Goal: Transaction & Acquisition: Book appointment/travel/reservation

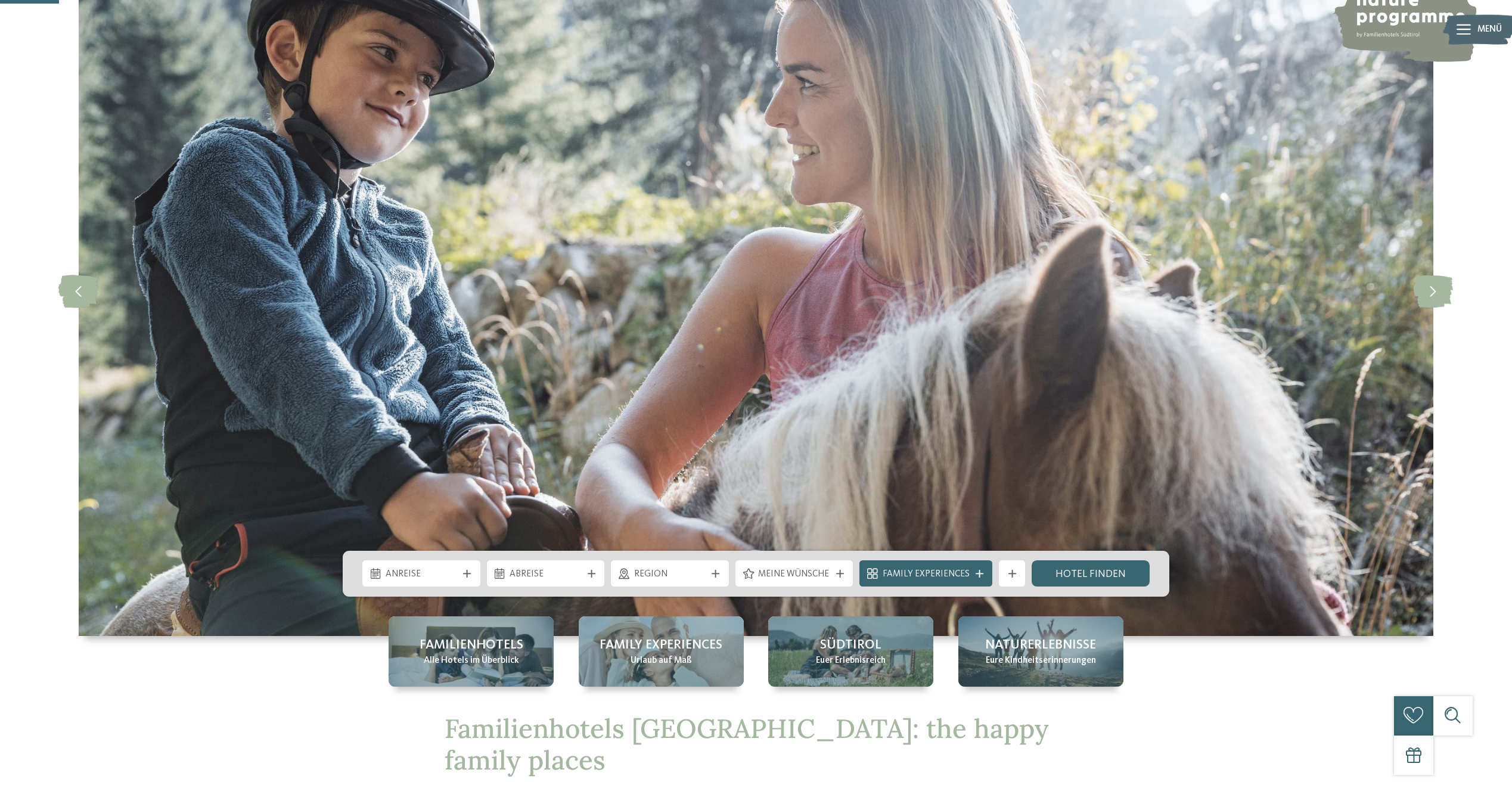
scroll to position [238, 0]
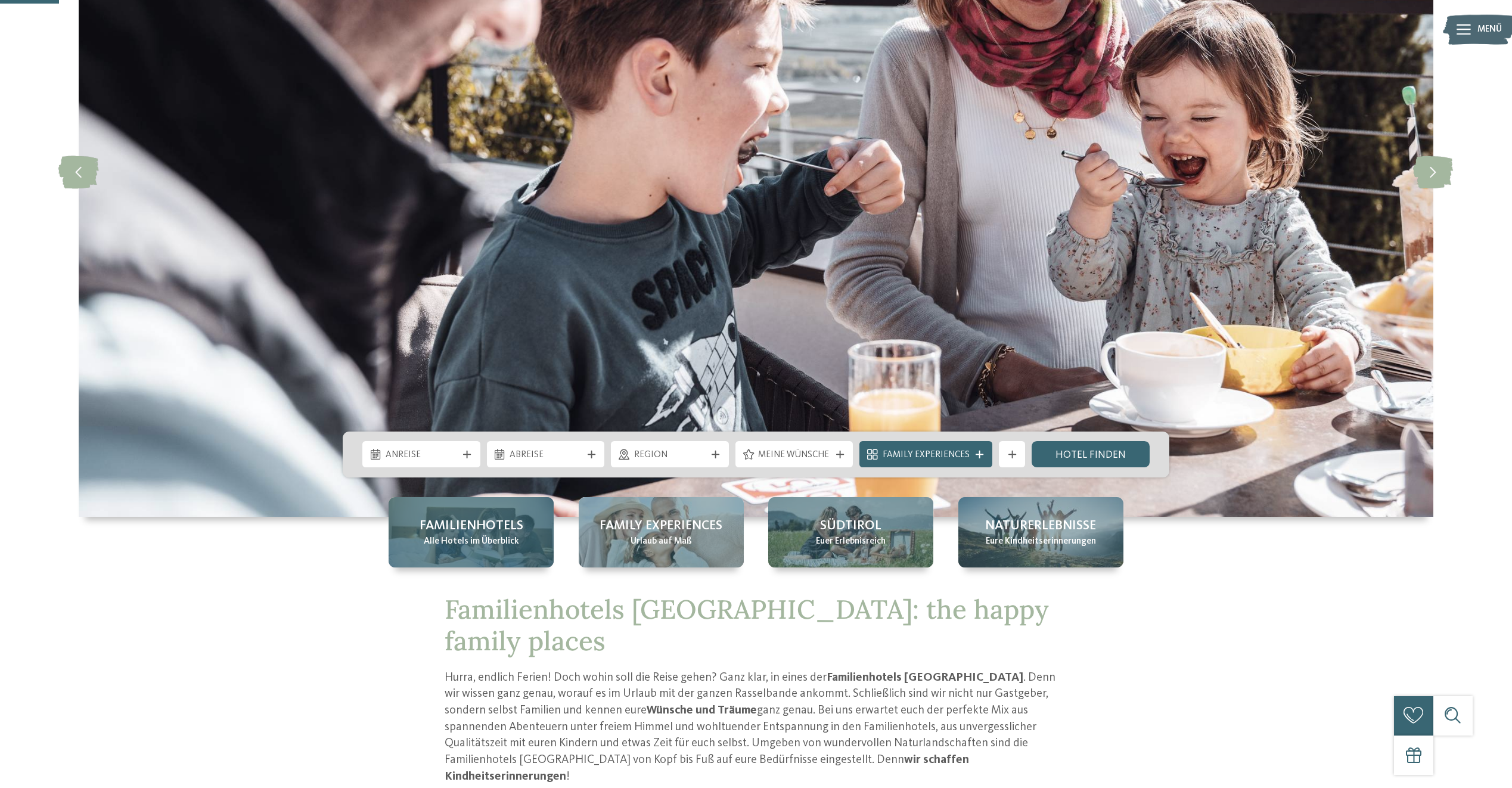
click at [460, 521] on span "Familienhotels" at bounding box center [471, 526] width 104 height 18
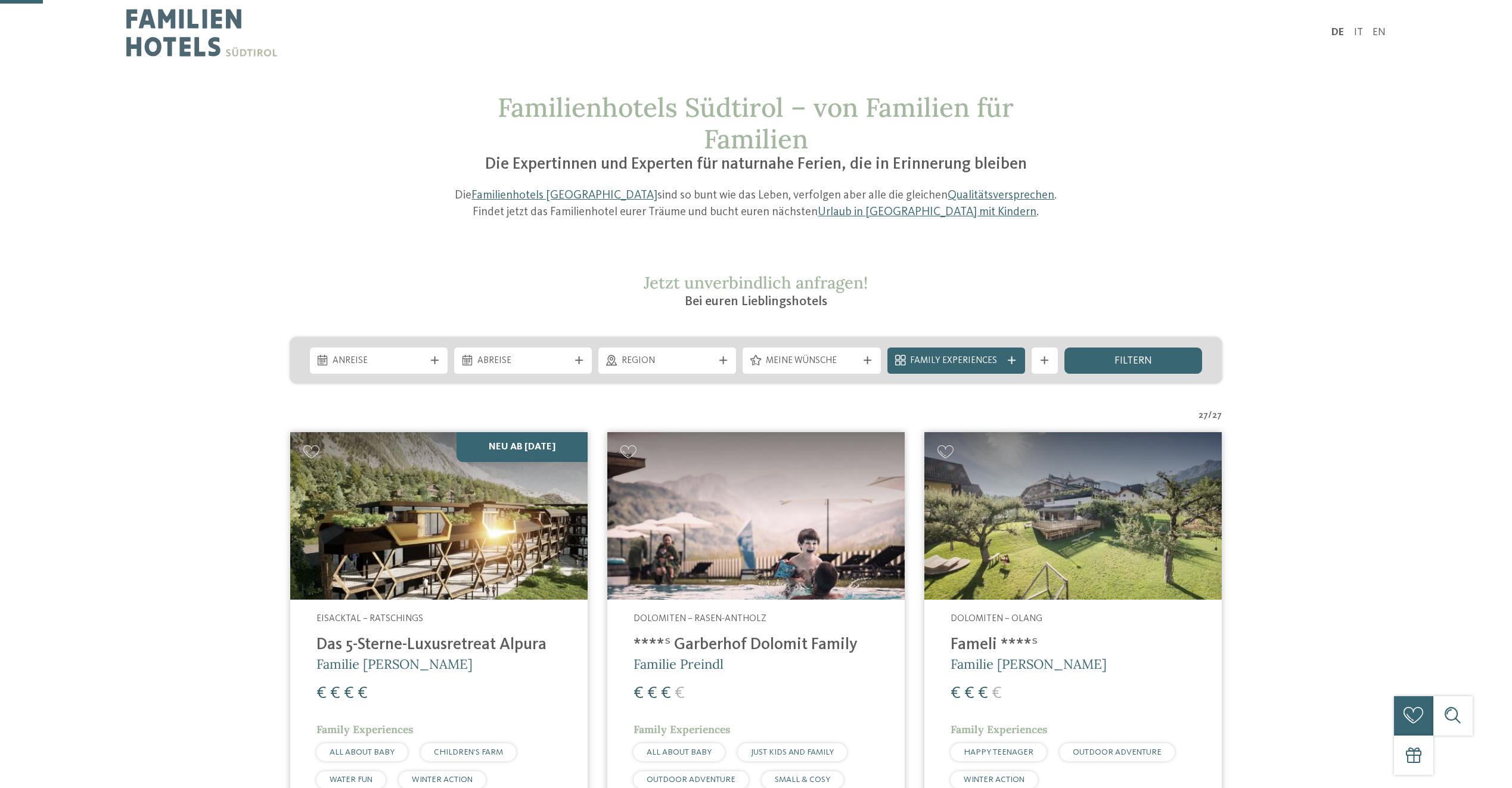
scroll to position [179, 0]
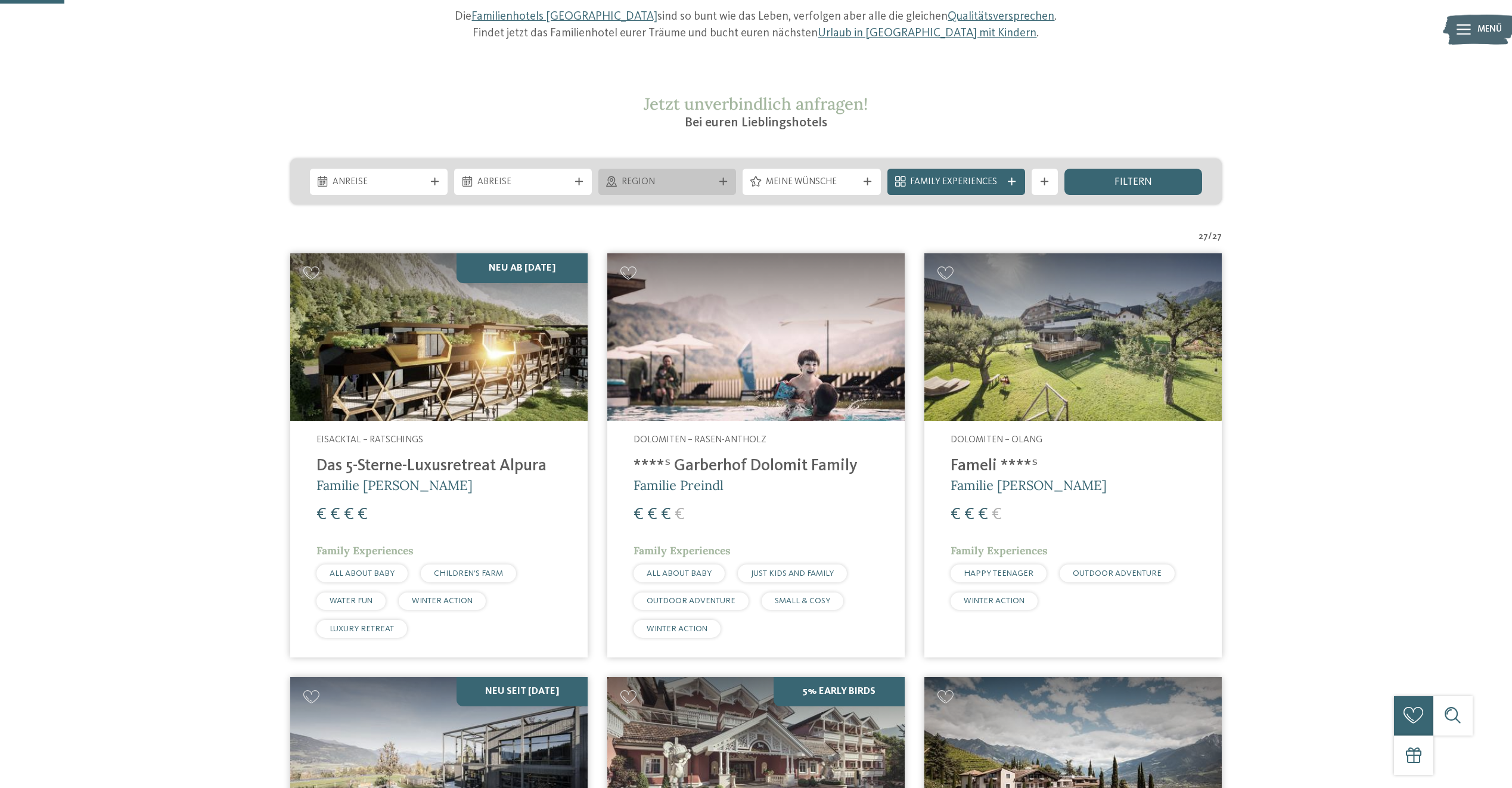
click at [653, 184] on span "Region" at bounding box center [667, 182] width 91 height 13
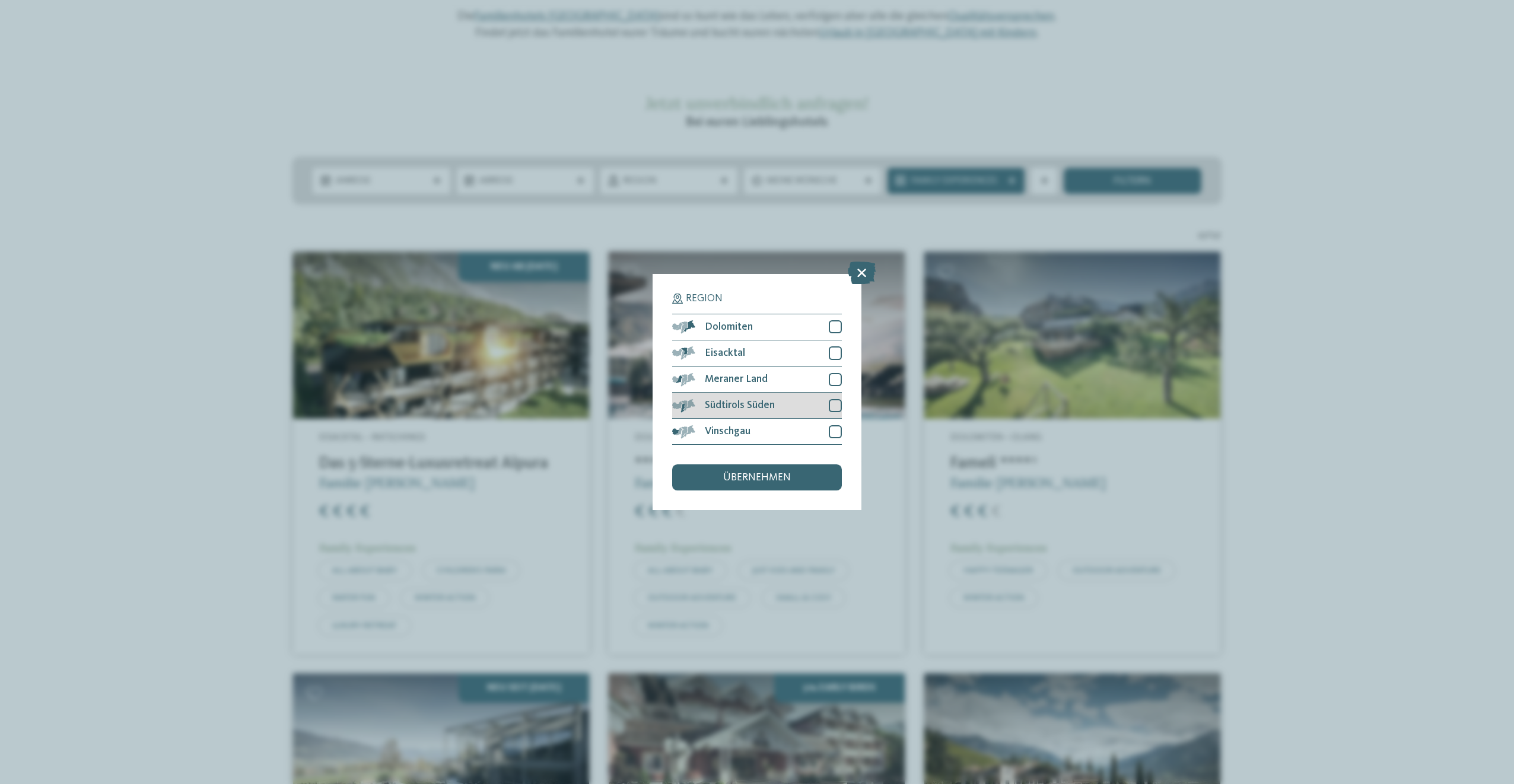
click at [833, 400] on div at bounding box center [835, 405] width 13 height 13
click at [832, 327] on div at bounding box center [835, 326] width 13 height 13
click at [770, 477] on span "übernehmen" at bounding box center [757, 478] width 68 height 11
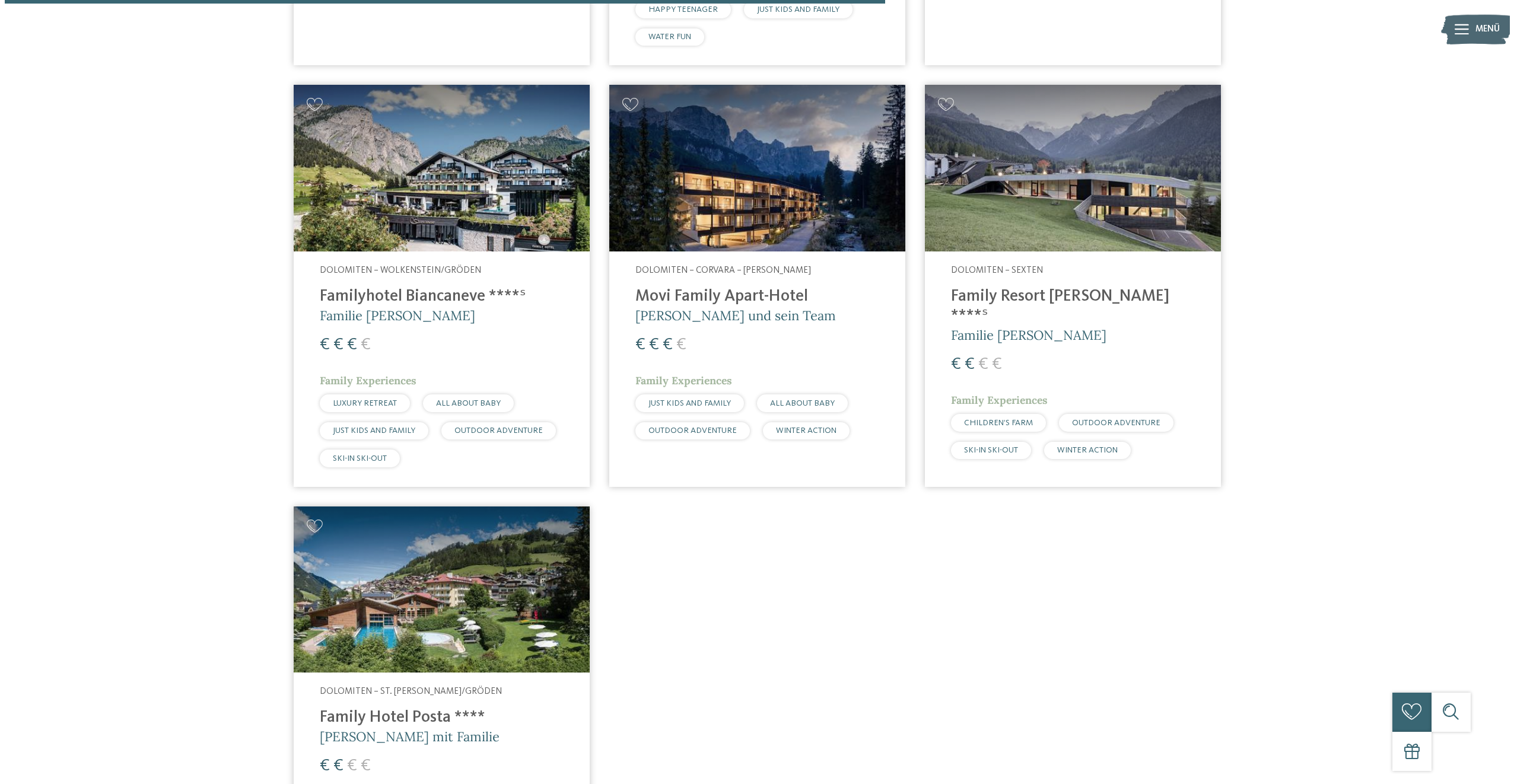
scroll to position [1264, 0]
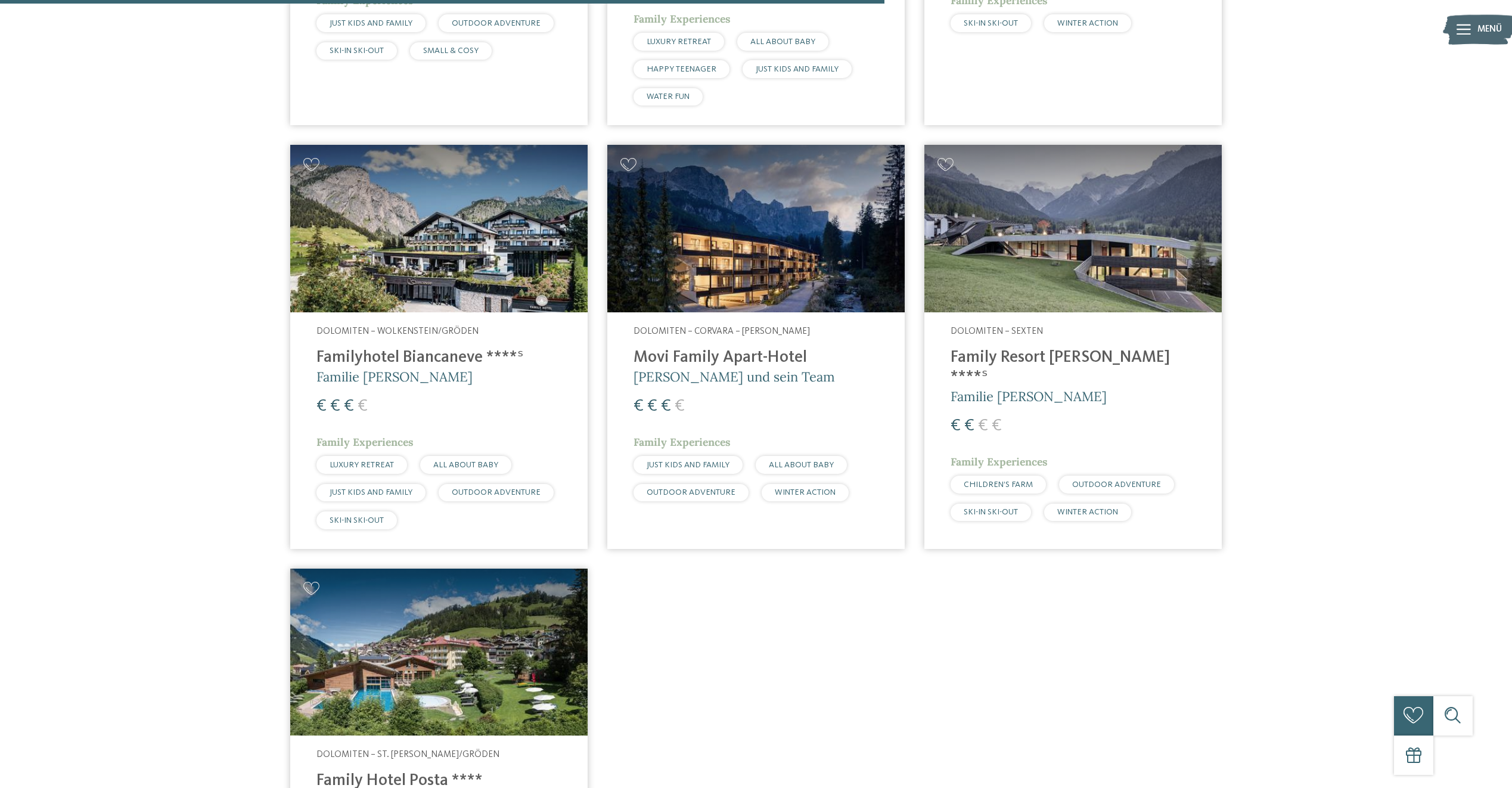
click at [424, 274] on img at bounding box center [439, 229] width 298 height 168
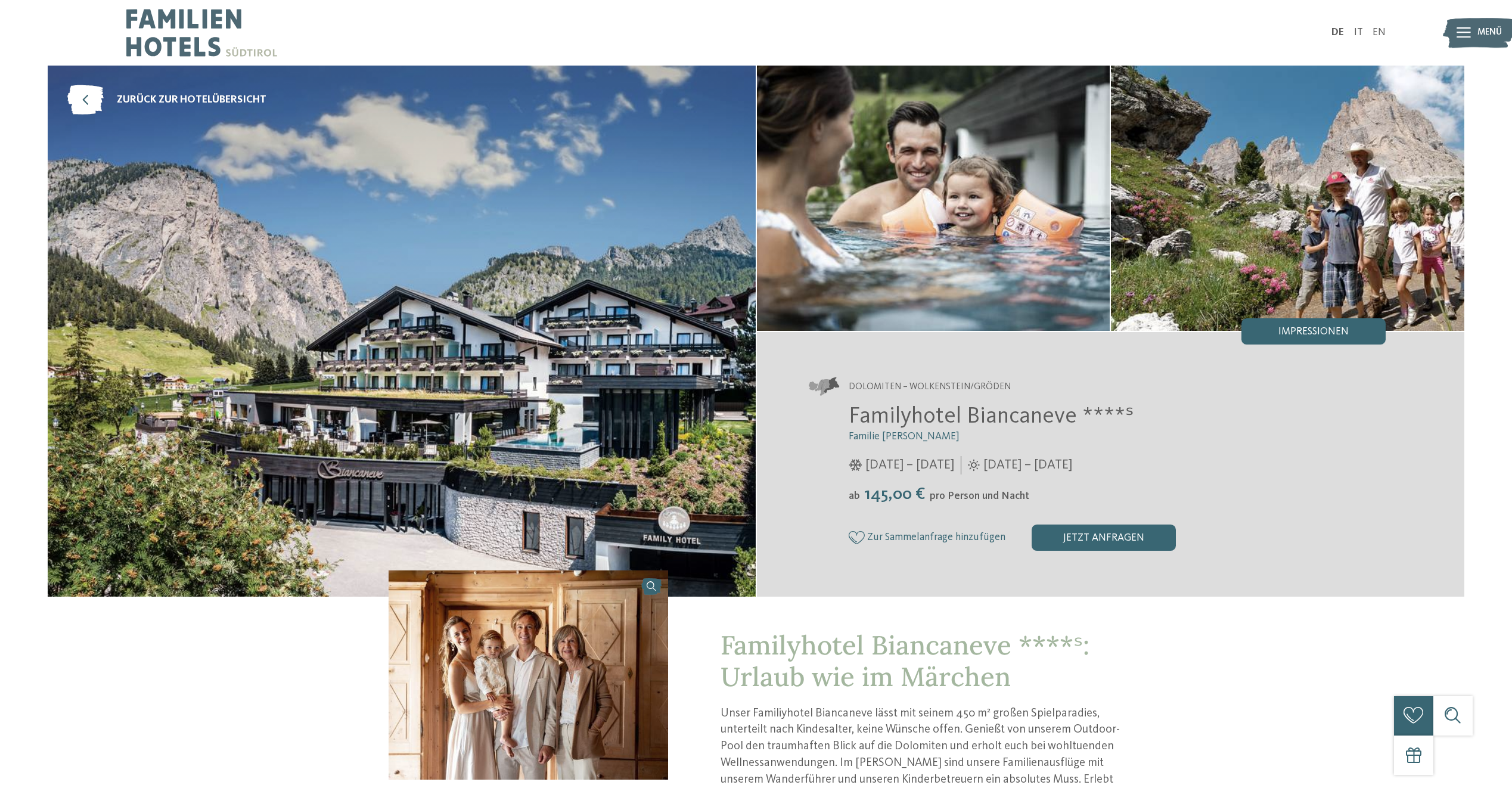
click at [1465, 35] on icon at bounding box center [1463, 32] width 14 height 11
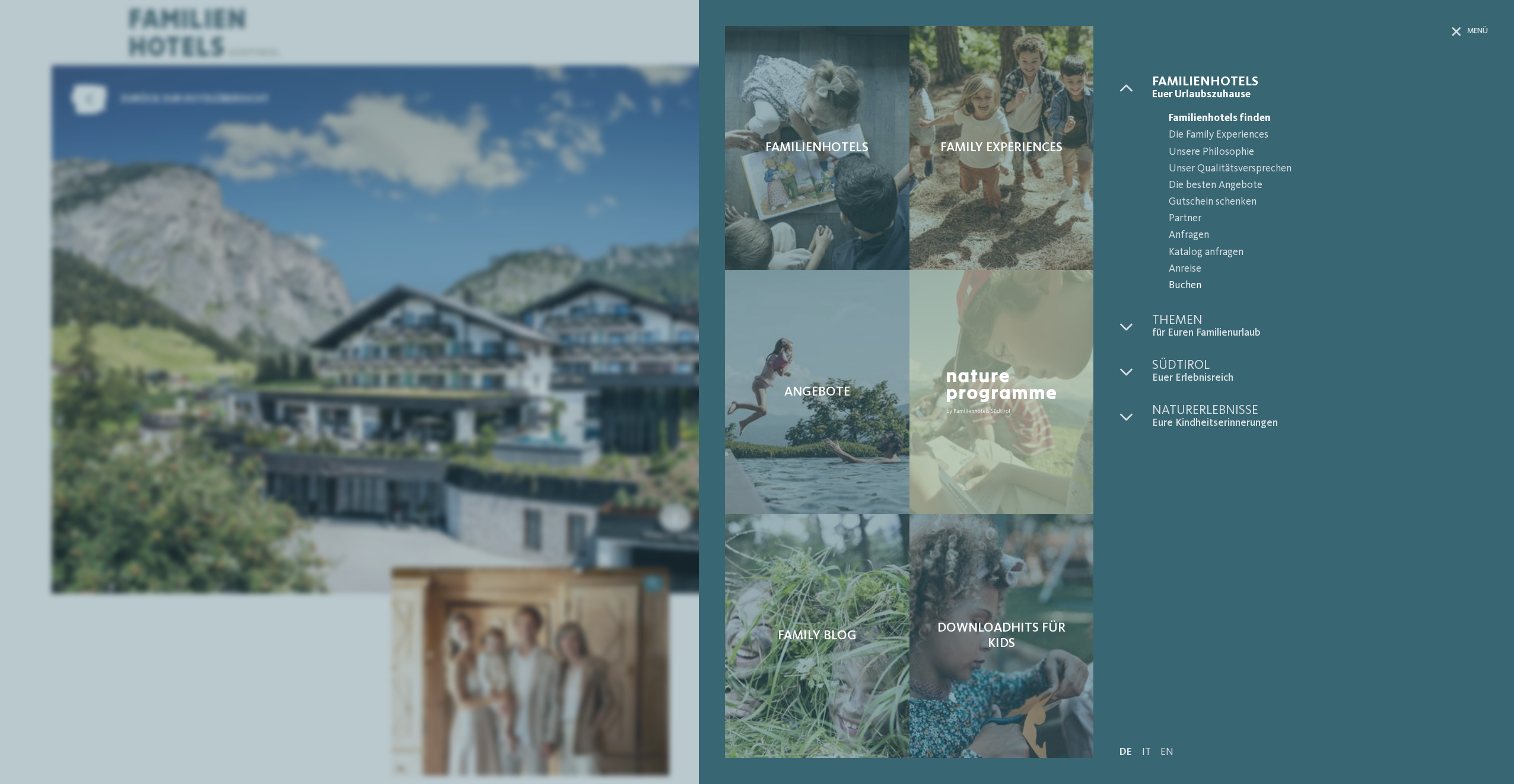
click at [1192, 286] on span "Buchen" at bounding box center [1328, 286] width 319 height 17
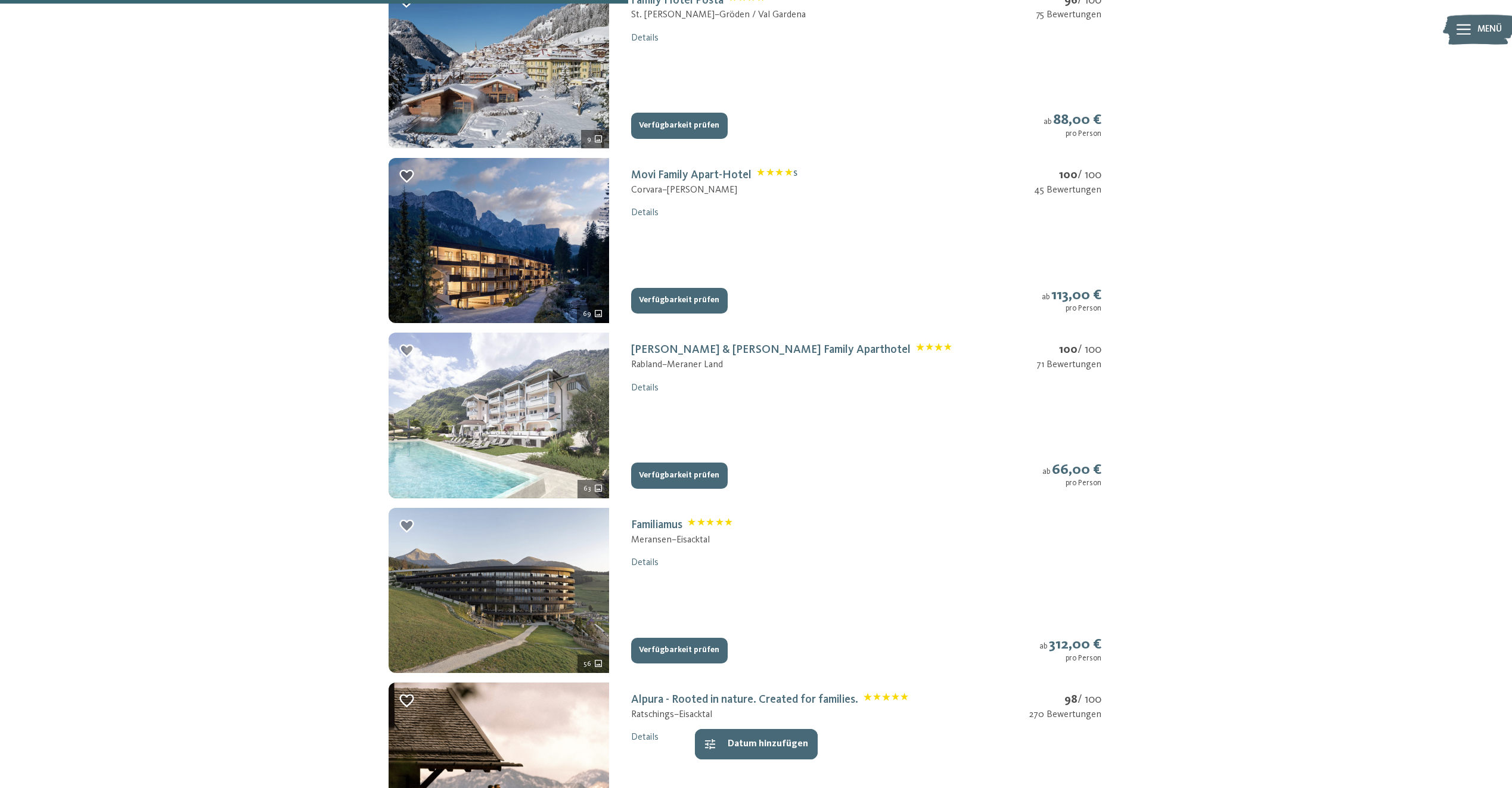
scroll to position [894, 0]
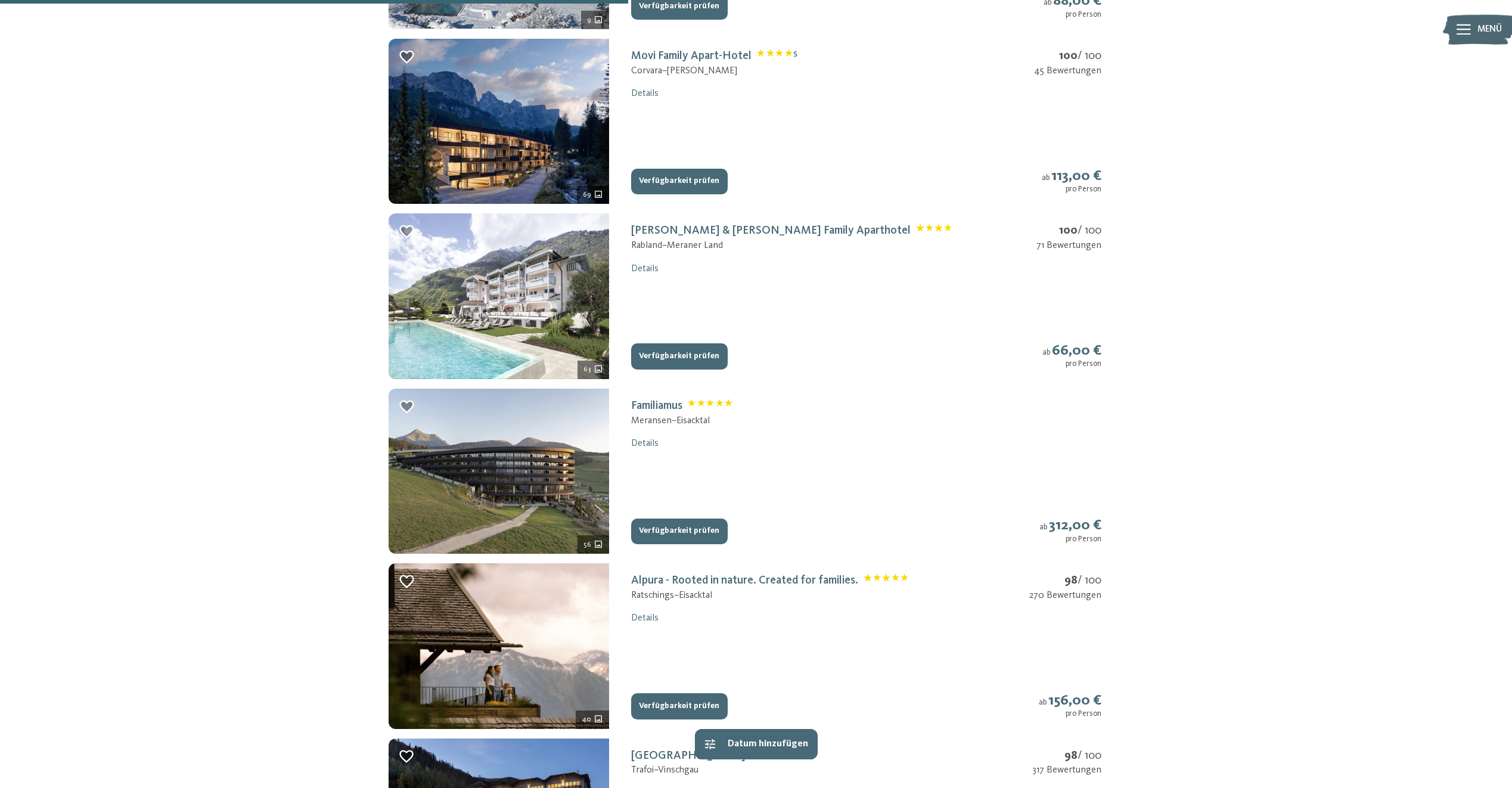
click at [713, 530] on button "Verfügbarkeit prüfen" at bounding box center [679, 531] width 97 height 26
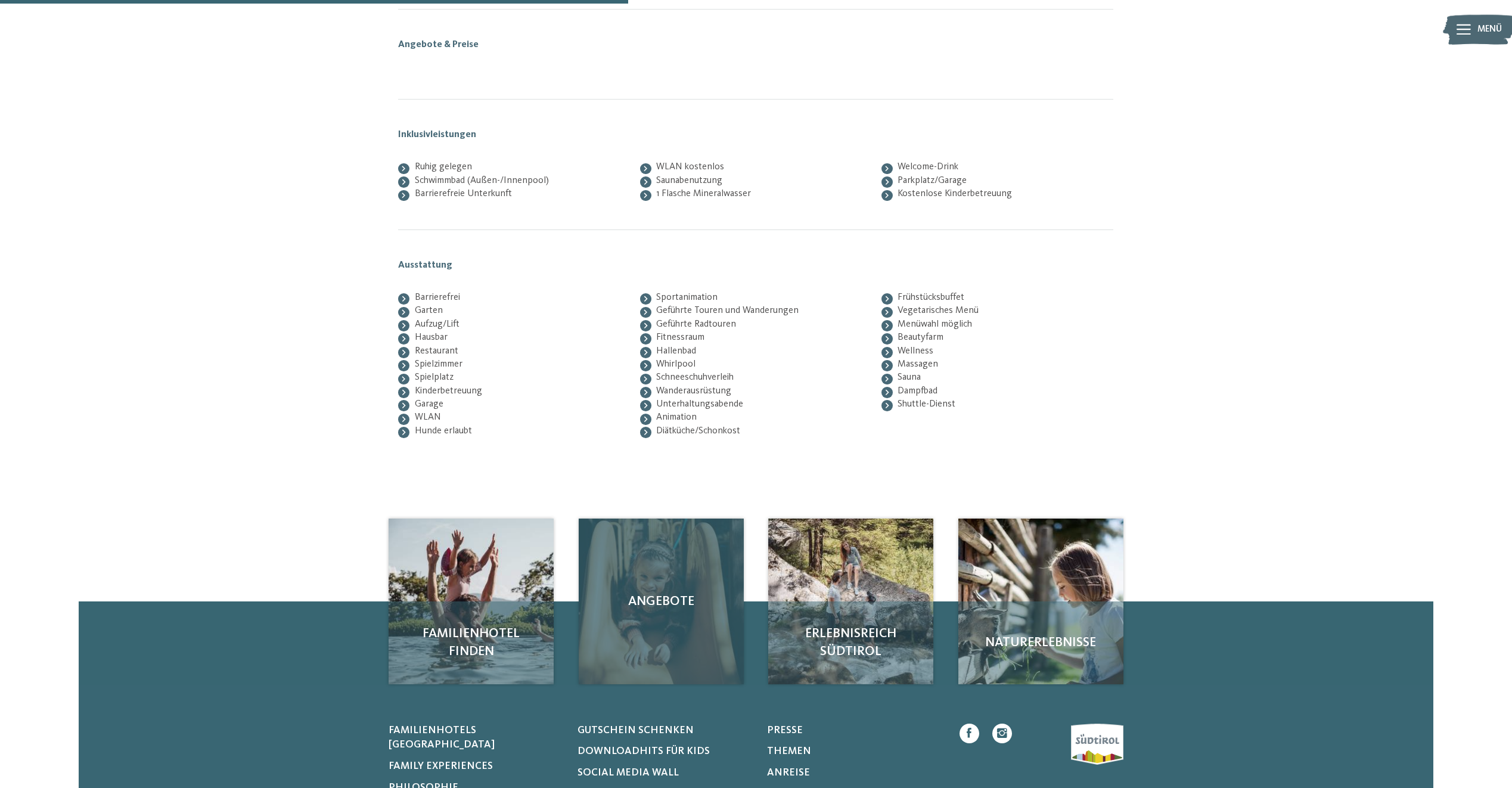
scroll to position [215, 0]
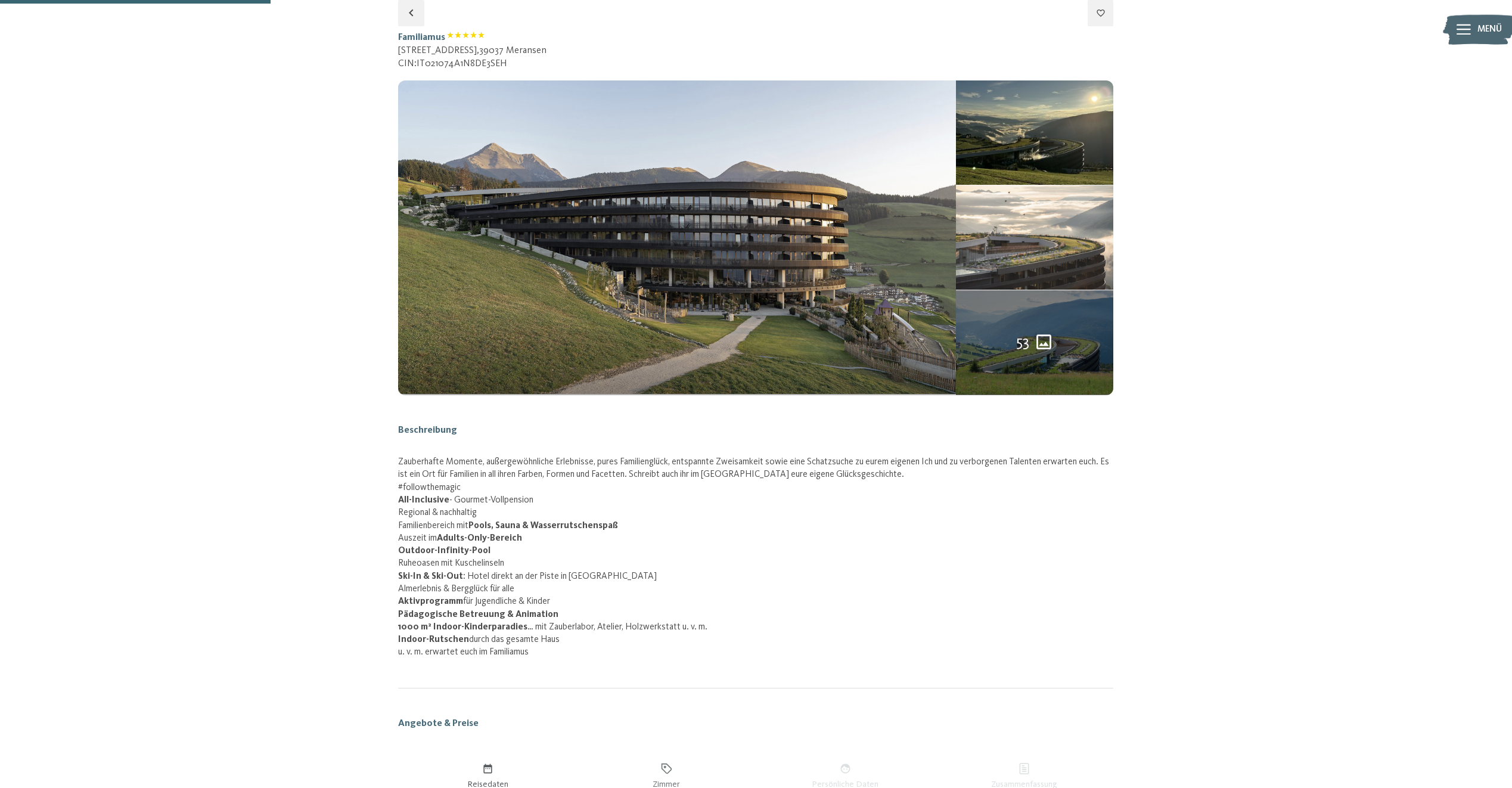
click at [1036, 199] on img at bounding box center [1034, 237] width 157 height 105
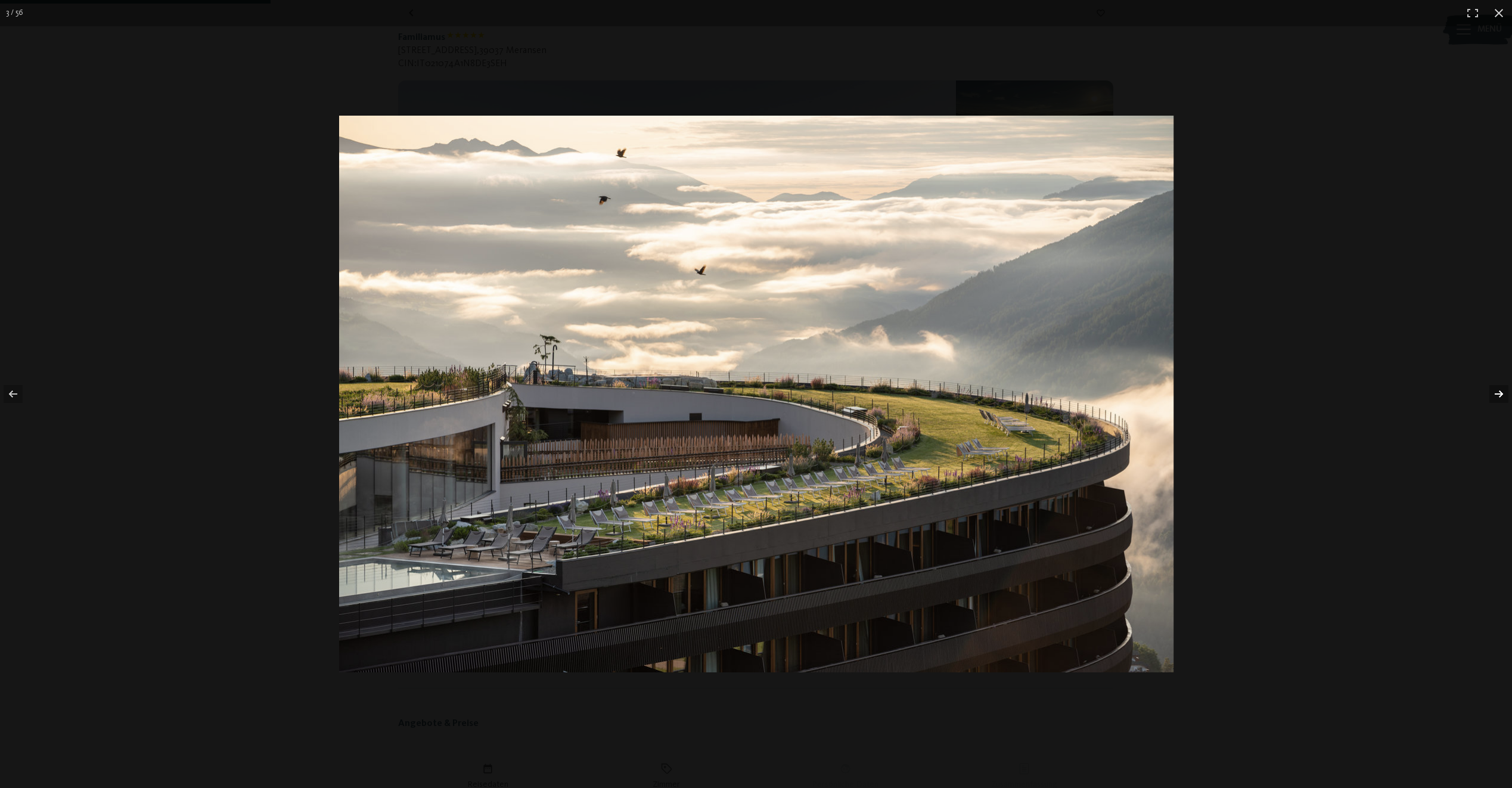
click at [1498, 395] on button "button" at bounding box center [1491, 394] width 42 height 60
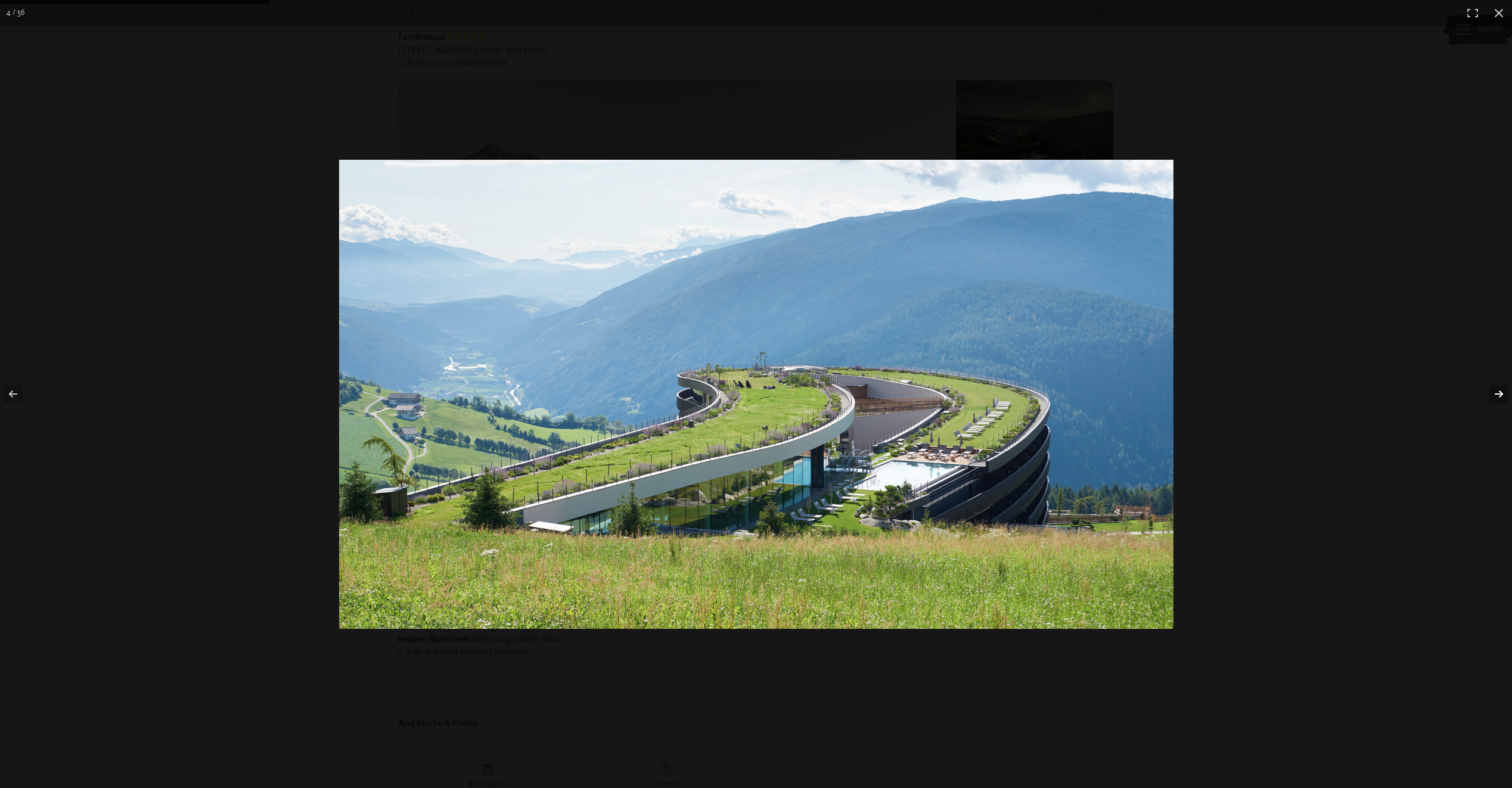
click at [1498, 395] on button "button" at bounding box center [1491, 394] width 42 height 60
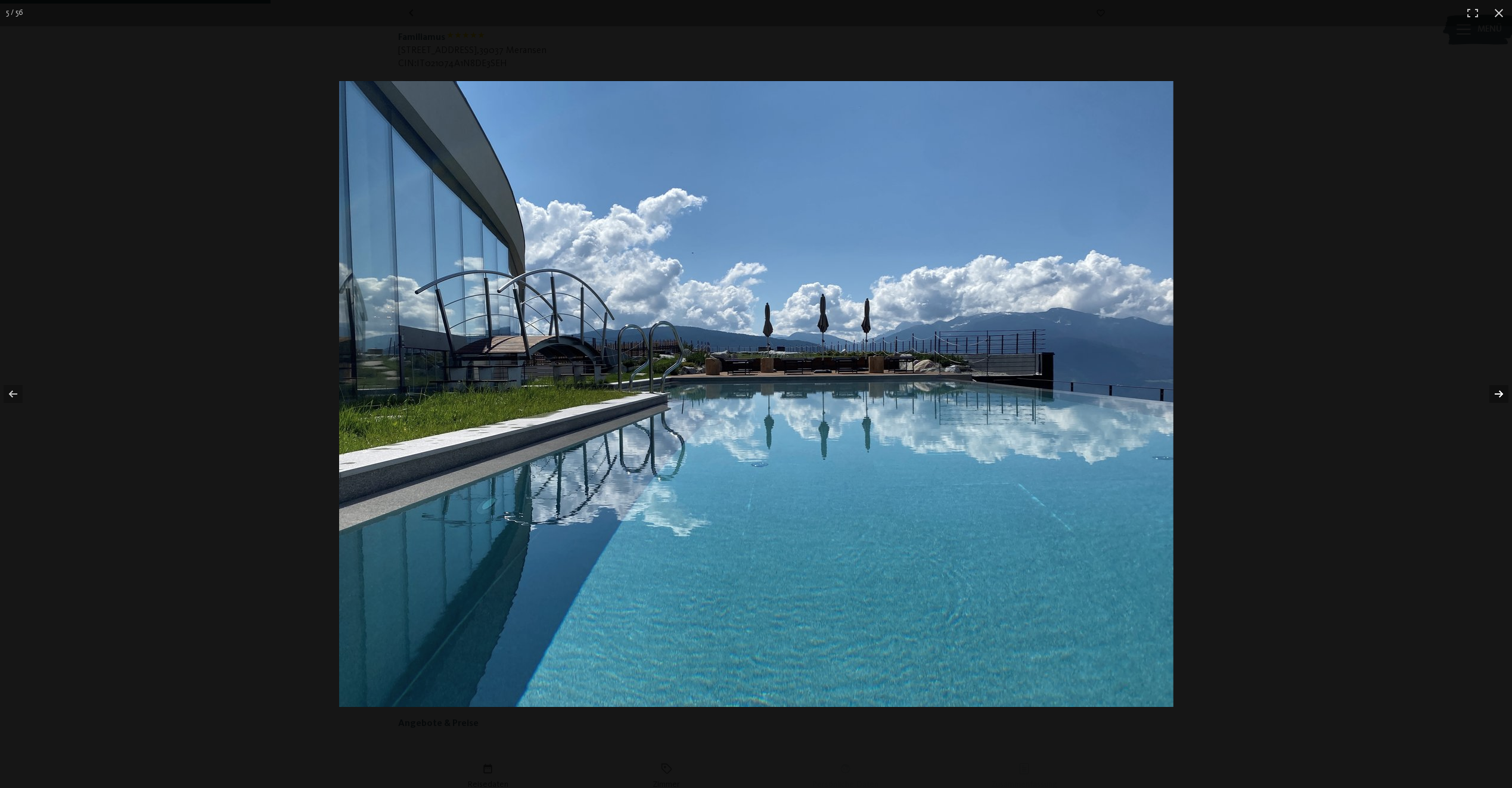
click at [1498, 395] on button "button" at bounding box center [1491, 394] width 42 height 60
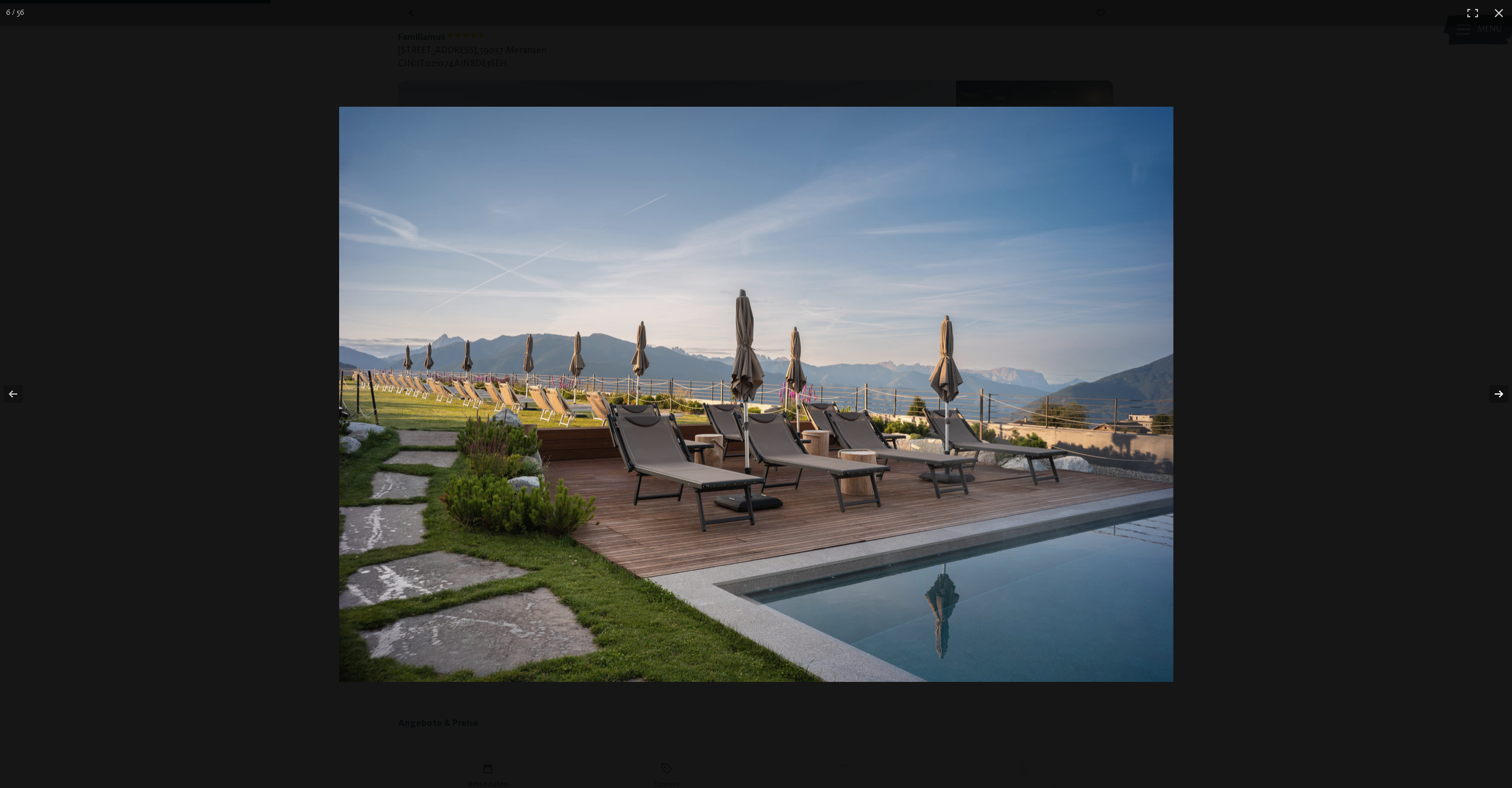
click at [1498, 395] on button "button" at bounding box center [1491, 394] width 42 height 60
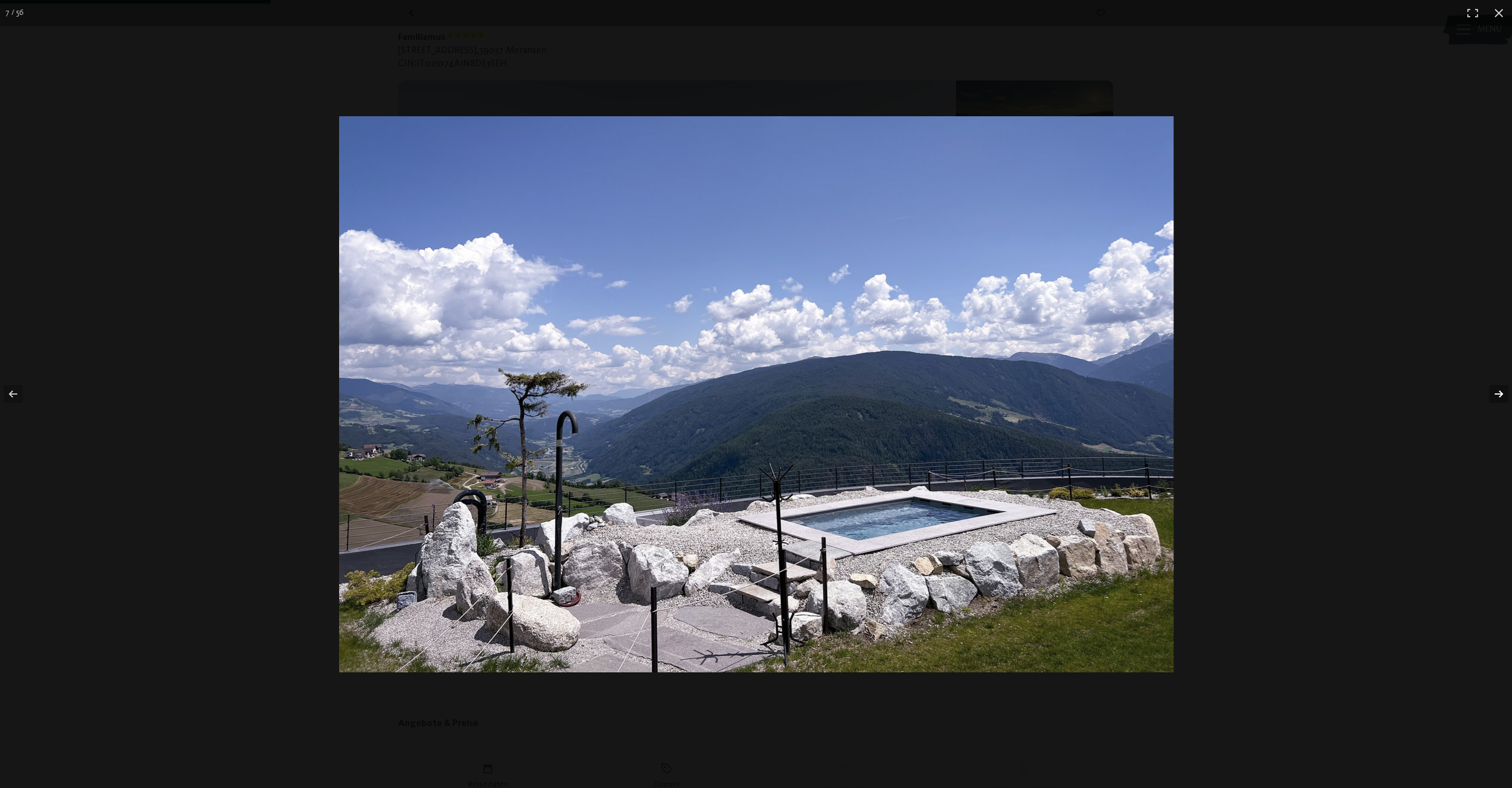
click at [1498, 395] on button "button" at bounding box center [1491, 394] width 42 height 60
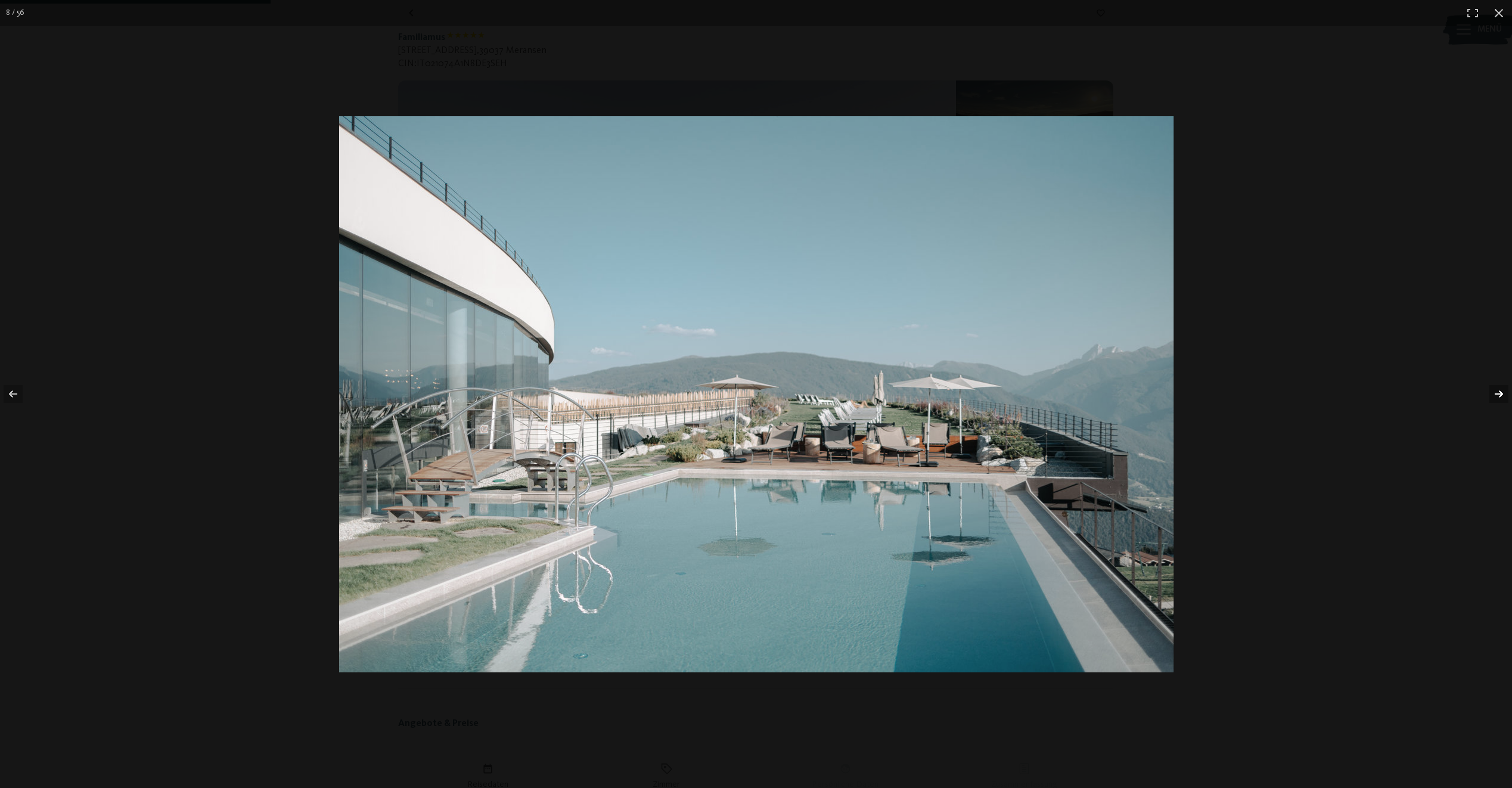
click at [1498, 395] on button "button" at bounding box center [1491, 394] width 42 height 60
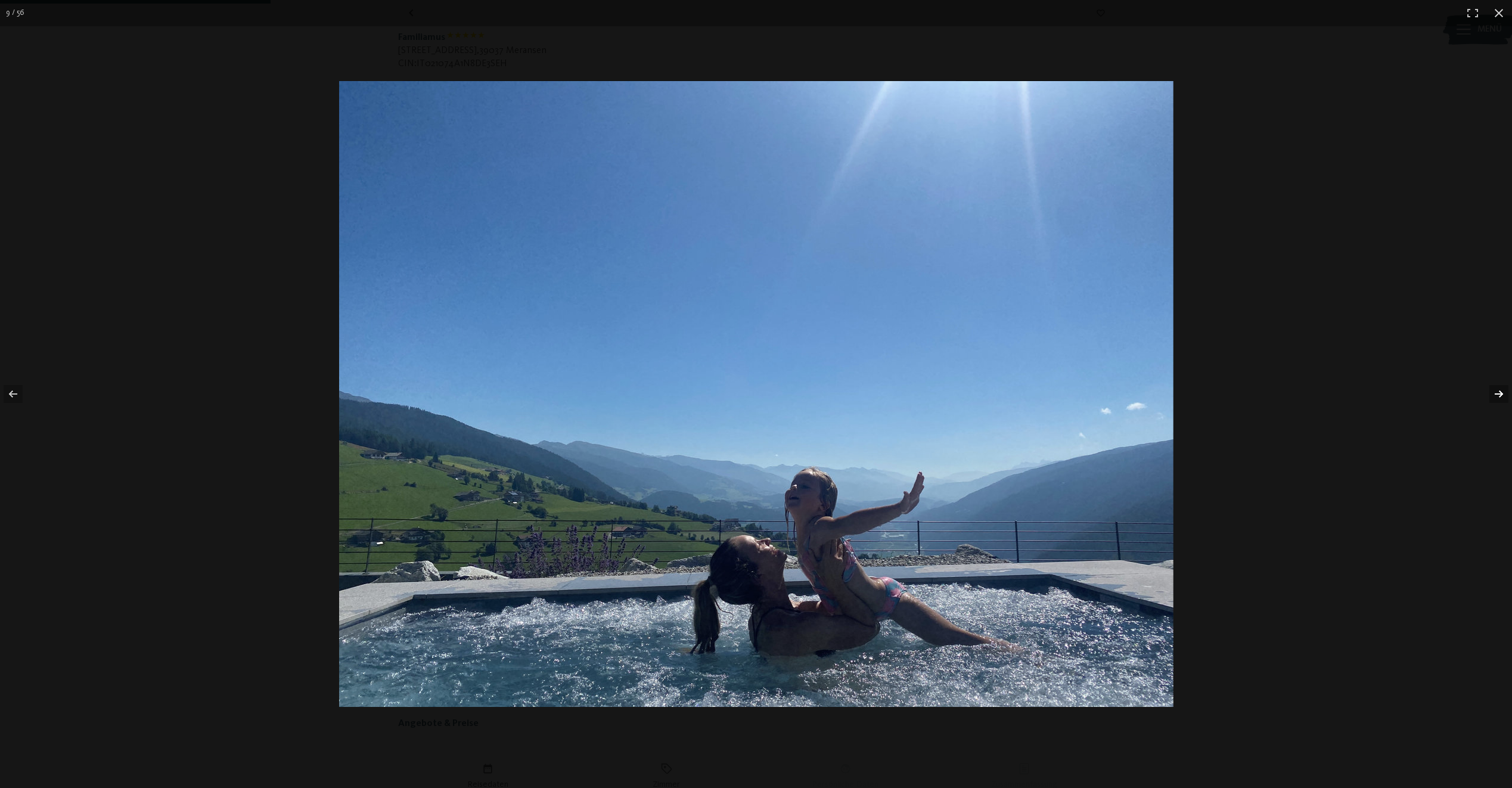
click at [1498, 395] on button "button" at bounding box center [1491, 394] width 42 height 60
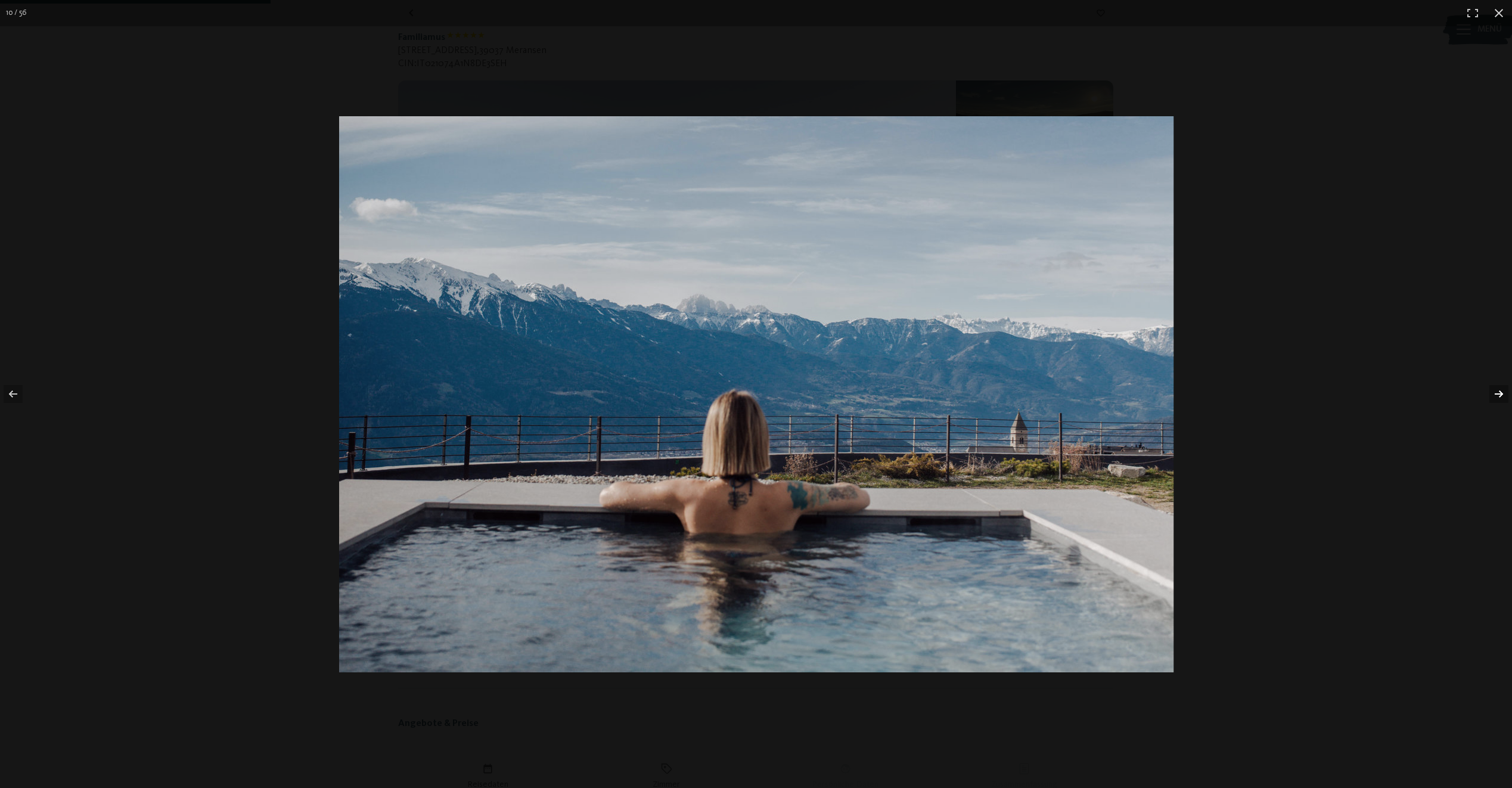
click at [1498, 395] on button "button" at bounding box center [1491, 394] width 42 height 60
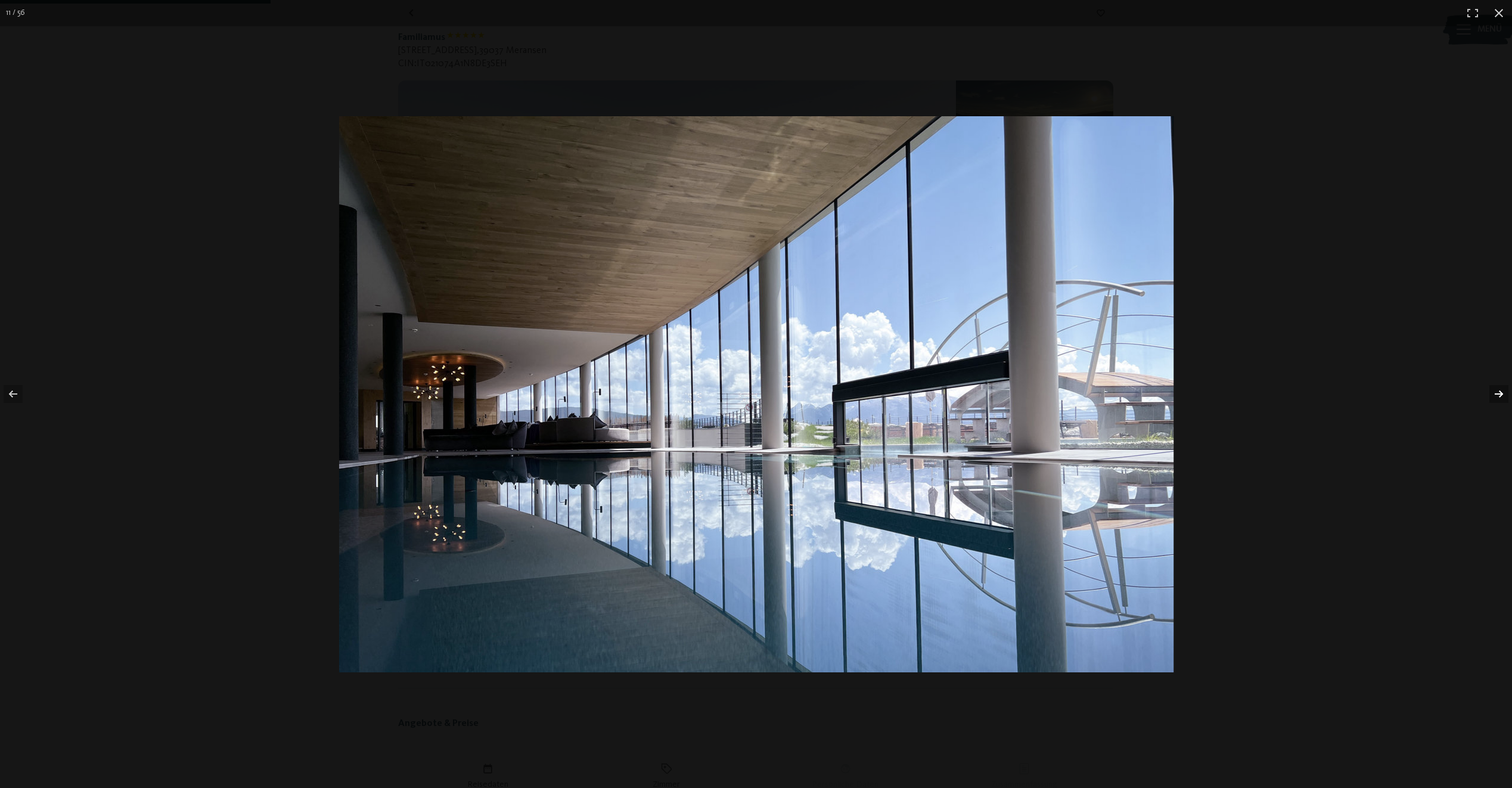
click at [1498, 395] on button "button" at bounding box center [1491, 394] width 42 height 60
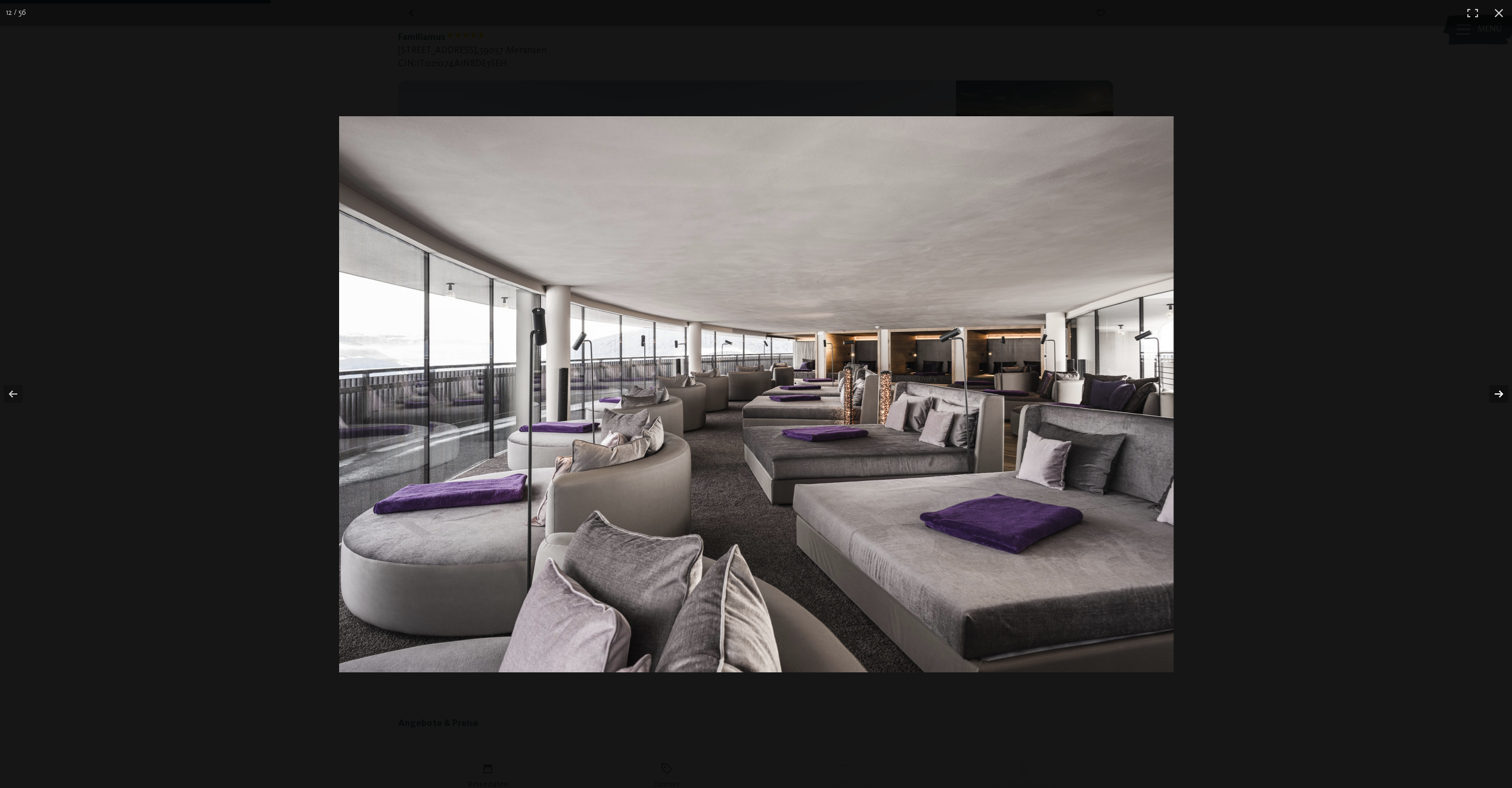
click at [1498, 395] on button "button" at bounding box center [1491, 394] width 42 height 60
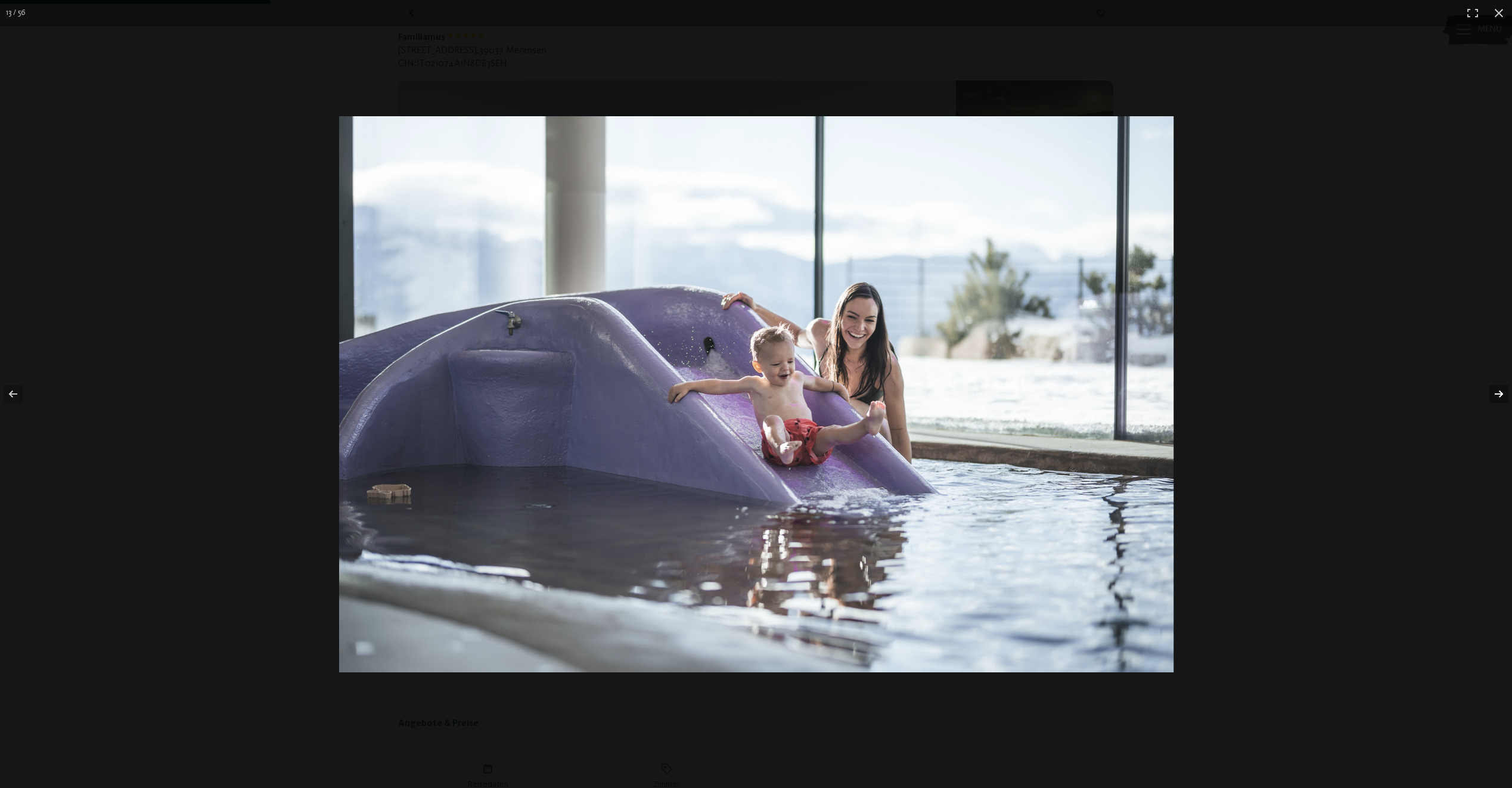
click at [1498, 395] on button "button" at bounding box center [1491, 394] width 42 height 60
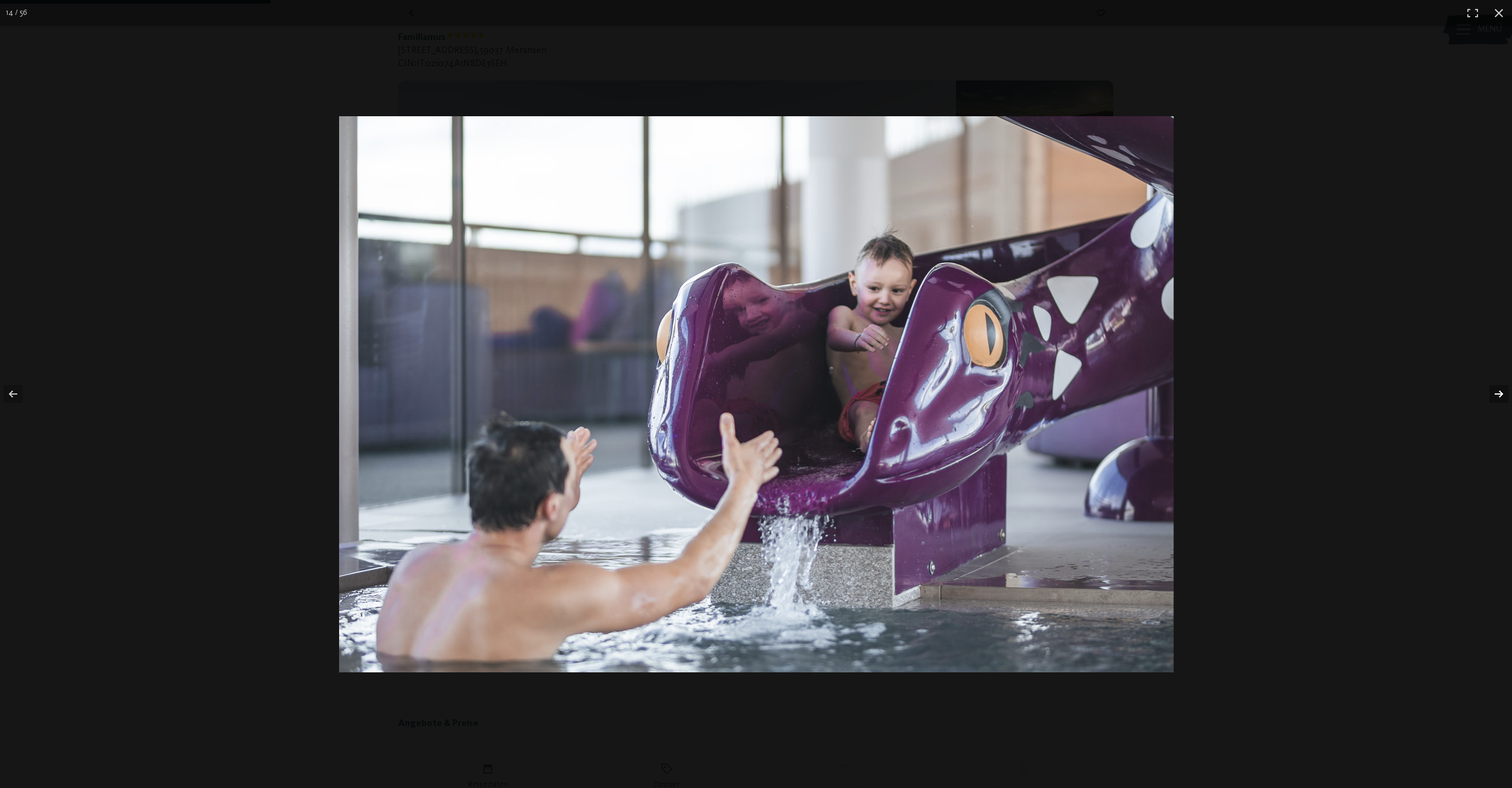
click at [1498, 395] on button "button" at bounding box center [1491, 394] width 42 height 60
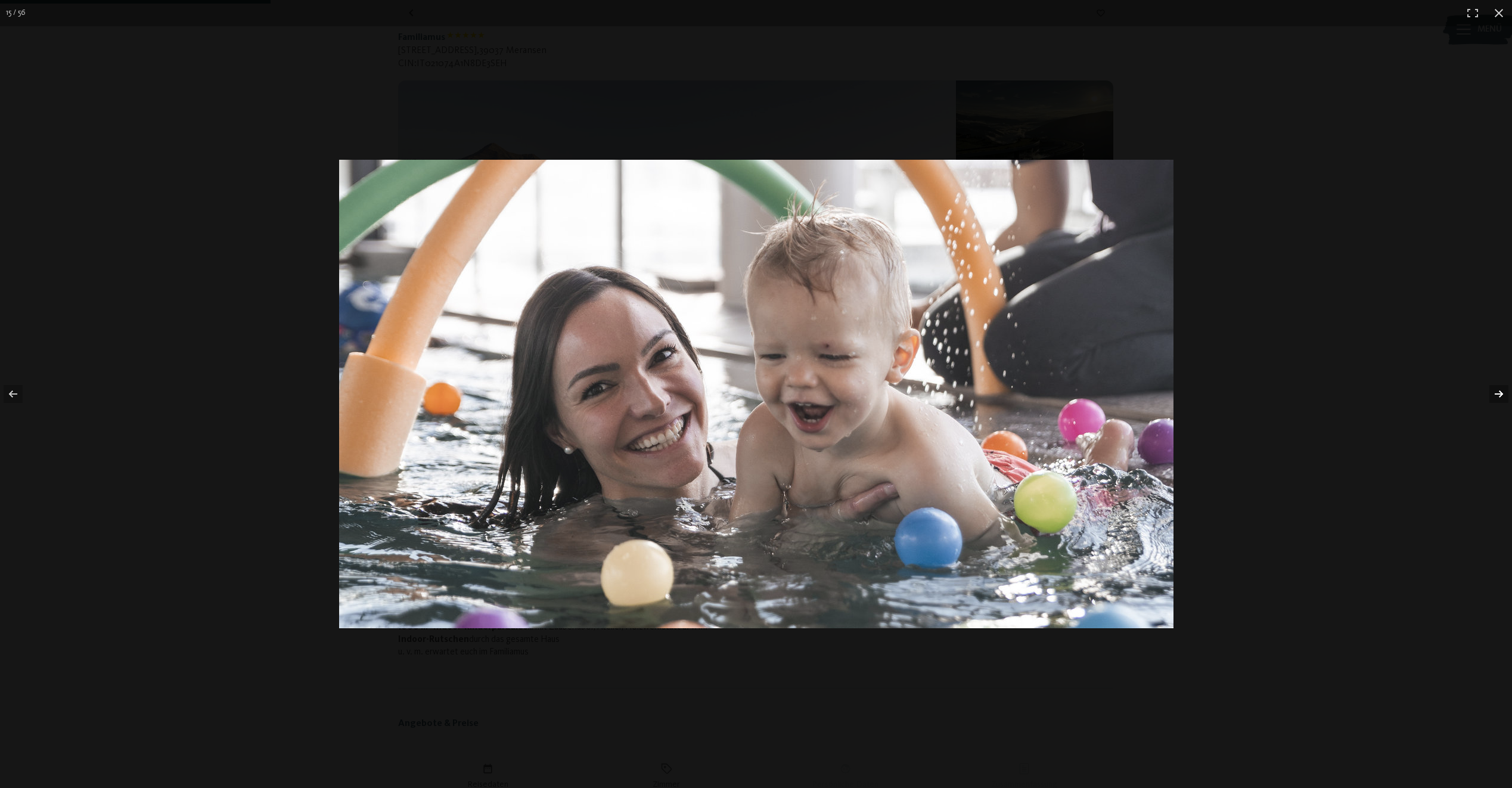
click at [1498, 395] on button "button" at bounding box center [1491, 394] width 42 height 60
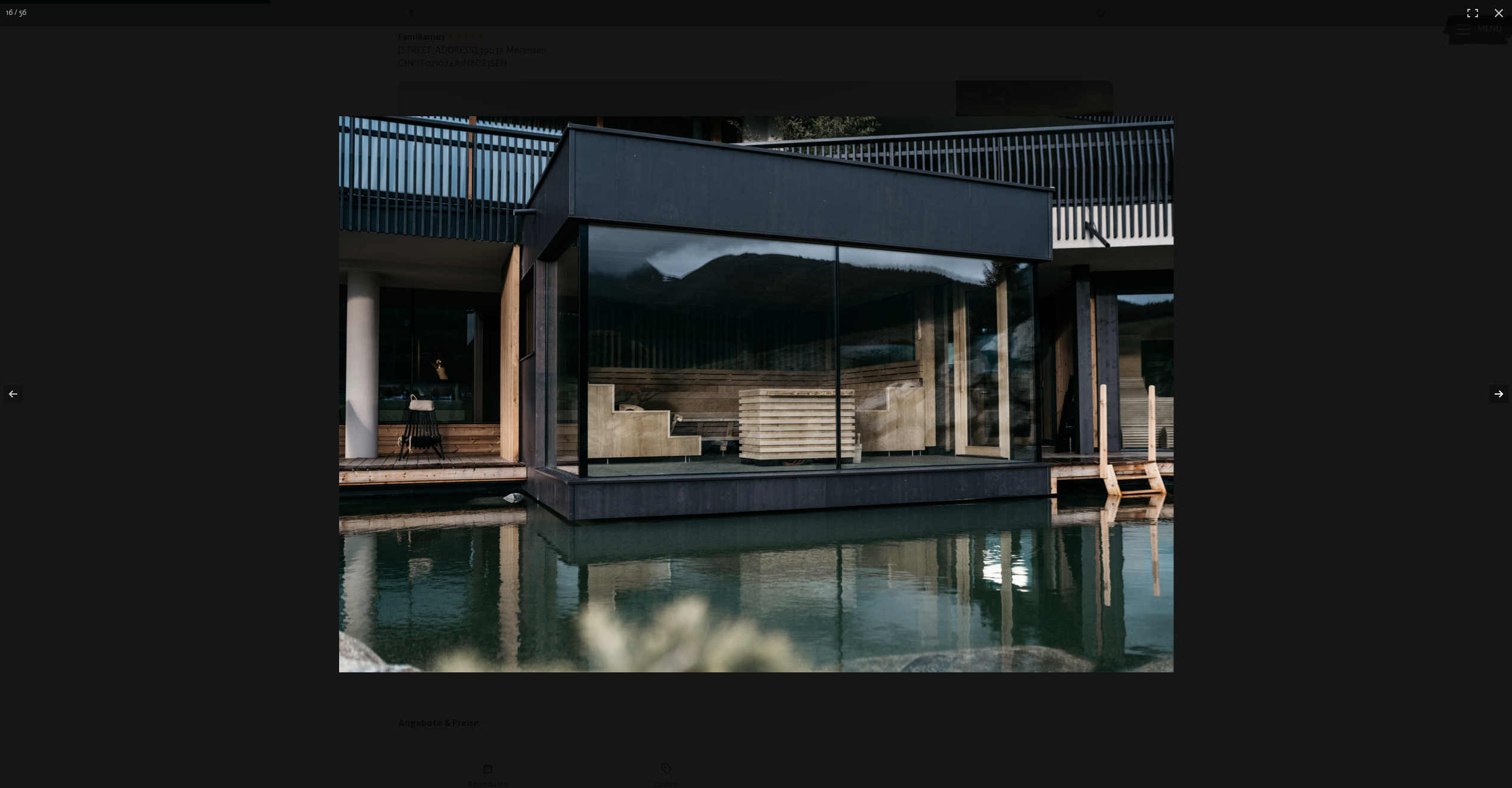
click at [1498, 395] on button "button" at bounding box center [1491, 394] width 42 height 60
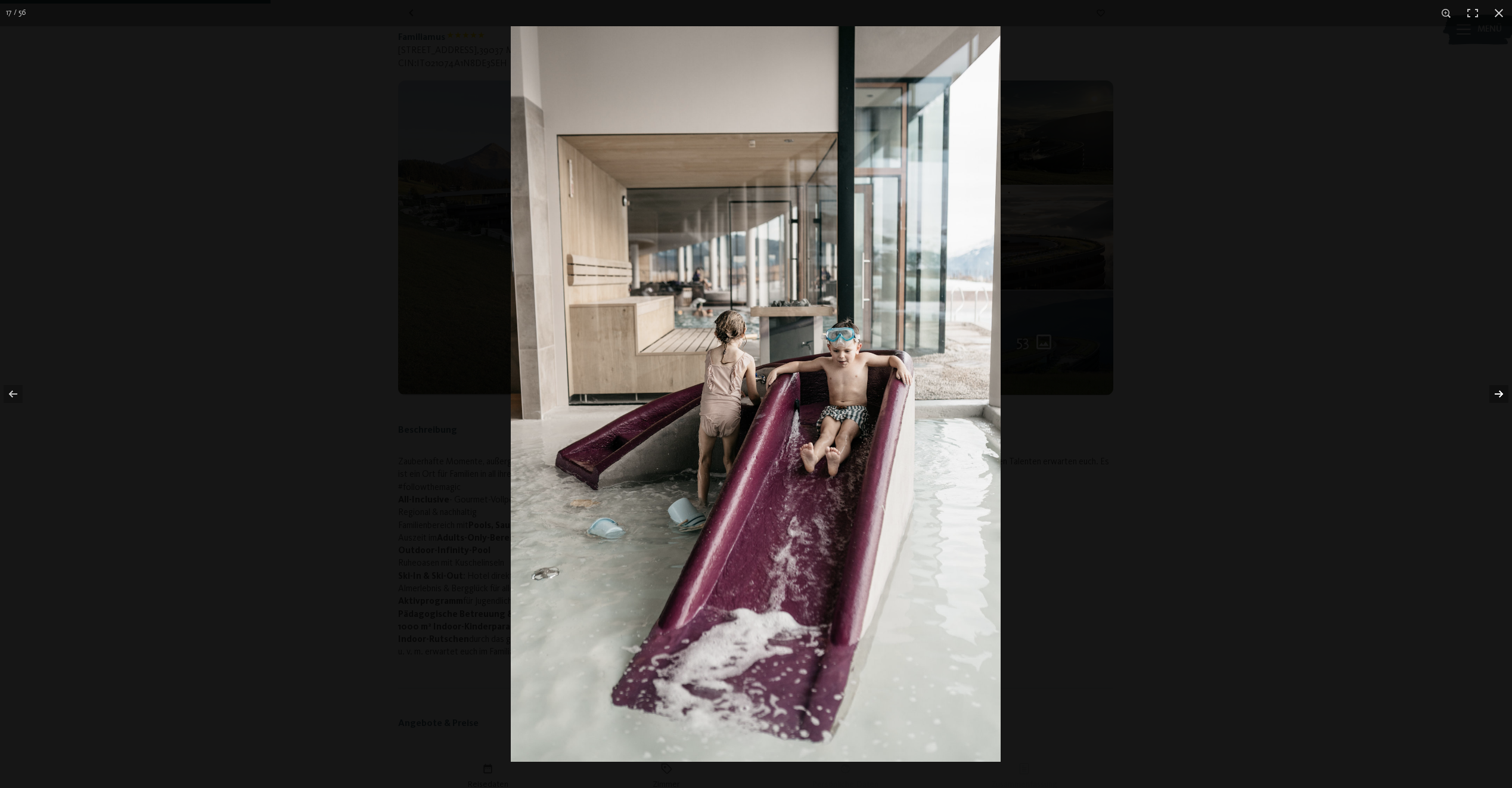
click at [1498, 395] on button "button" at bounding box center [1491, 394] width 42 height 60
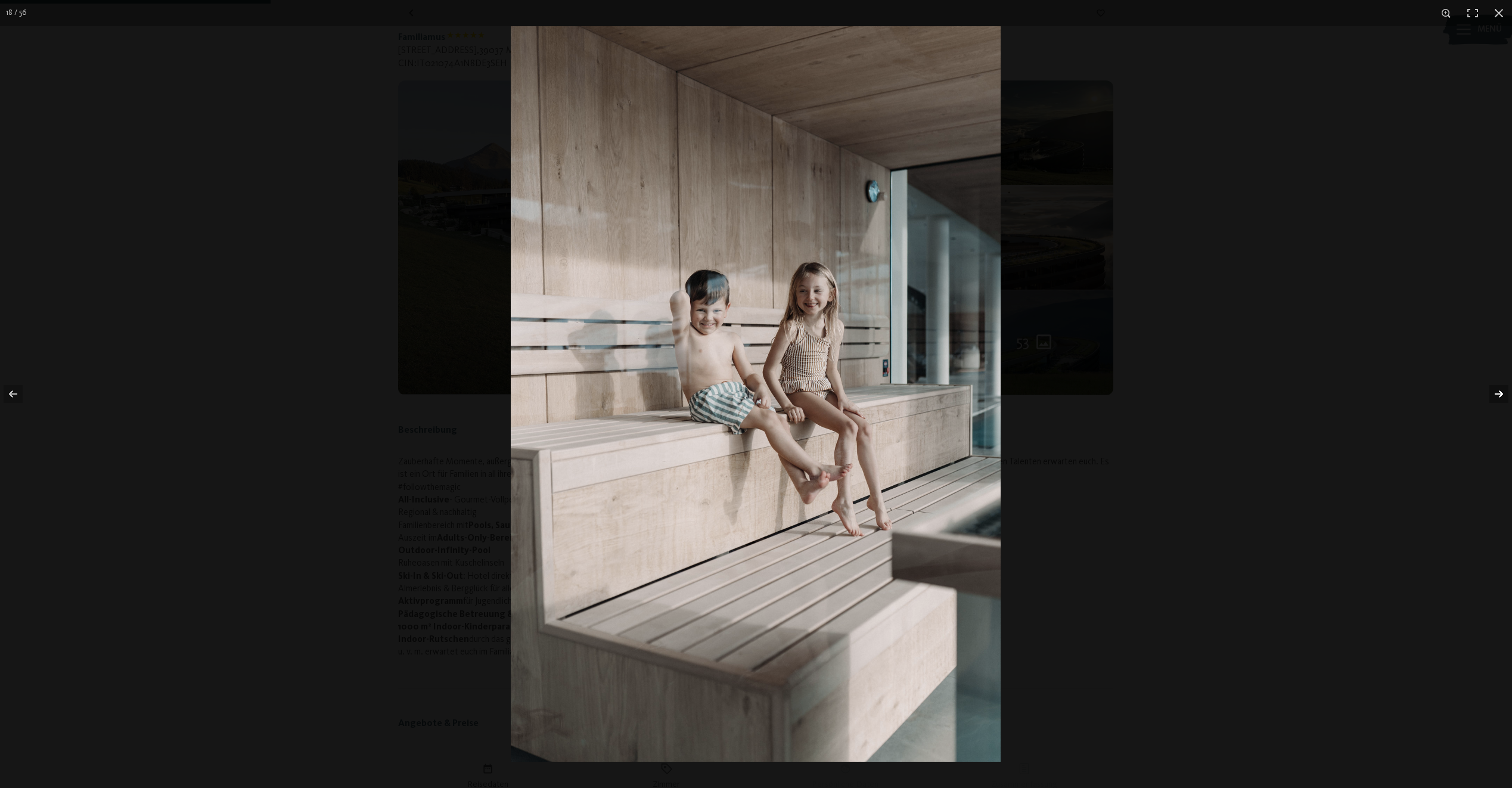
click at [1498, 395] on button "button" at bounding box center [1491, 394] width 42 height 60
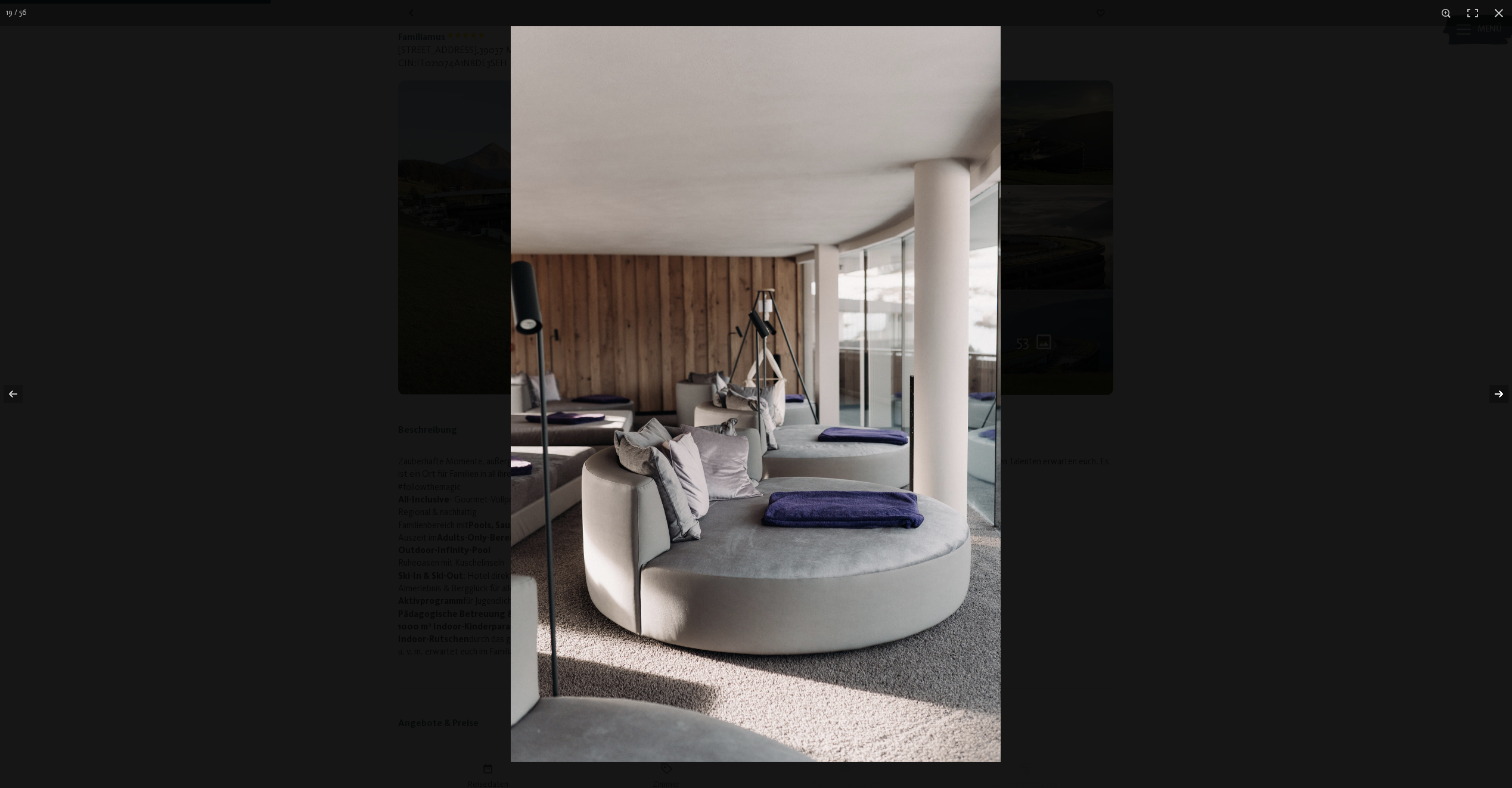
click at [1498, 395] on button "button" at bounding box center [1491, 394] width 42 height 60
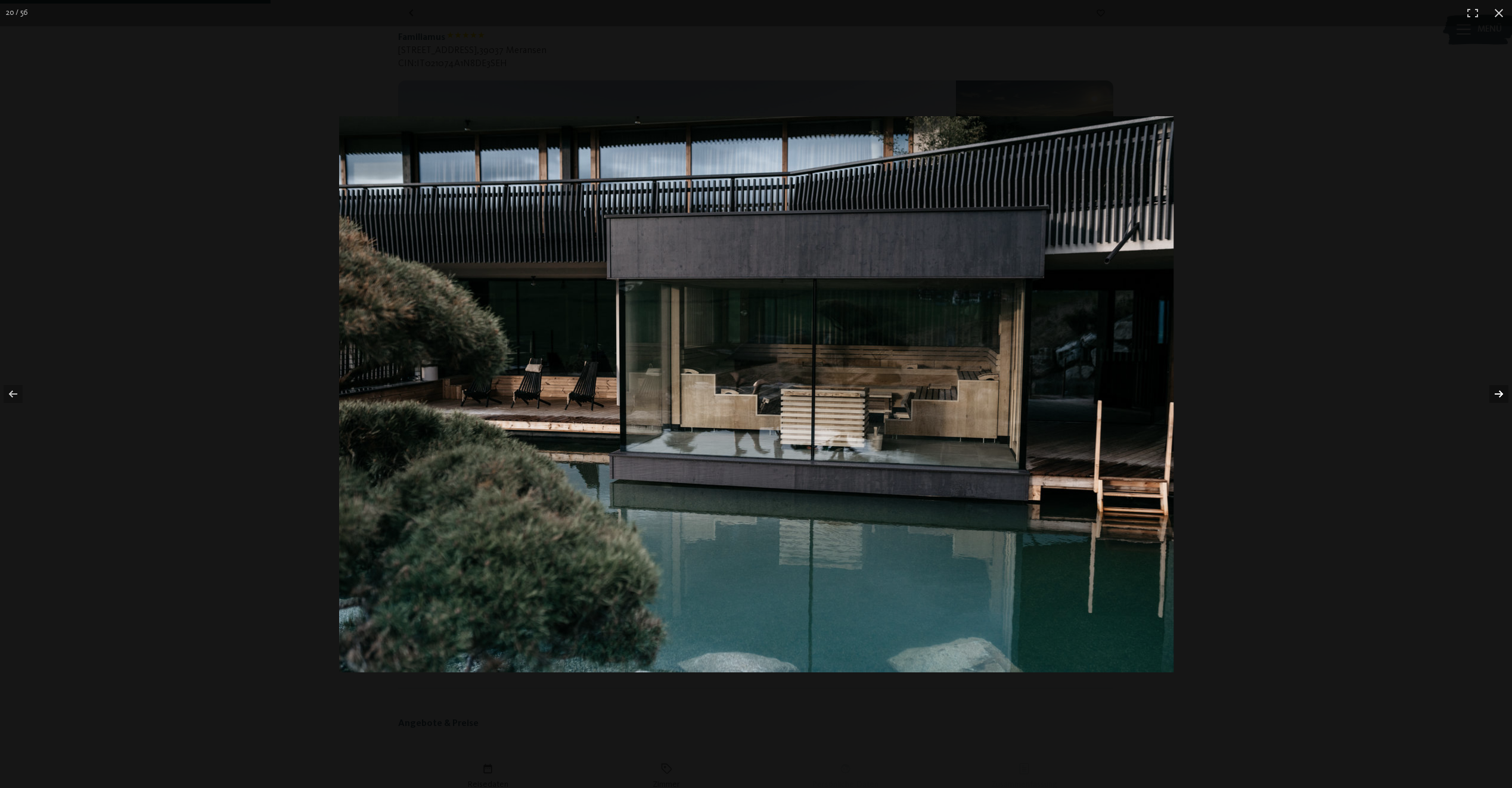
click at [1498, 395] on button "button" at bounding box center [1491, 394] width 42 height 60
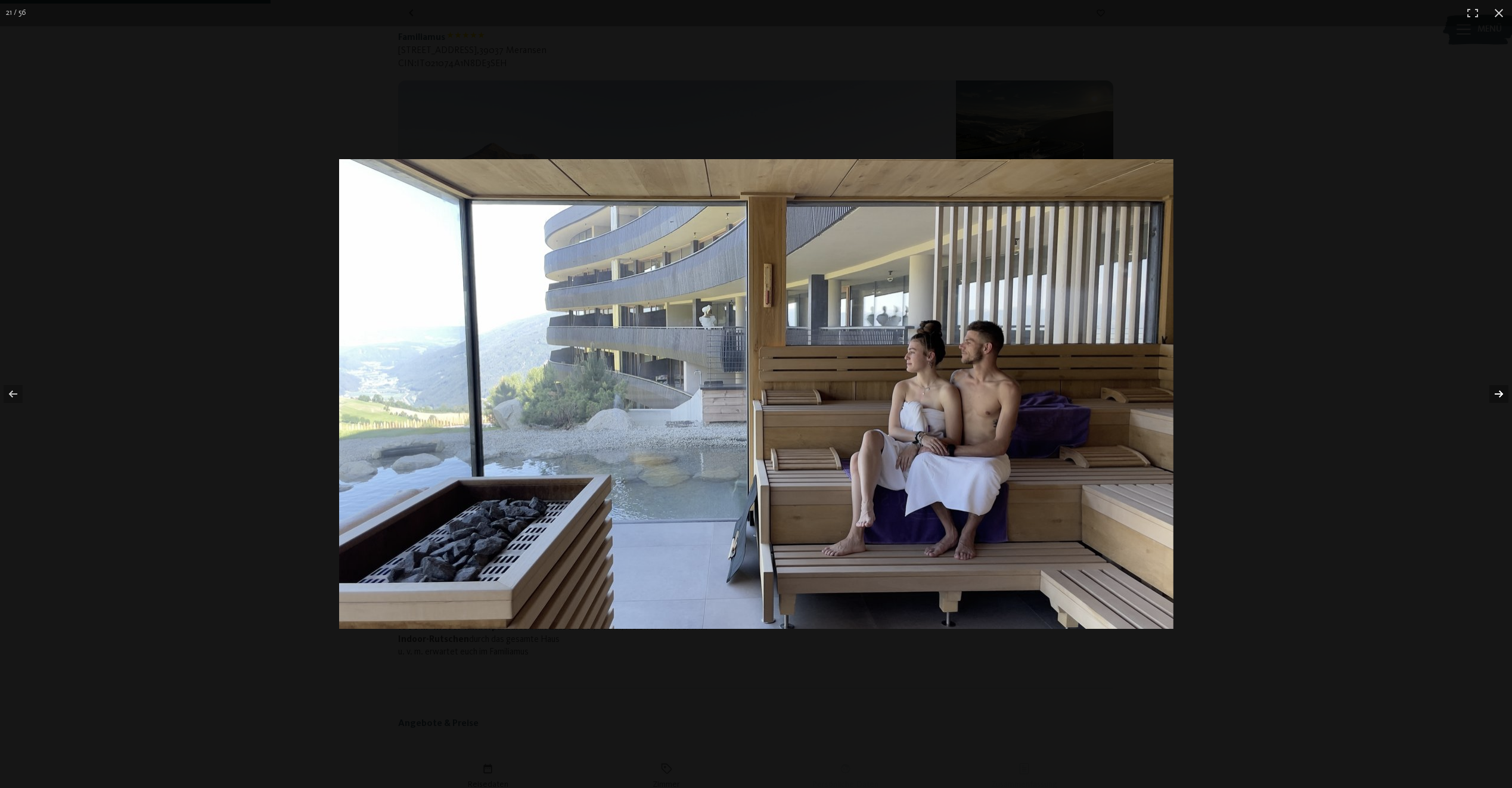
click at [1498, 395] on button "button" at bounding box center [1491, 394] width 42 height 60
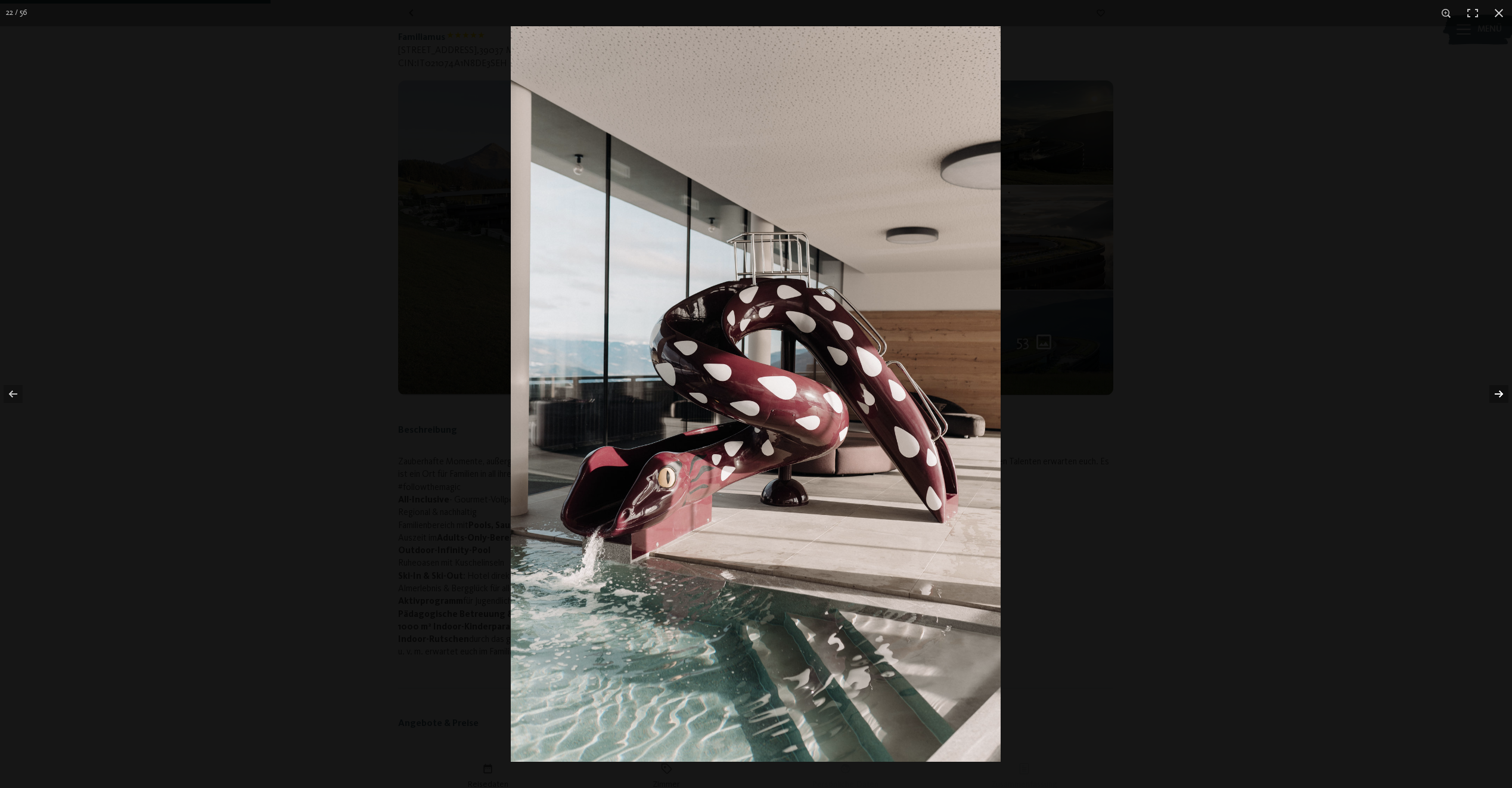
click at [1498, 395] on button "button" at bounding box center [1491, 394] width 42 height 60
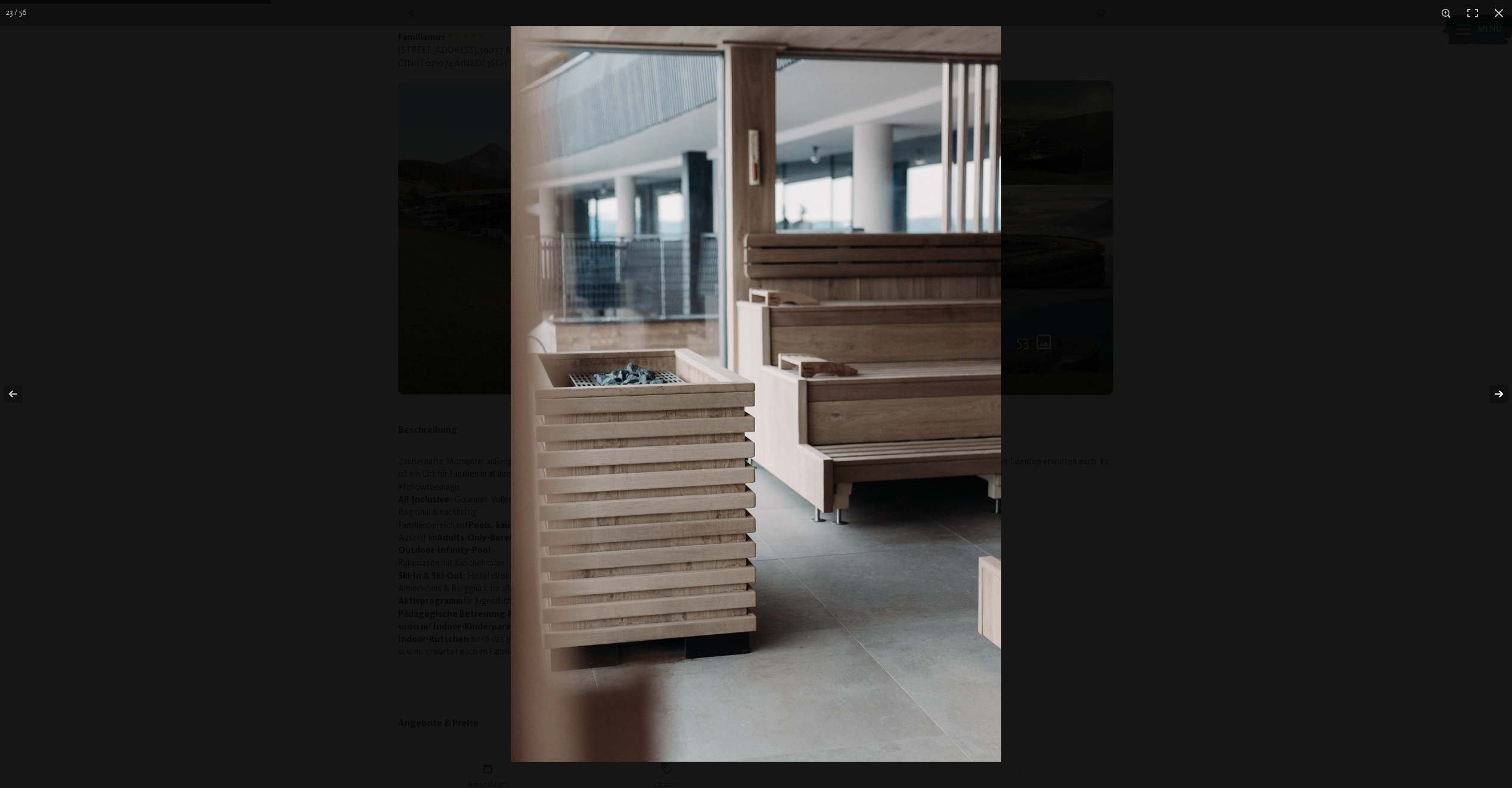
click at [1498, 395] on button "button" at bounding box center [1491, 394] width 42 height 60
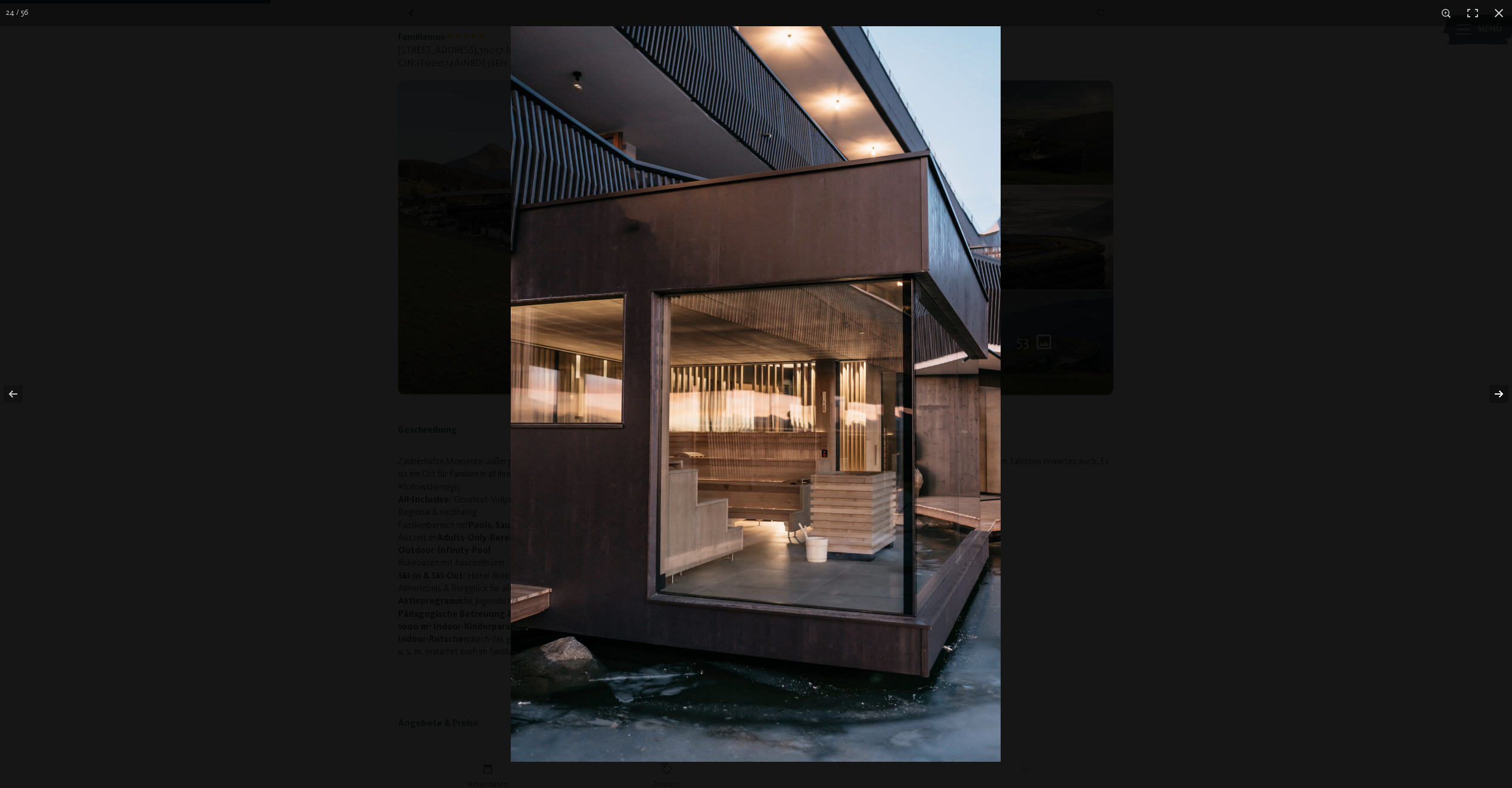
click at [1498, 395] on button "button" at bounding box center [1491, 394] width 42 height 60
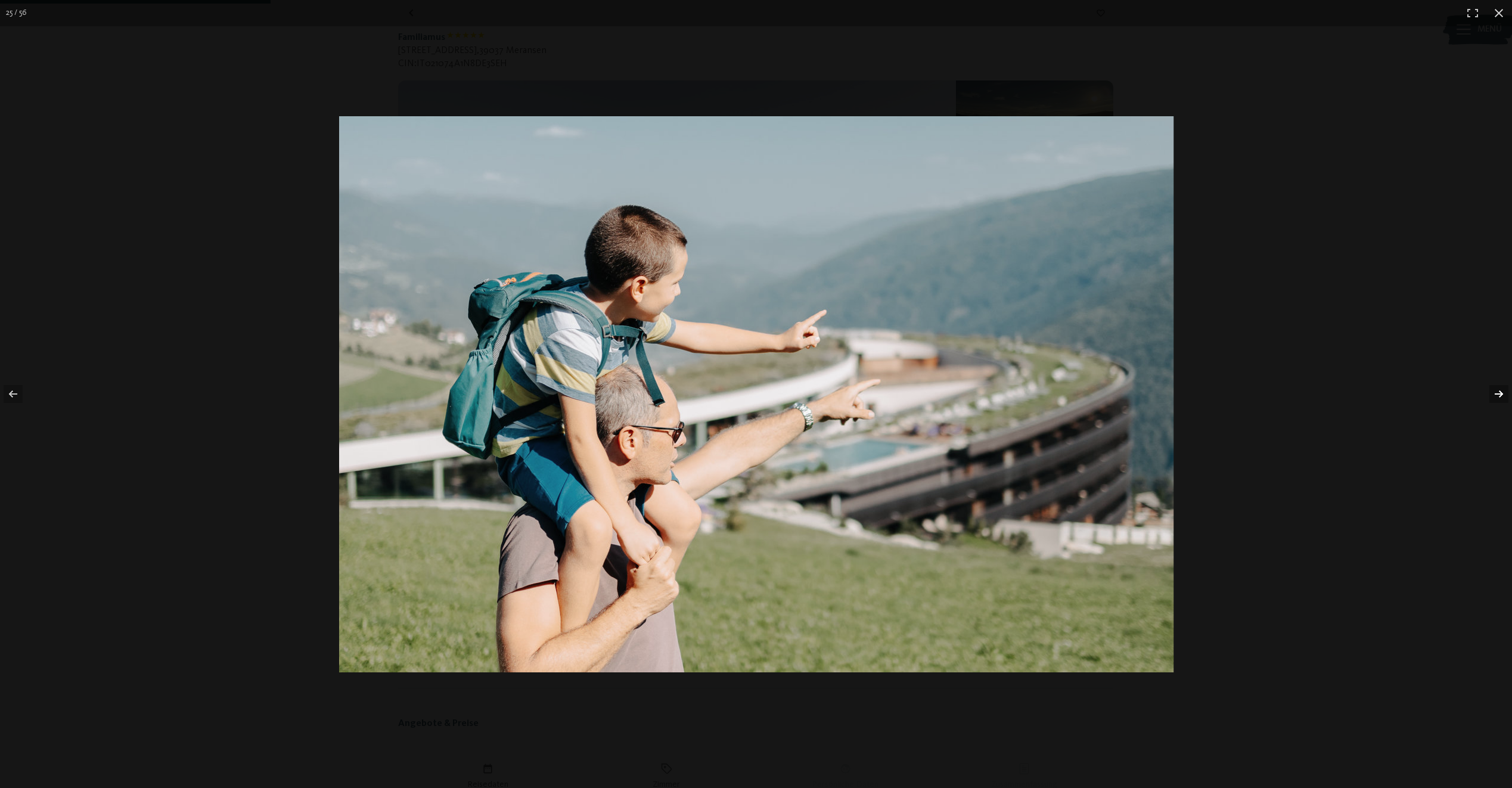
click at [1498, 395] on button "button" at bounding box center [1491, 394] width 42 height 60
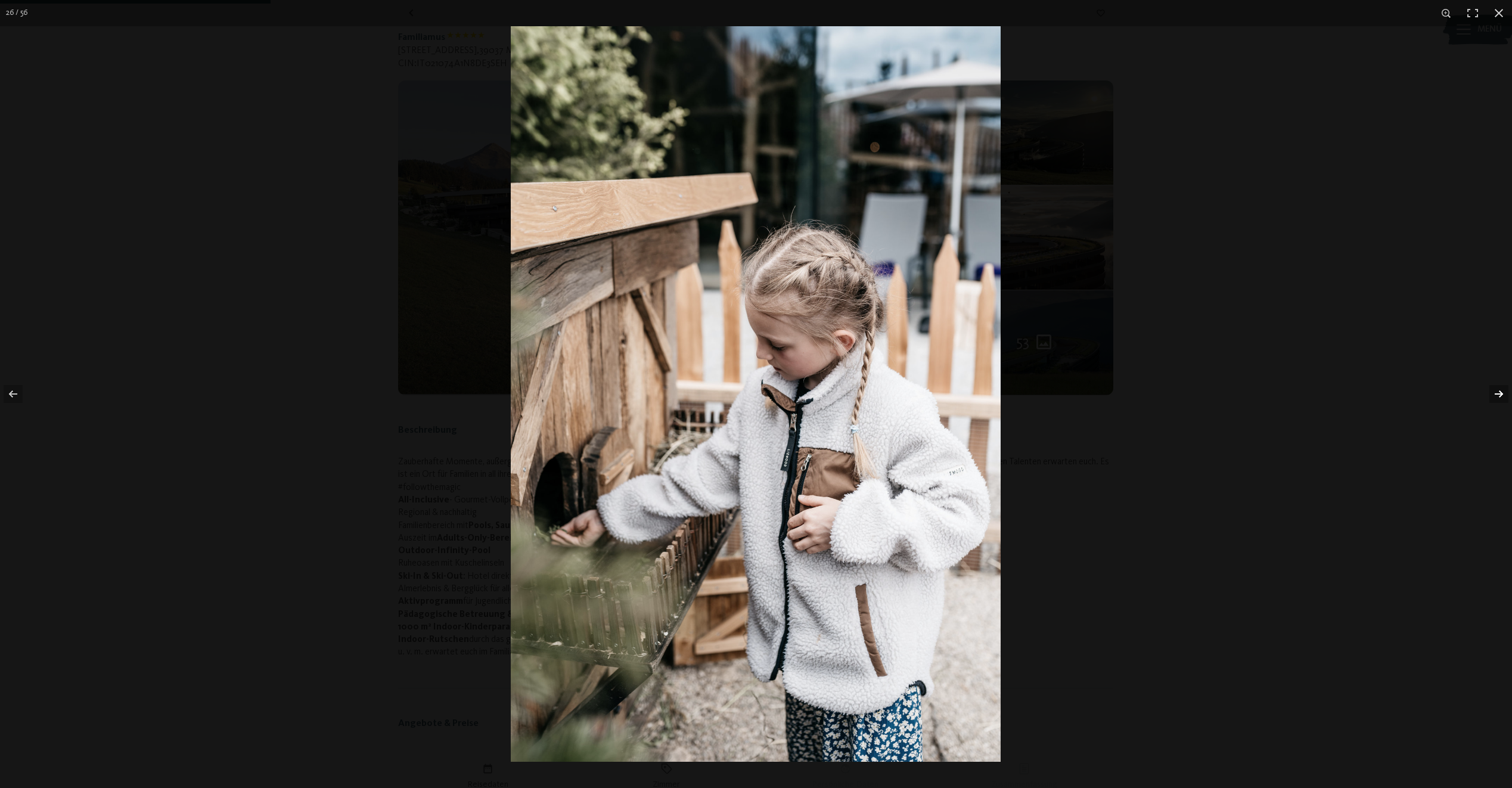
click at [1498, 395] on button "button" at bounding box center [1491, 394] width 42 height 60
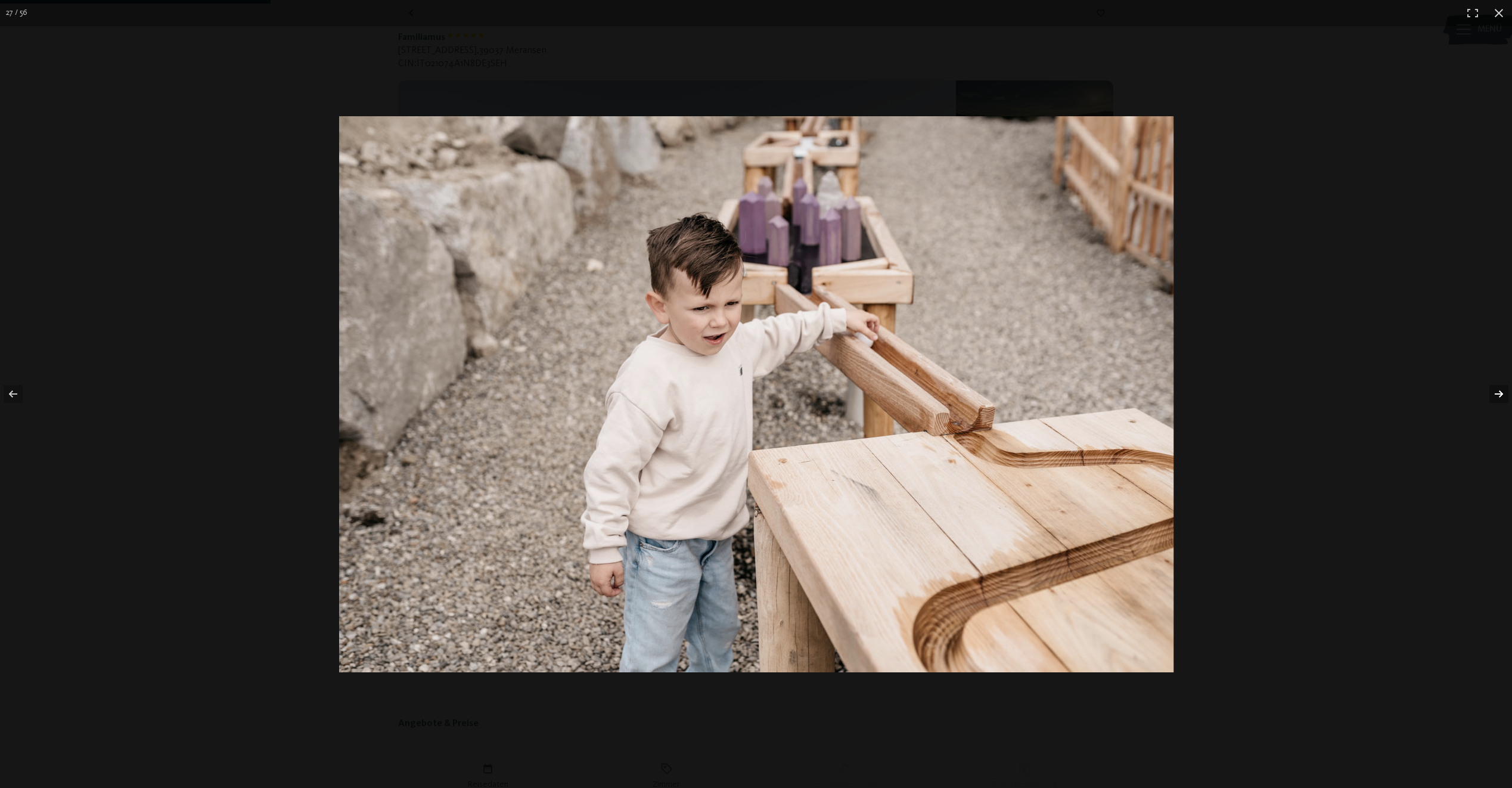
click at [1498, 395] on button "button" at bounding box center [1491, 394] width 42 height 60
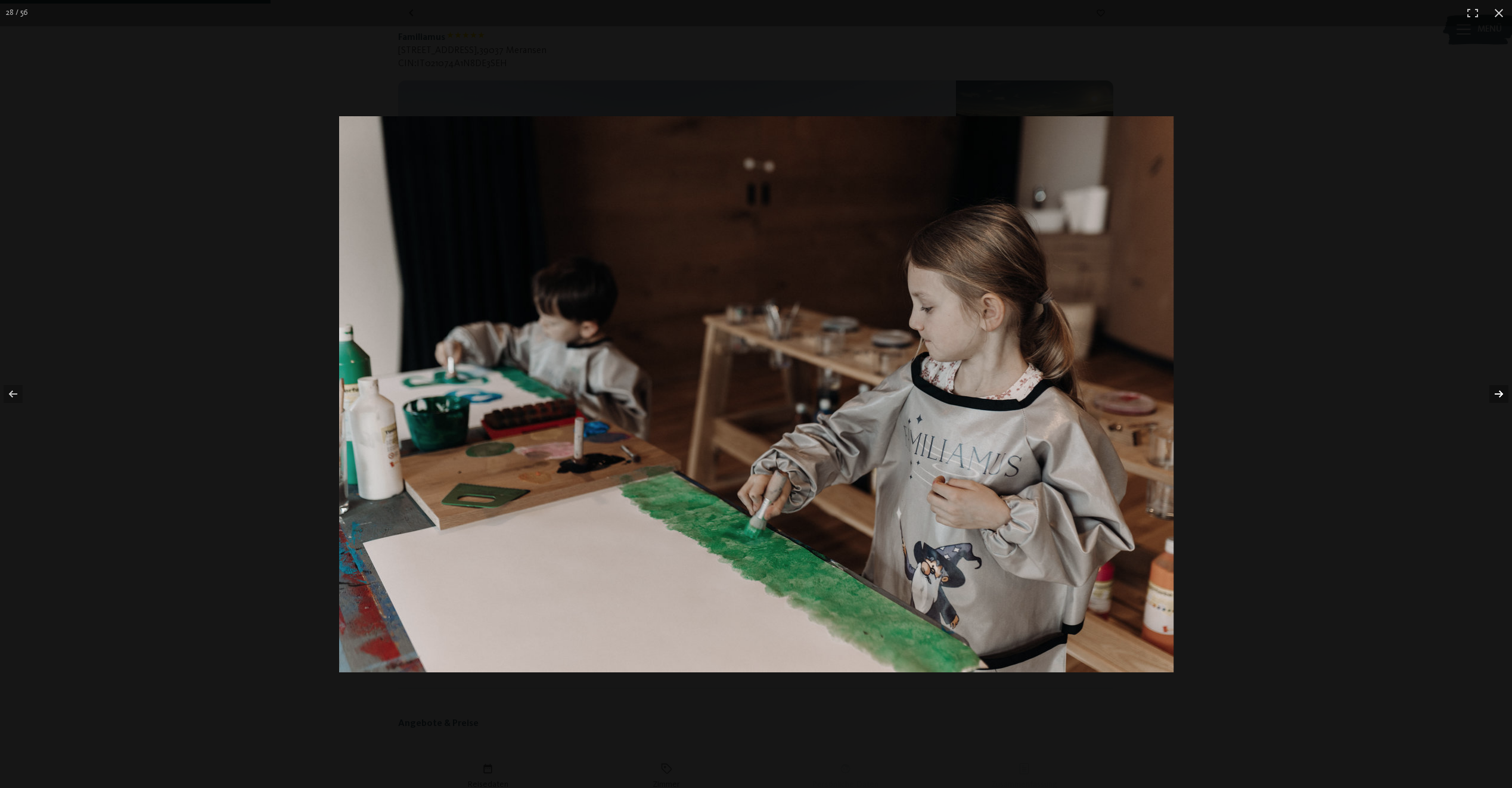
click at [1498, 395] on button "button" at bounding box center [1491, 394] width 42 height 60
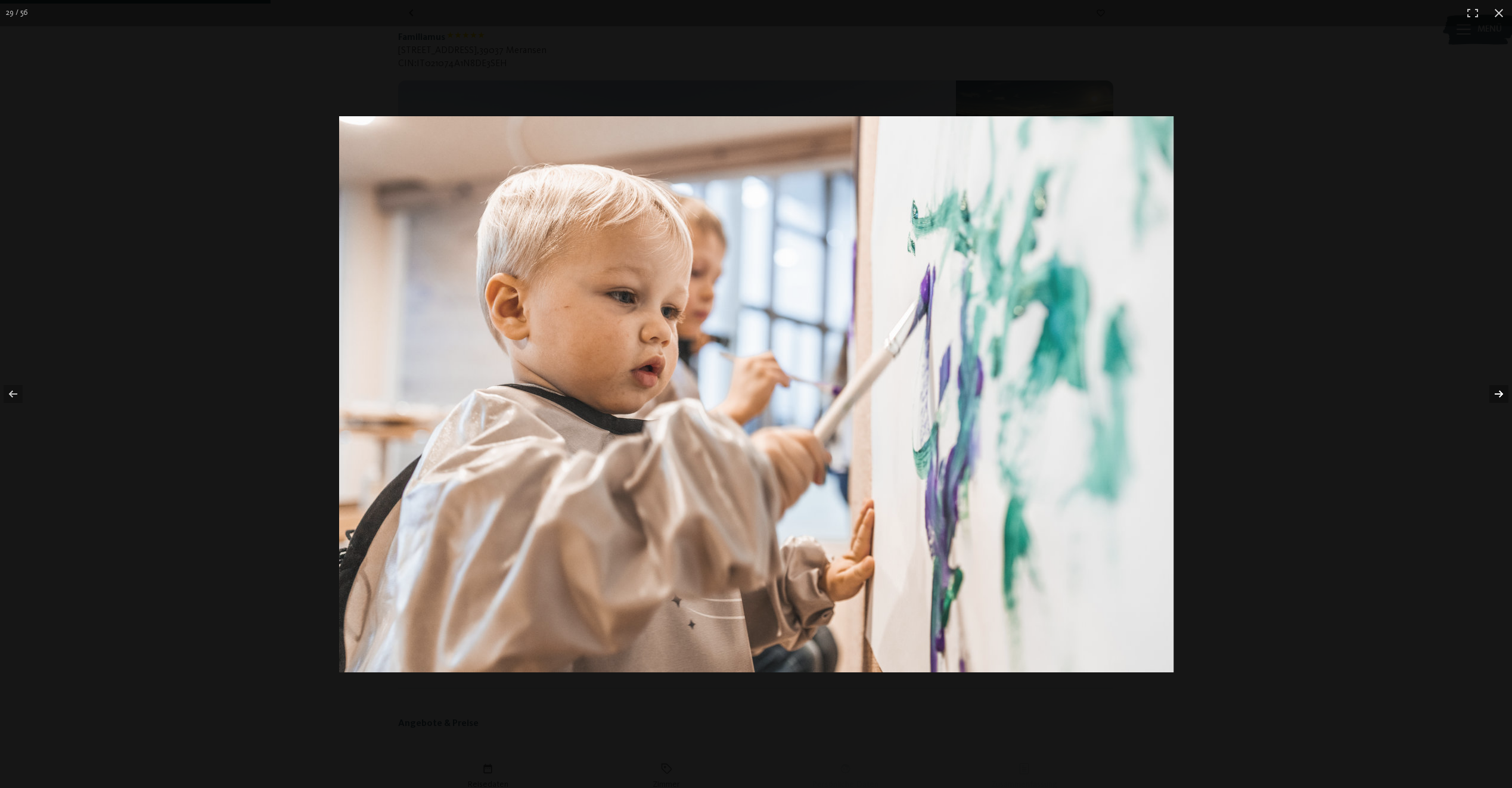
click at [1498, 395] on button "button" at bounding box center [1491, 394] width 42 height 60
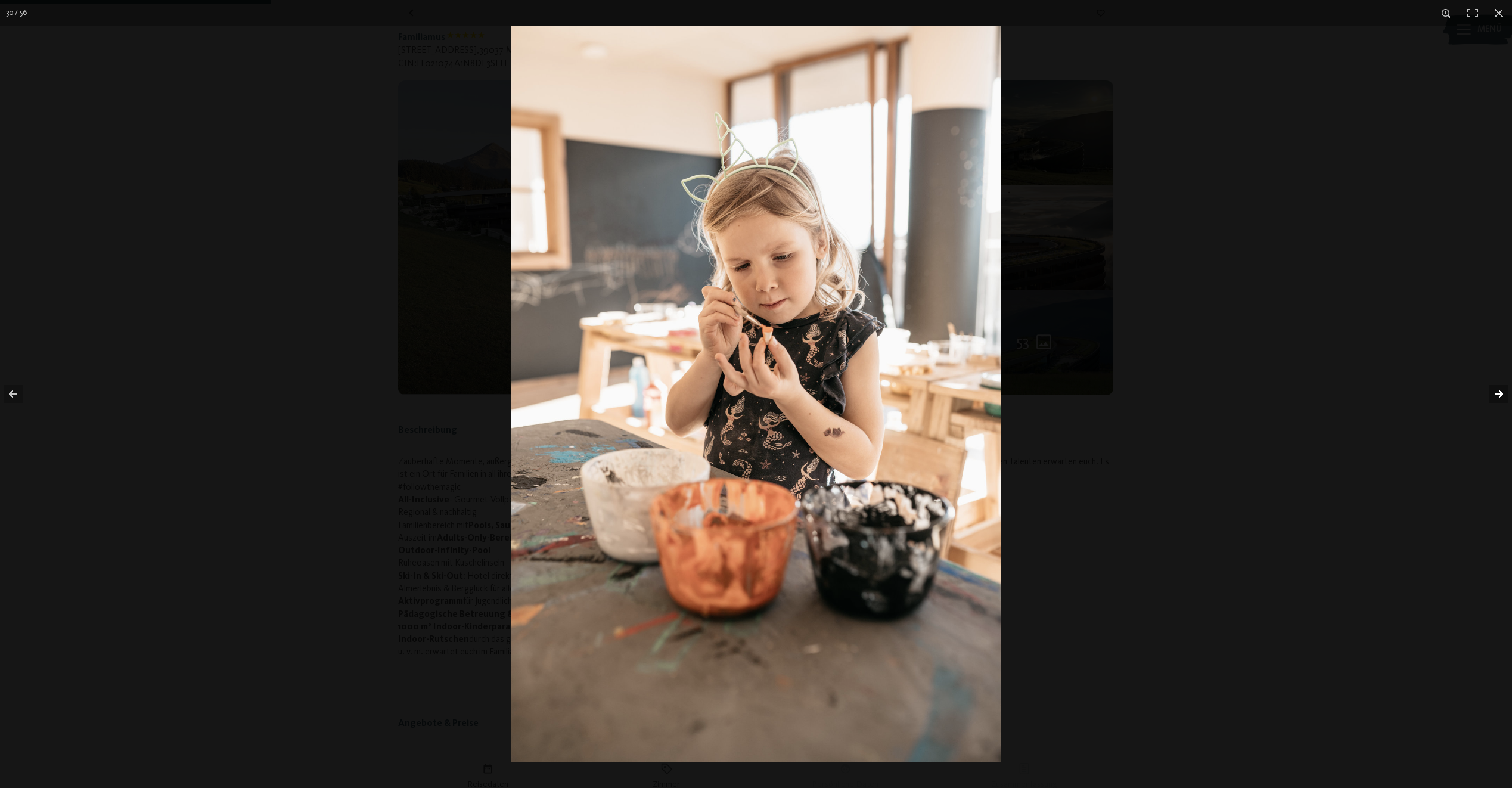
click at [1498, 395] on button "button" at bounding box center [1491, 394] width 42 height 60
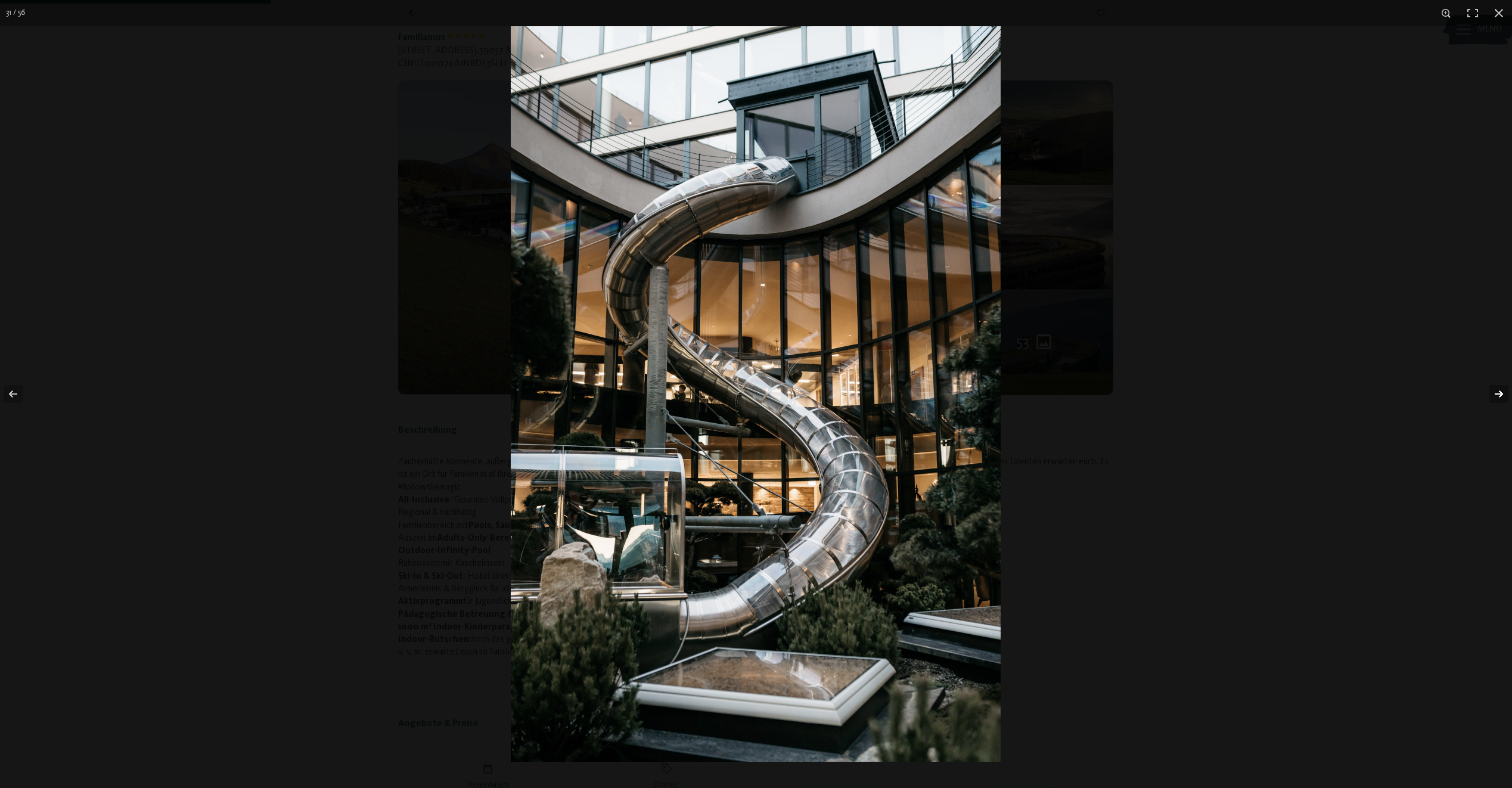
click at [1498, 395] on button "button" at bounding box center [1491, 394] width 42 height 60
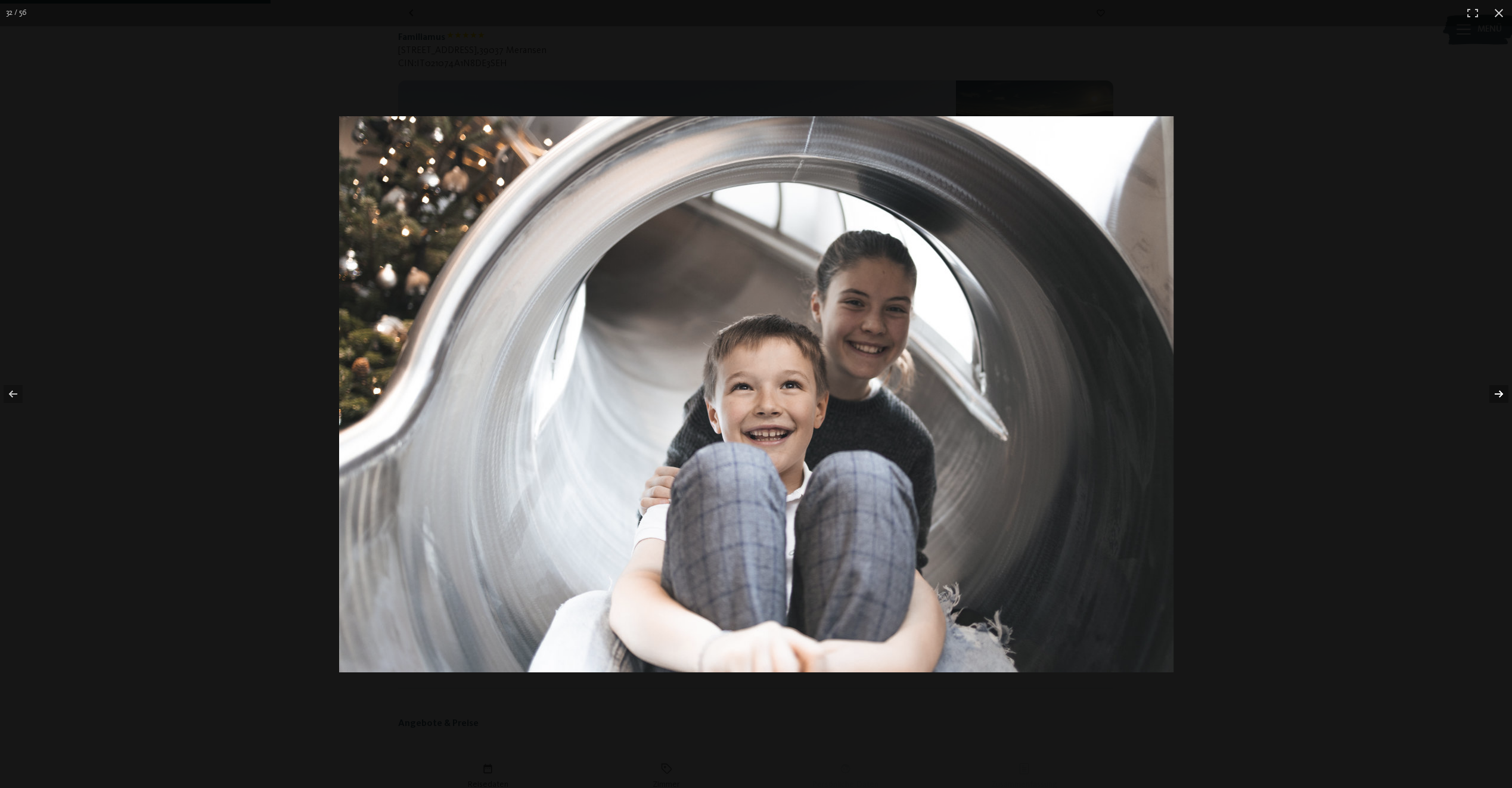
click at [1498, 395] on button "button" at bounding box center [1491, 394] width 42 height 60
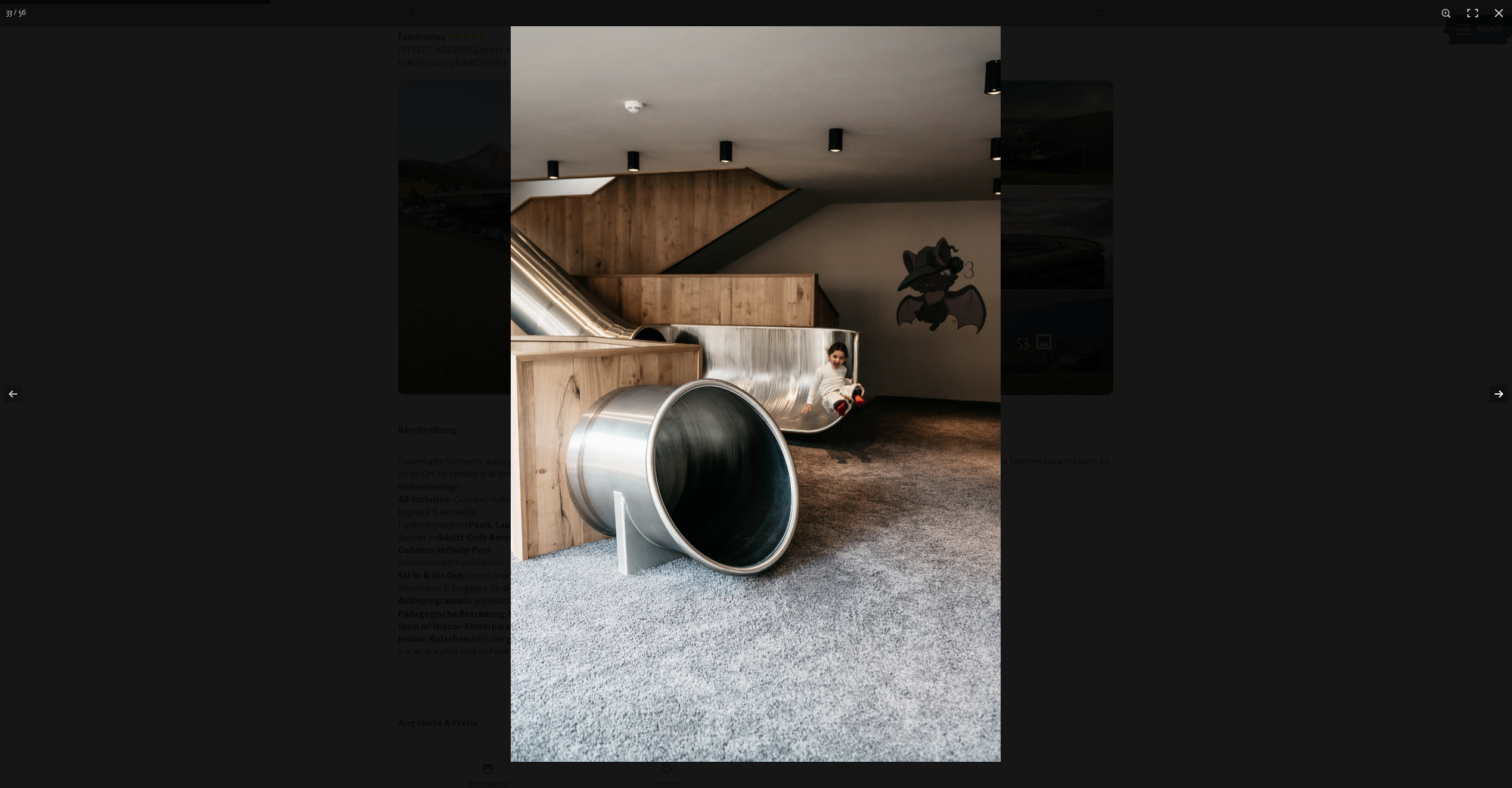
click at [1498, 395] on button "button" at bounding box center [1491, 394] width 42 height 60
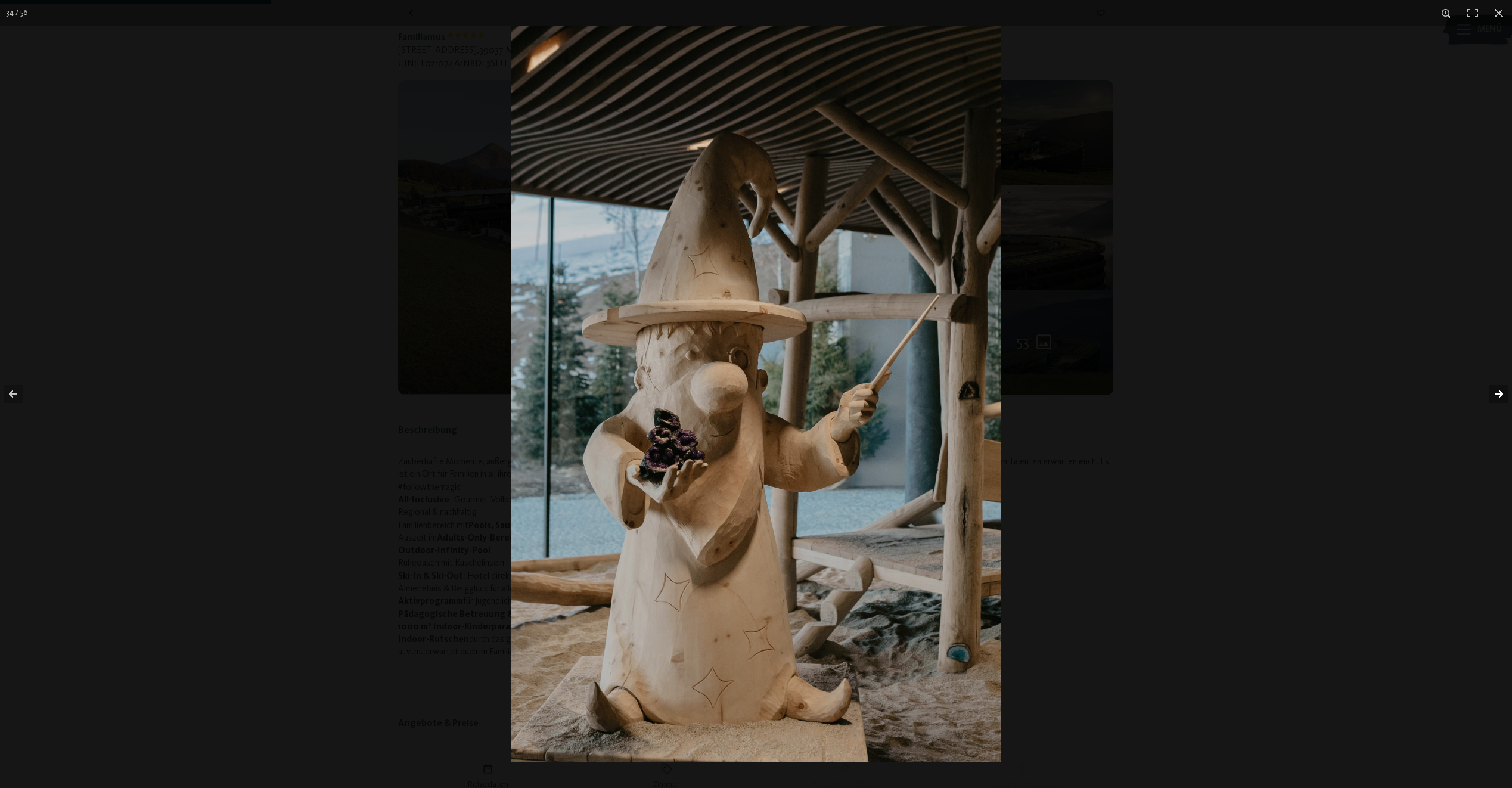
click at [1498, 395] on button "button" at bounding box center [1491, 394] width 42 height 60
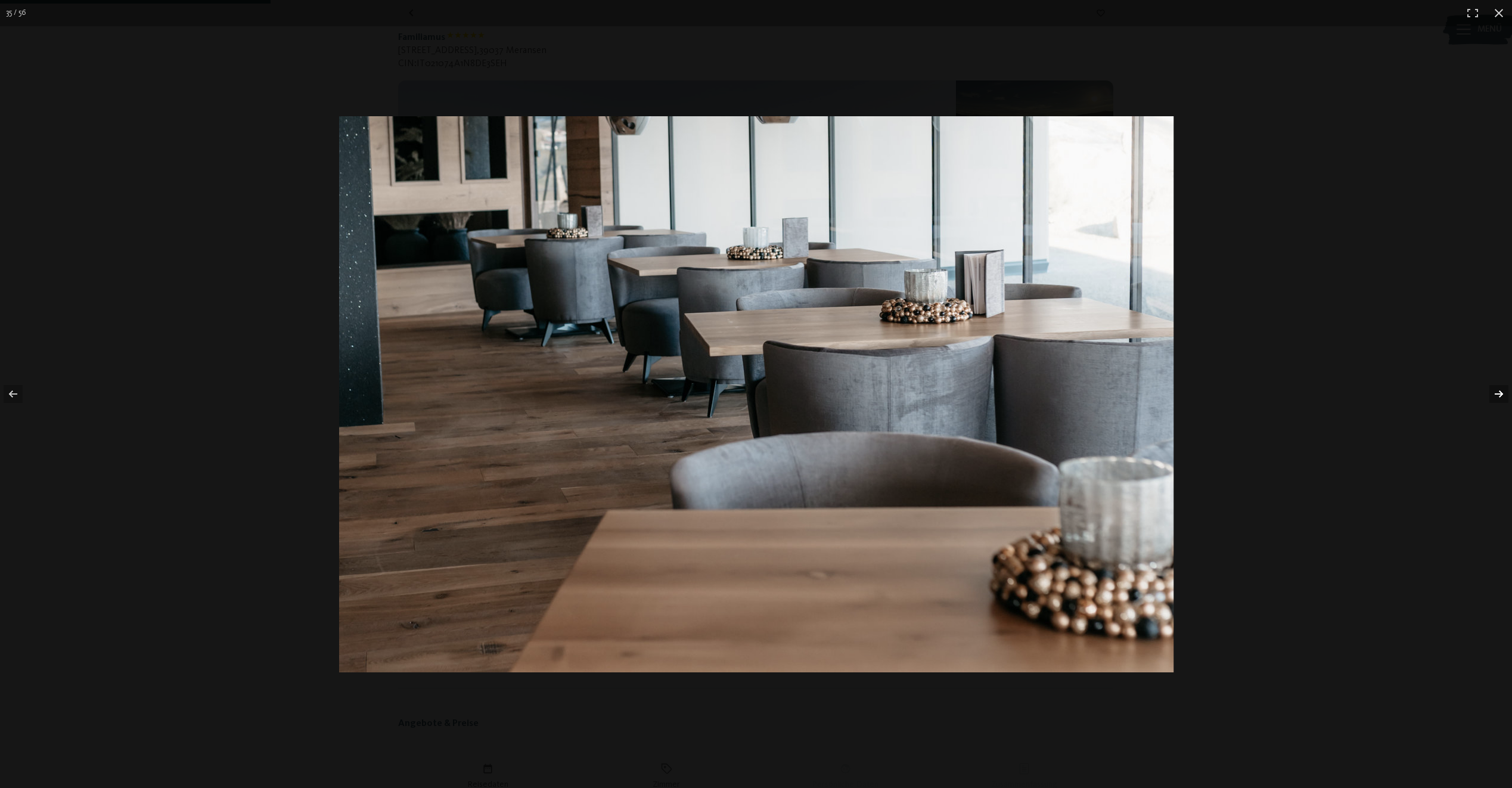
click at [1498, 395] on button "button" at bounding box center [1491, 394] width 42 height 60
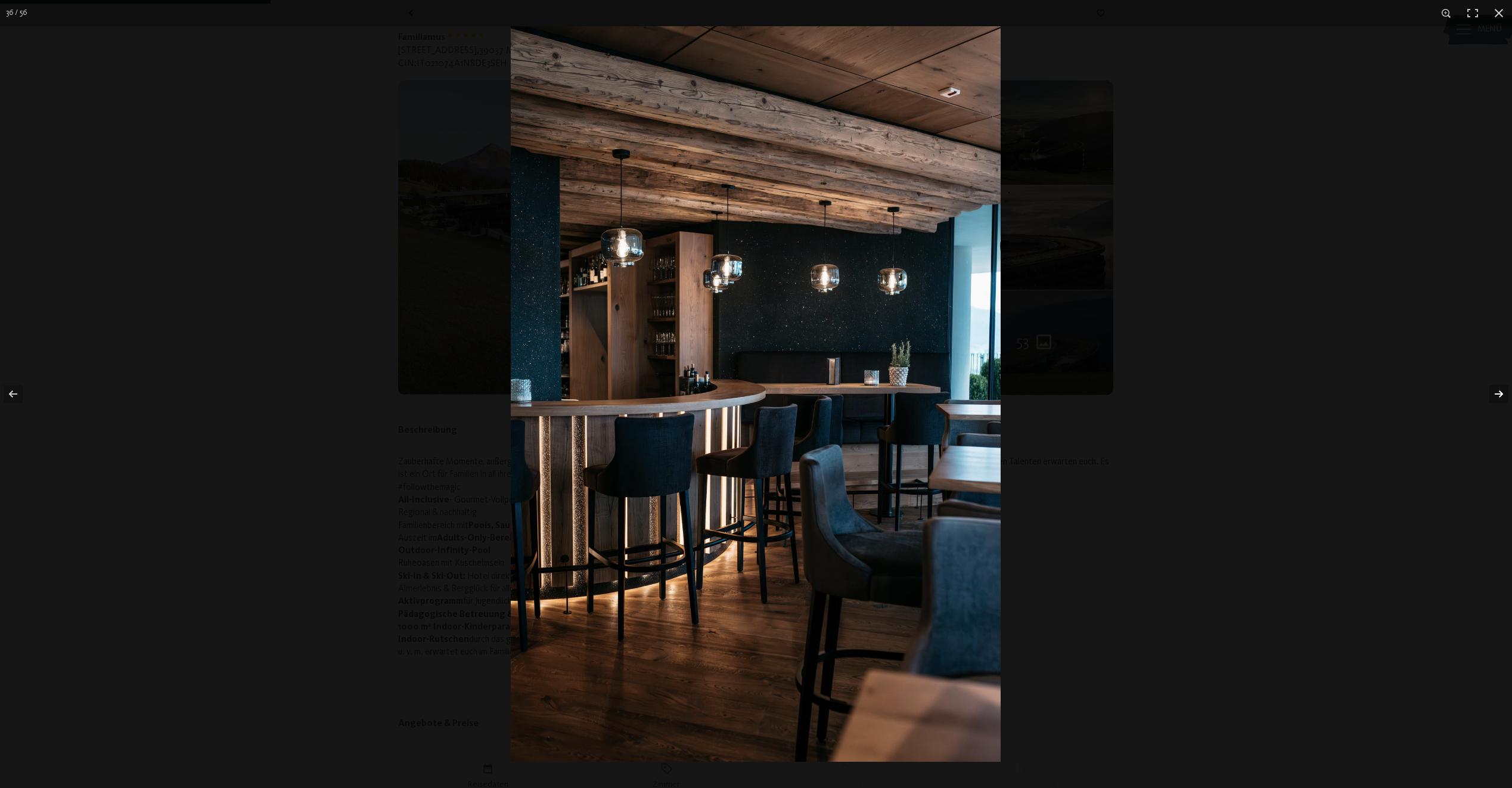
click at [1498, 395] on button "button" at bounding box center [1491, 394] width 42 height 60
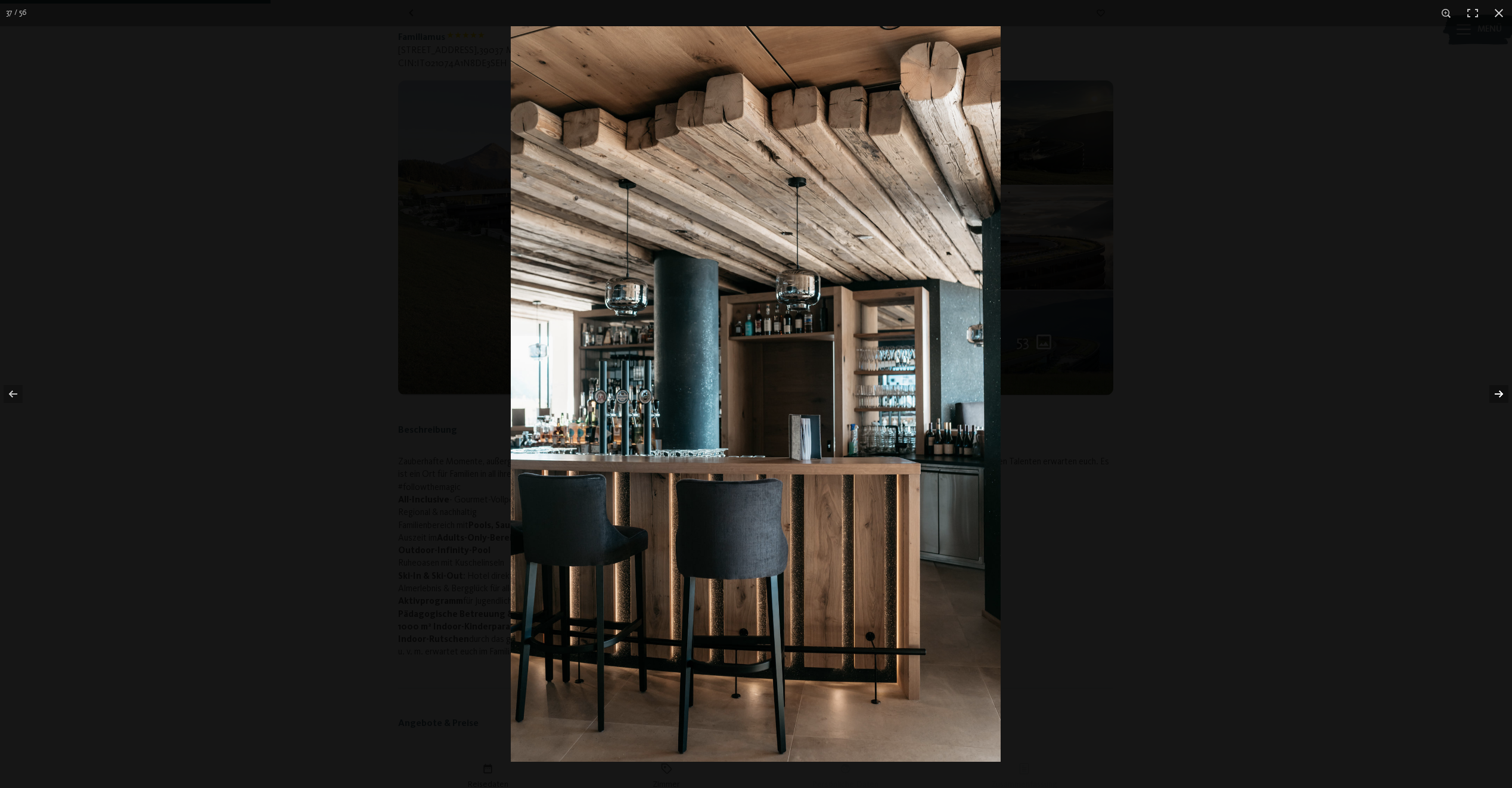
click at [1498, 395] on button "button" at bounding box center [1491, 394] width 42 height 60
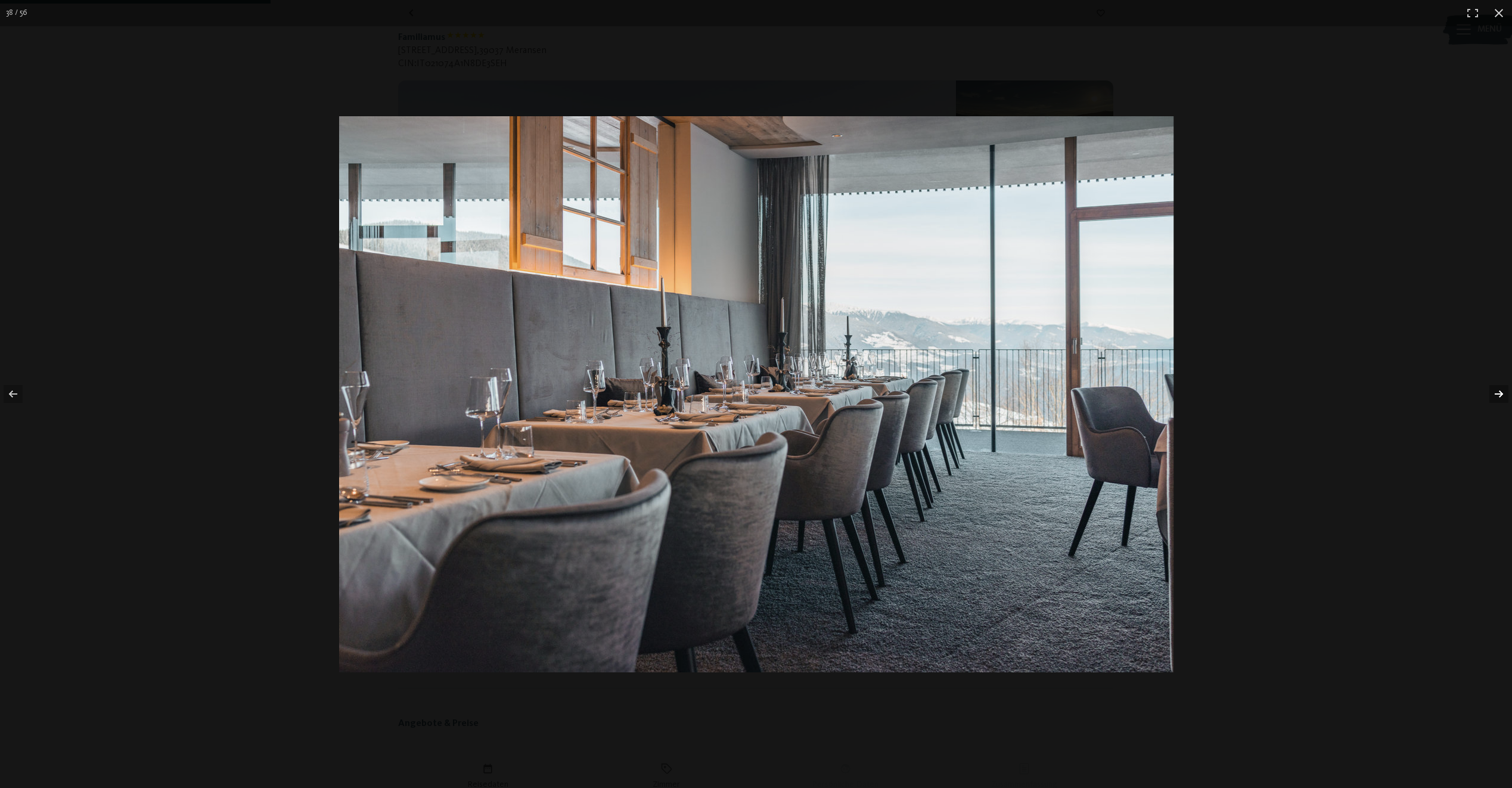
click at [1498, 395] on button "button" at bounding box center [1491, 394] width 42 height 60
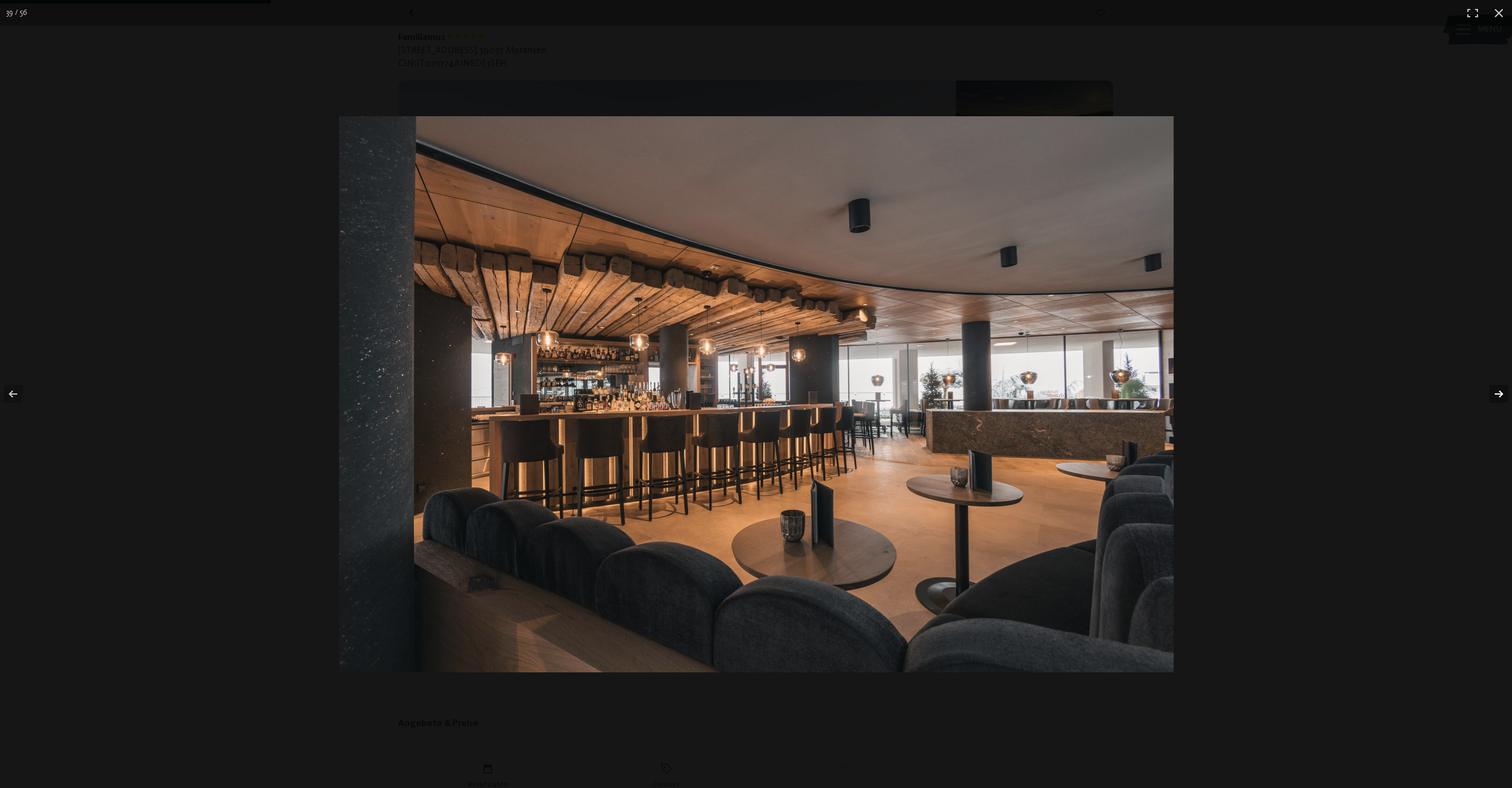
click at [1498, 395] on button "button" at bounding box center [1491, 394] width 42 height 60
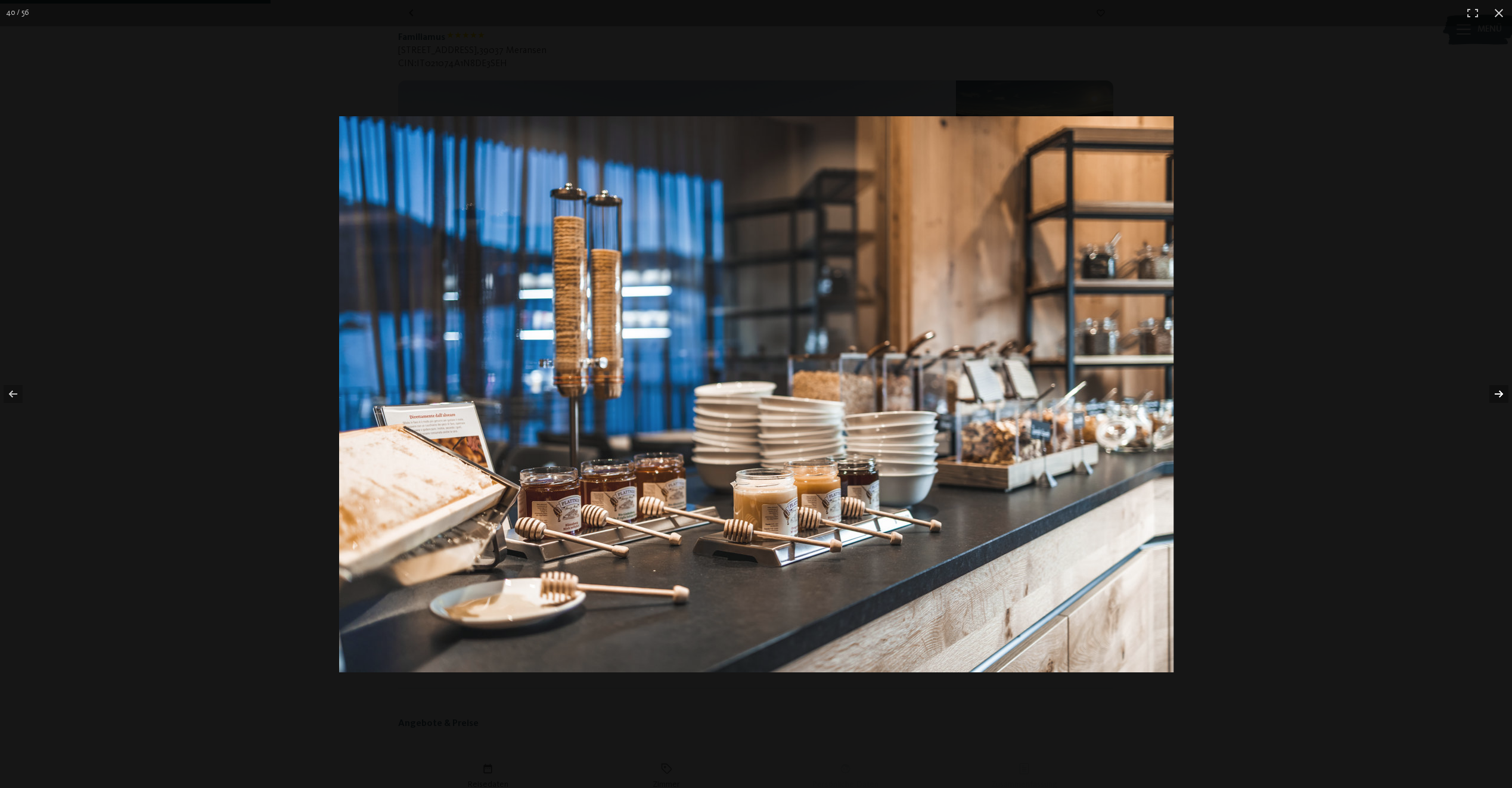
click at [1498, 395] on button "button" at bounding box center [1491, 394] width 42 height 60
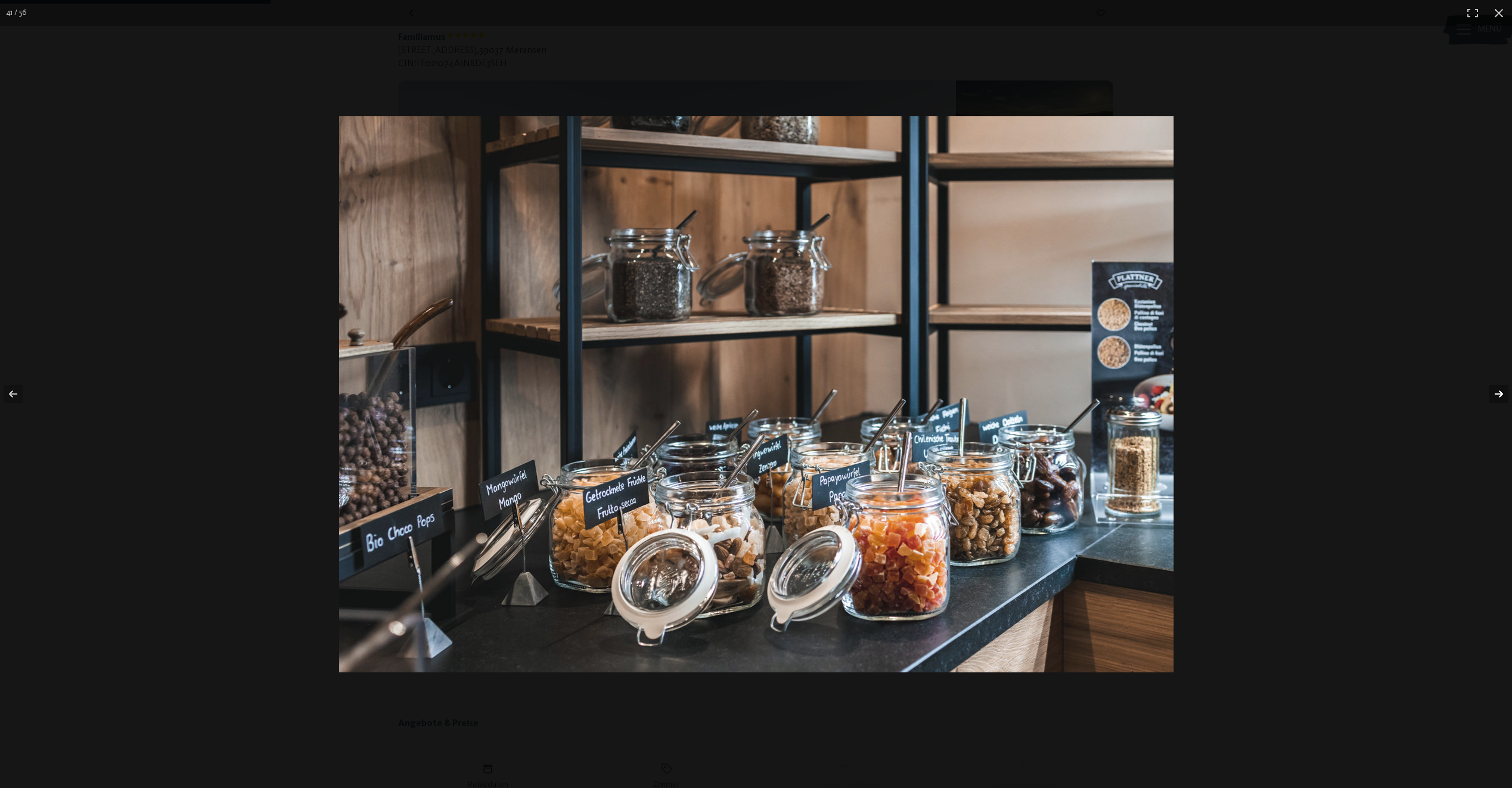
click at [1498, 395] on button "button" at bounding box center [1491, 394] width 42 height 60
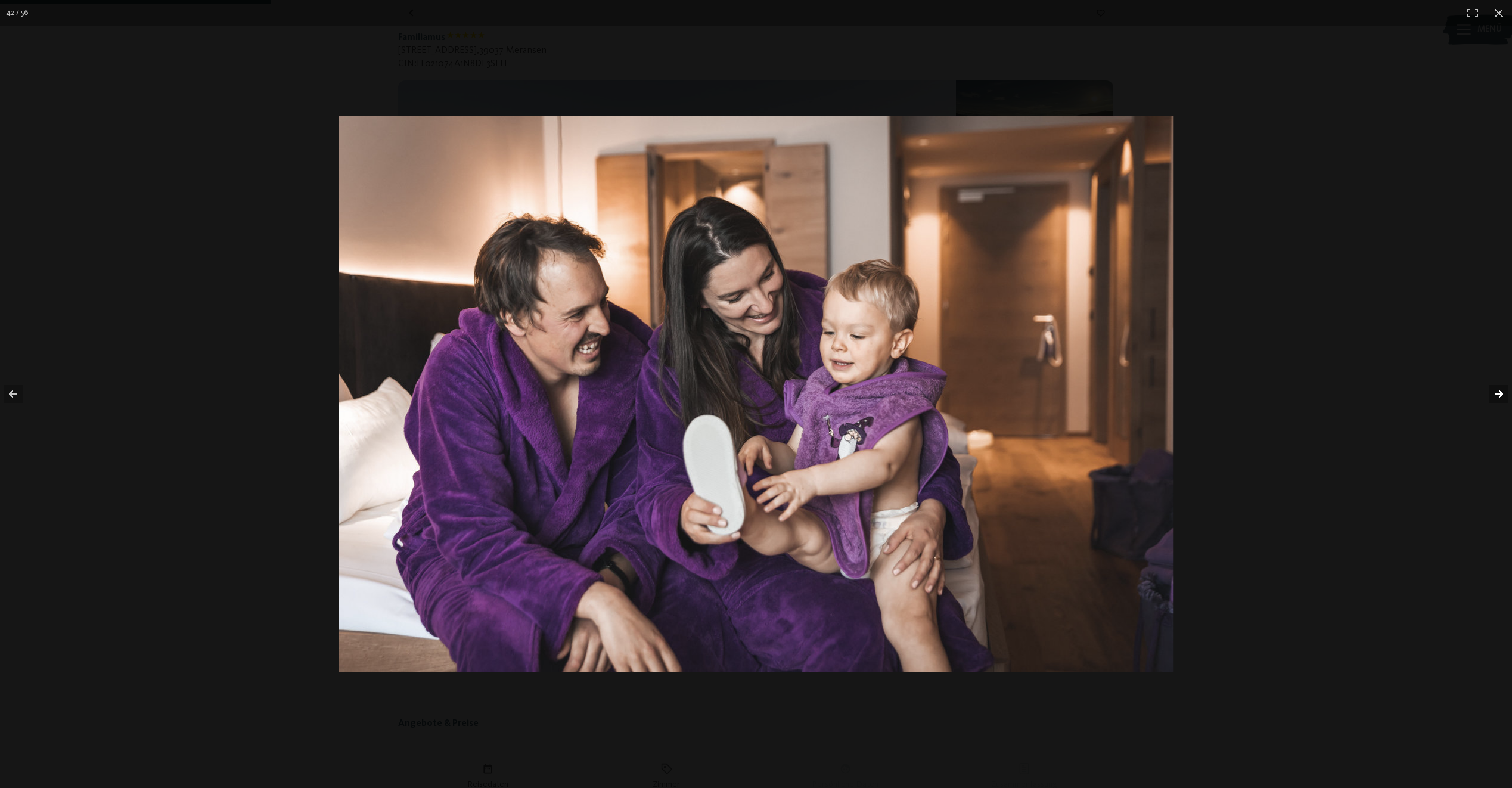
click at [1498, 395] on button "button" at bounding box center [1491, 394] width 42 height 60
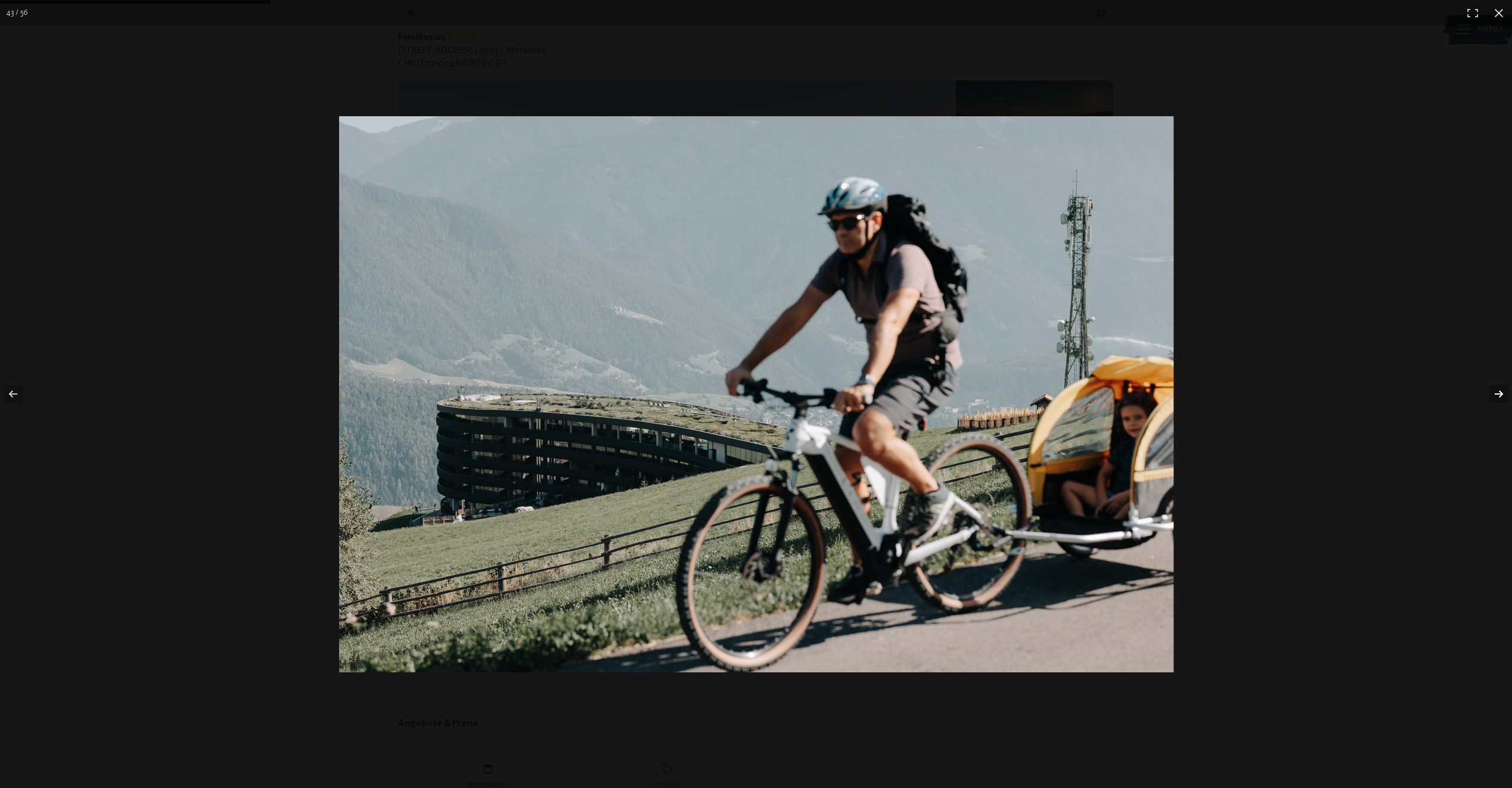
click at [1498, 395] on button "button" at bounding box center [1491, 394] width 42 height 60
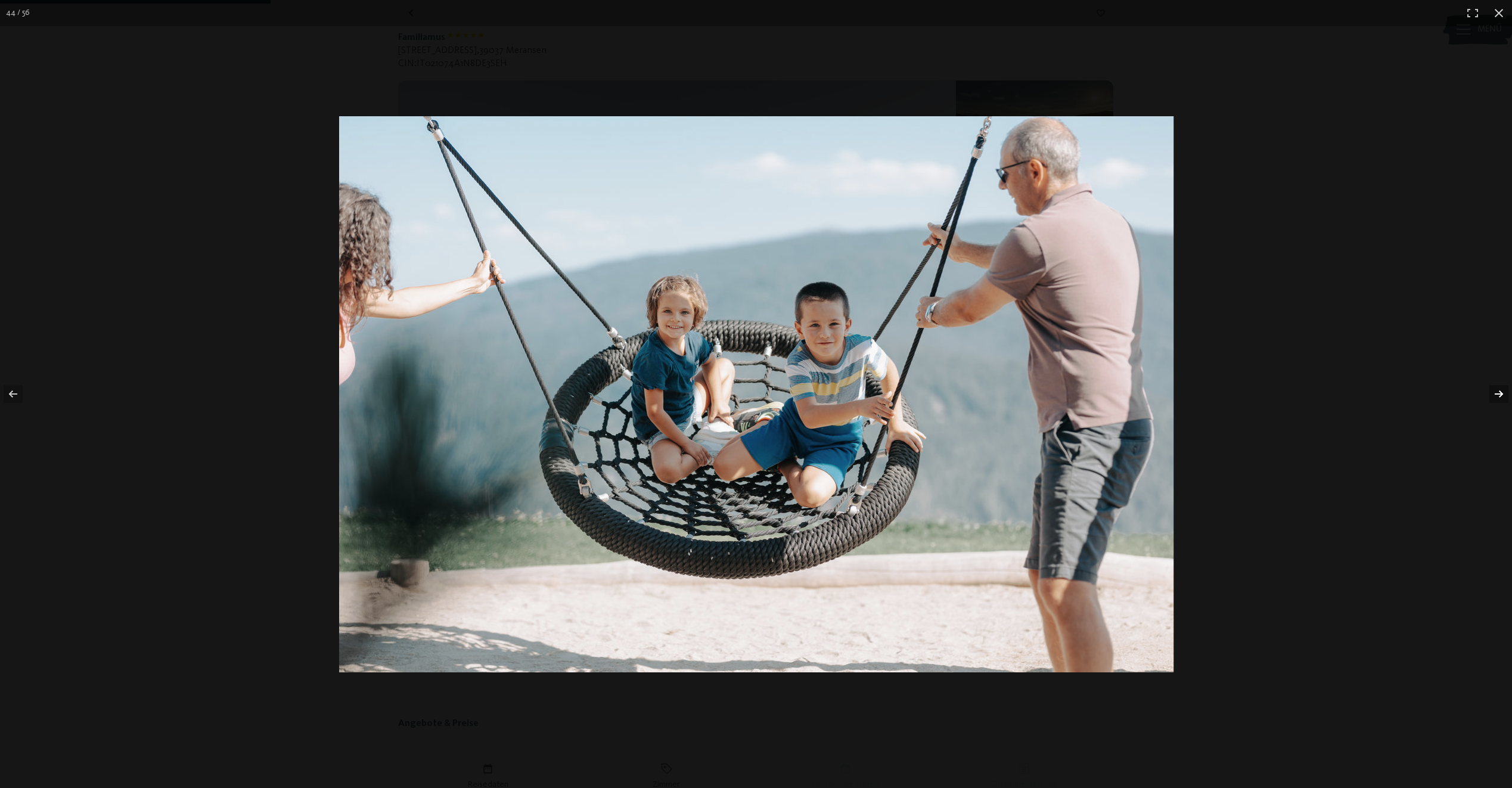
click at [1498, 395] on button "button" at bounding box center [1491, 394] width 42 height 60
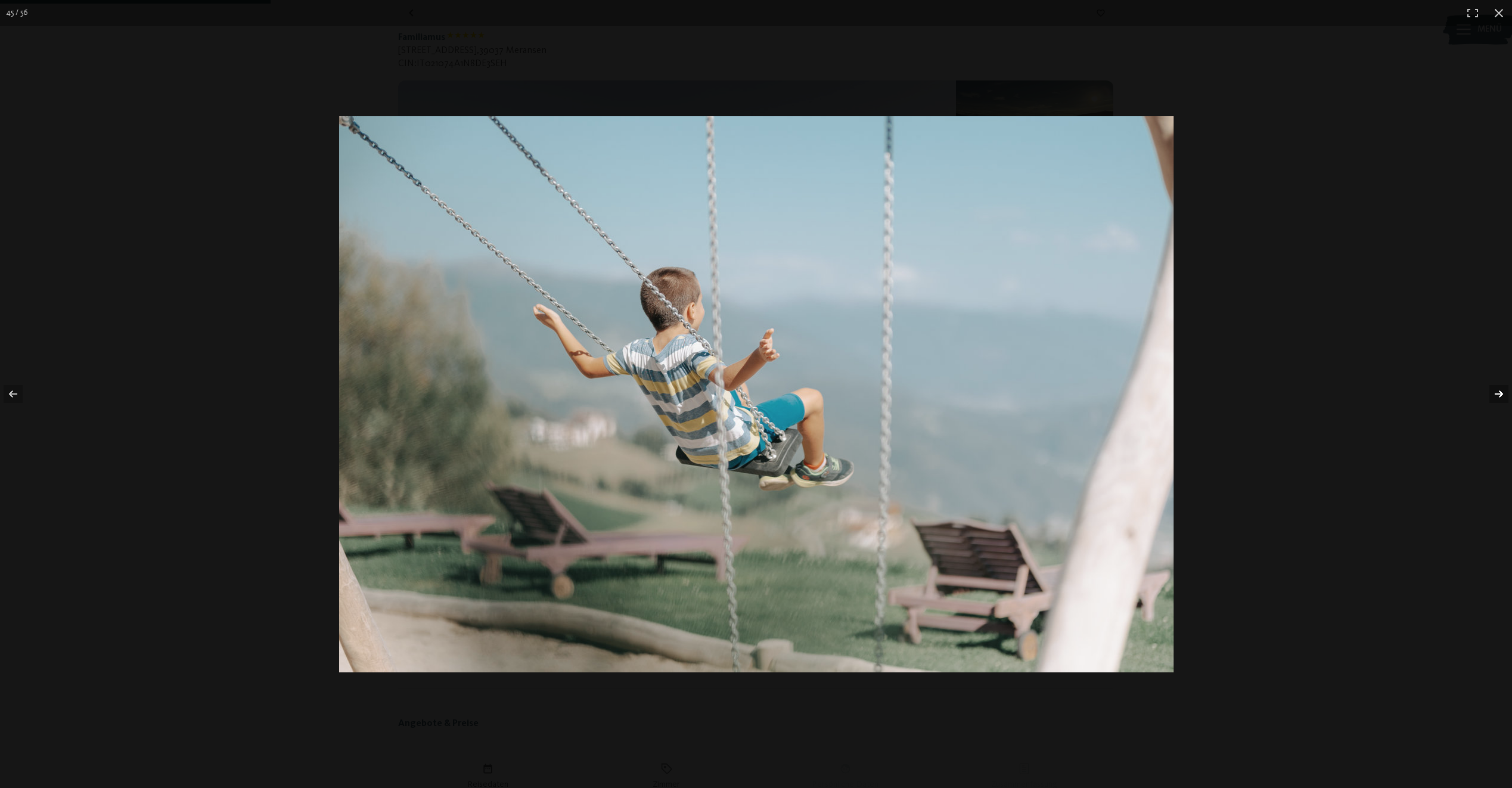
click at [1498, 395] on button "button" at bounding box center [1491, 394] width 42 height 60
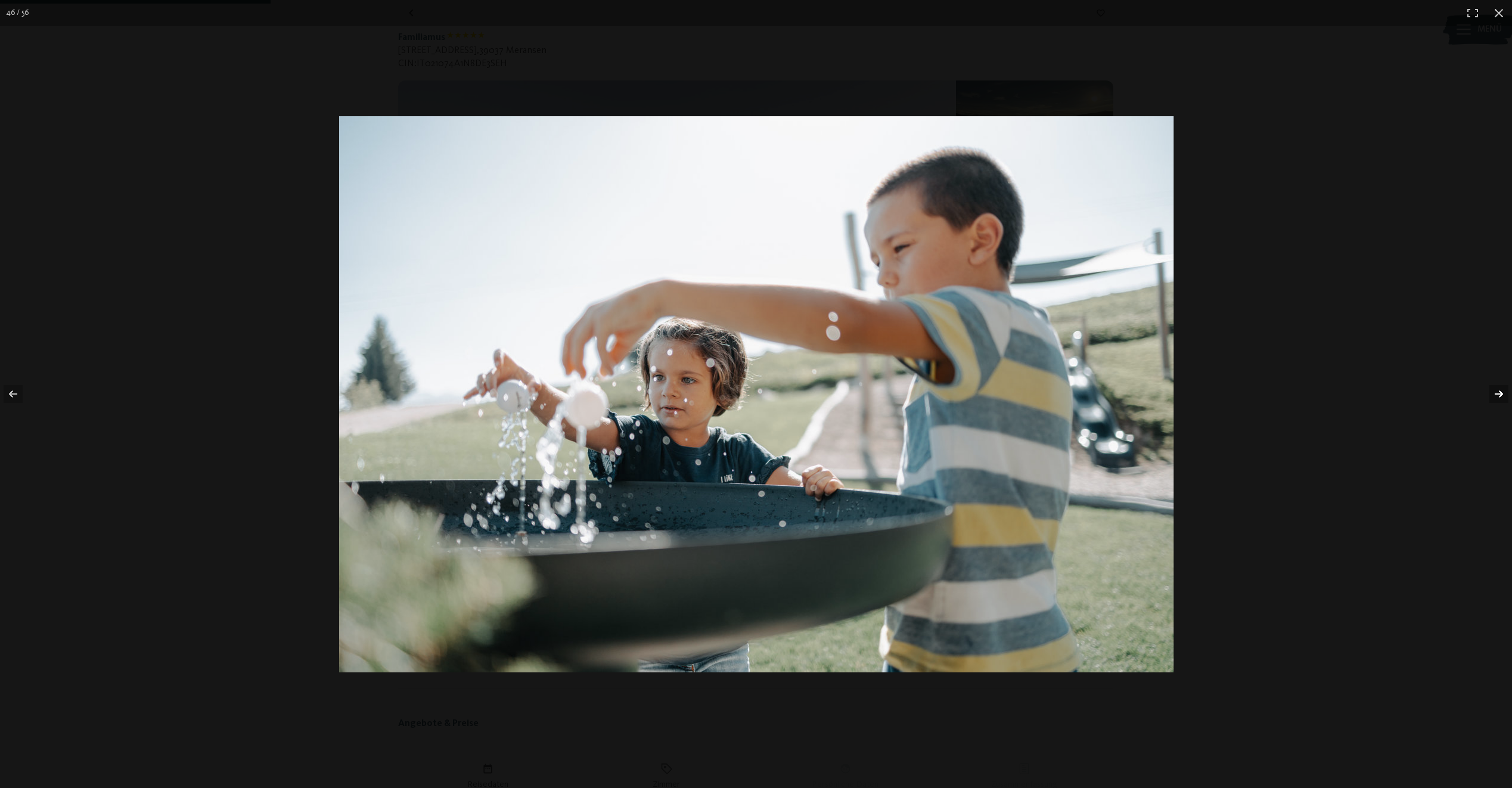
click at [1498, 395] on button "button" at bounding box center [1491, 394] width 42 height 60
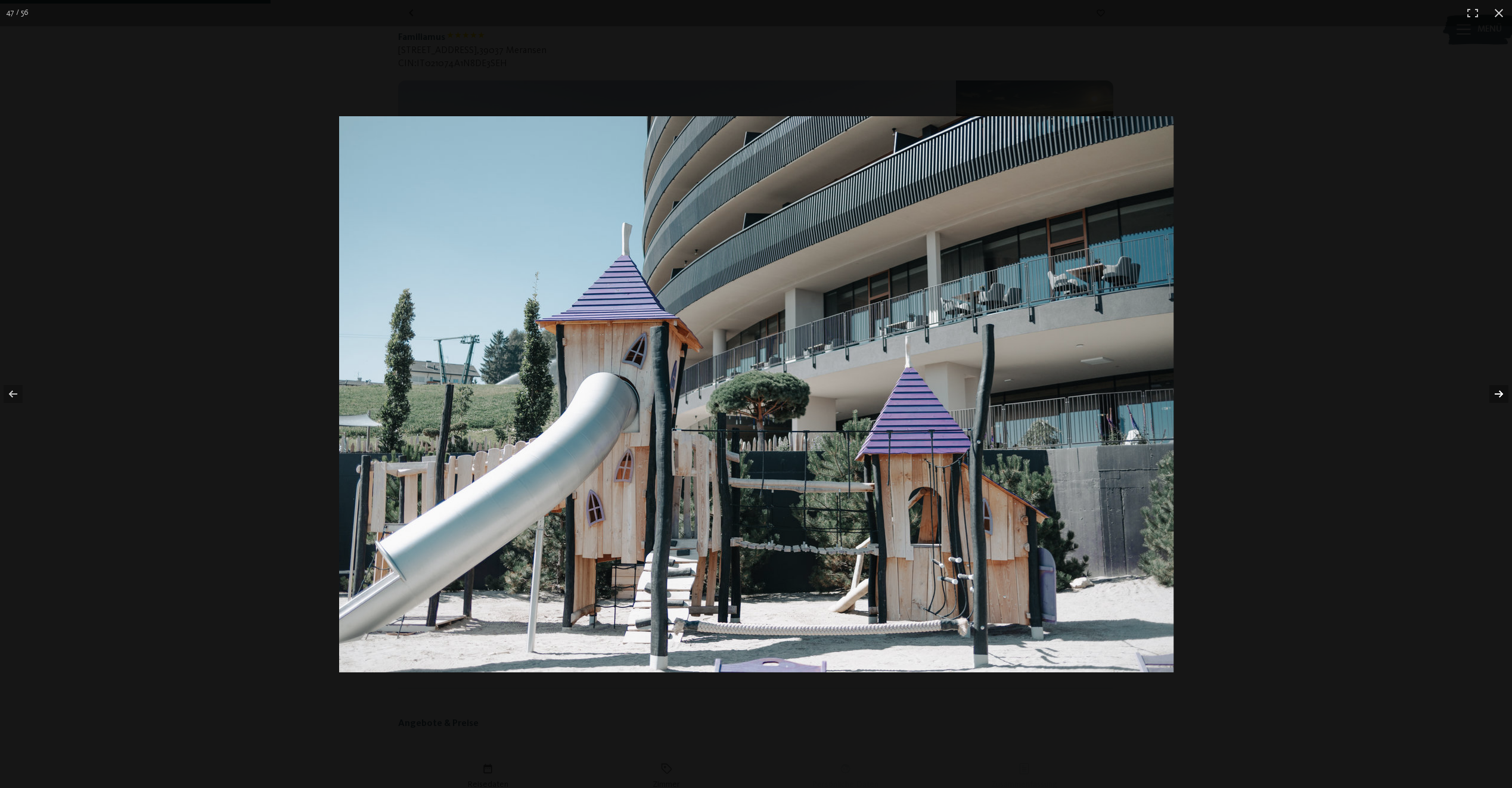
click at [1498, 395] on button "button" at bounding box center [1491, 394] width 42 height 60
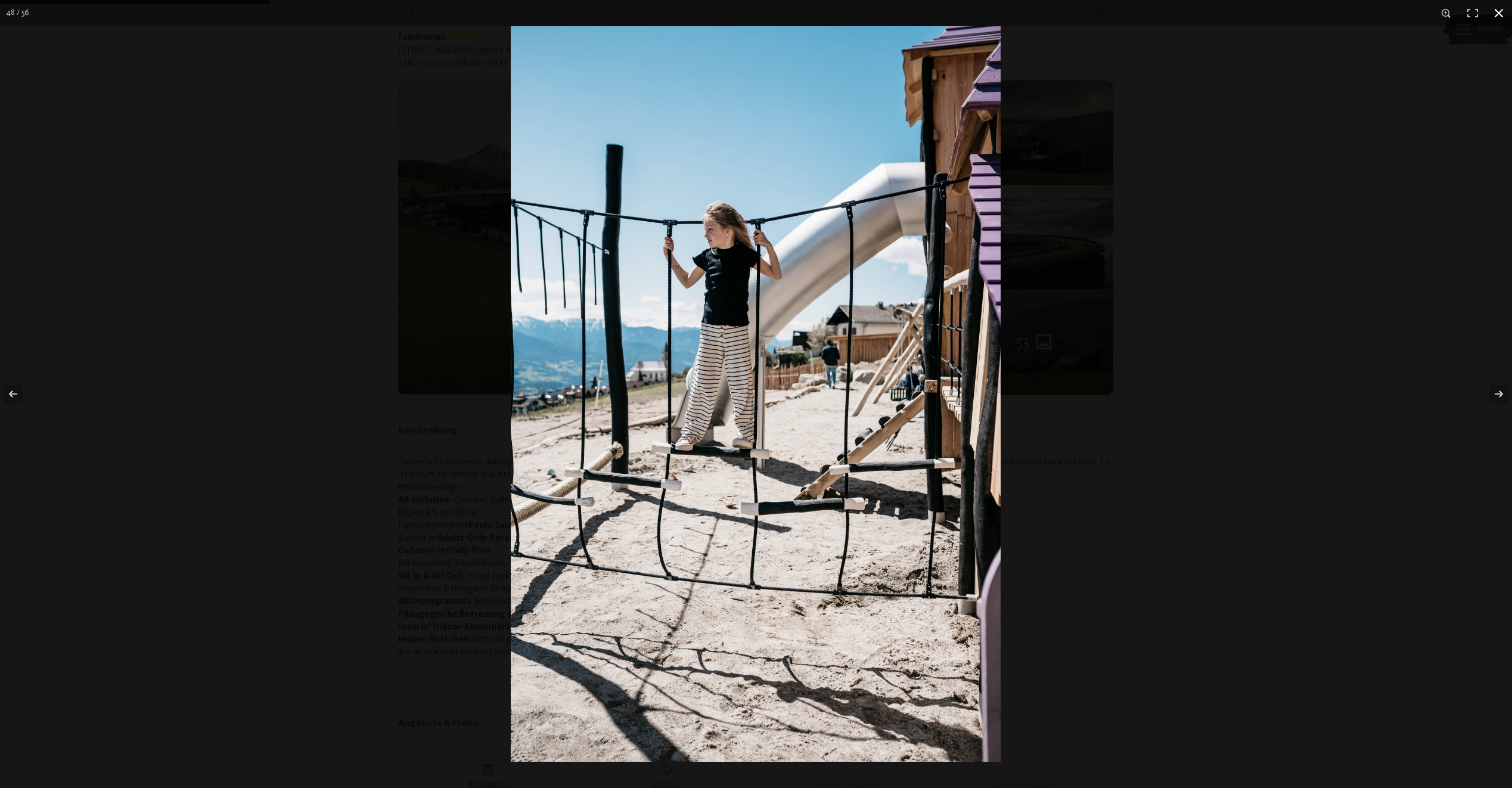
click at [1506, 11] on button "button" at bounding box center [1498, 13] width 26 height 26
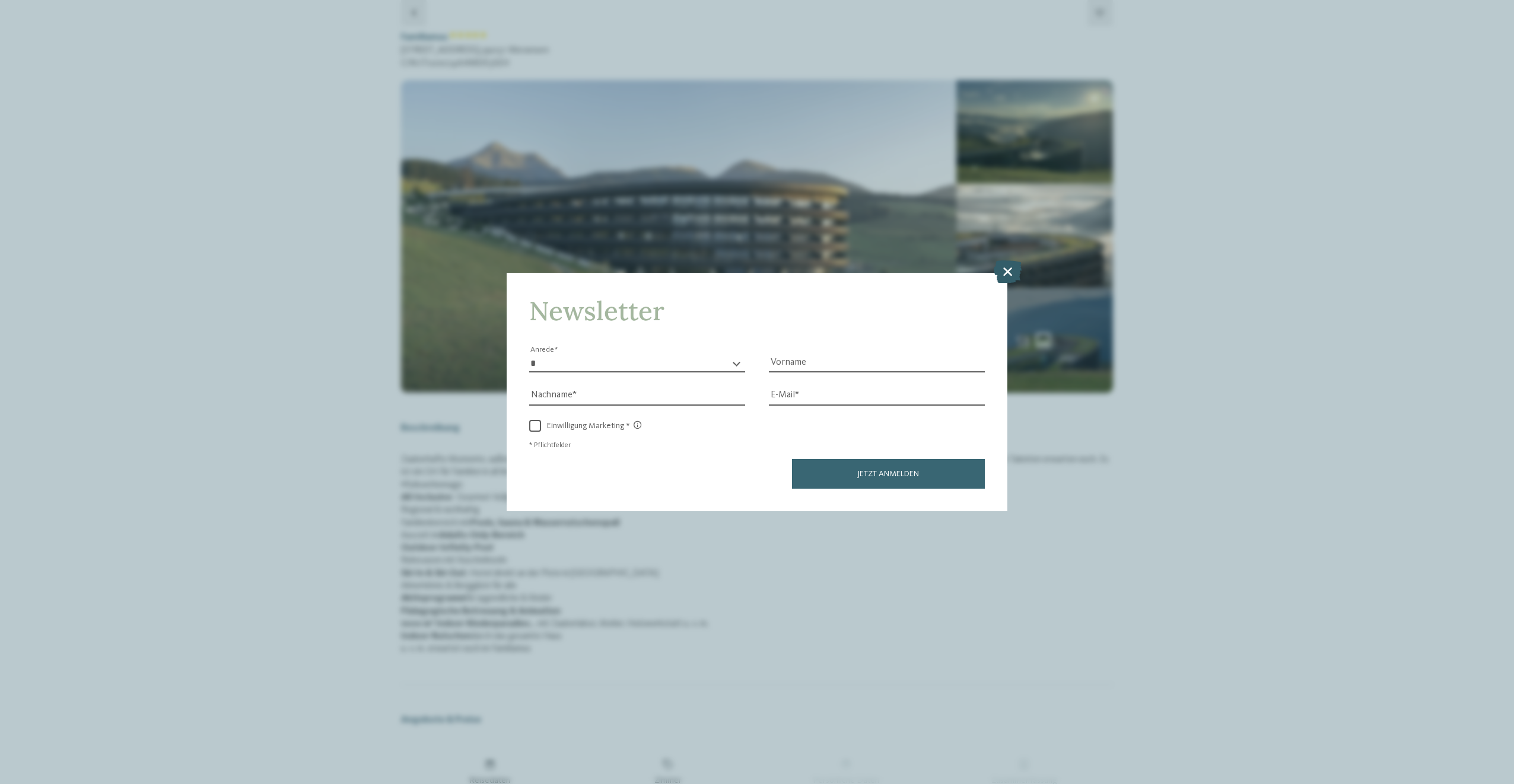
click at [1004, 268] on icon at bounding box center [1007, 271] width 28 height 23
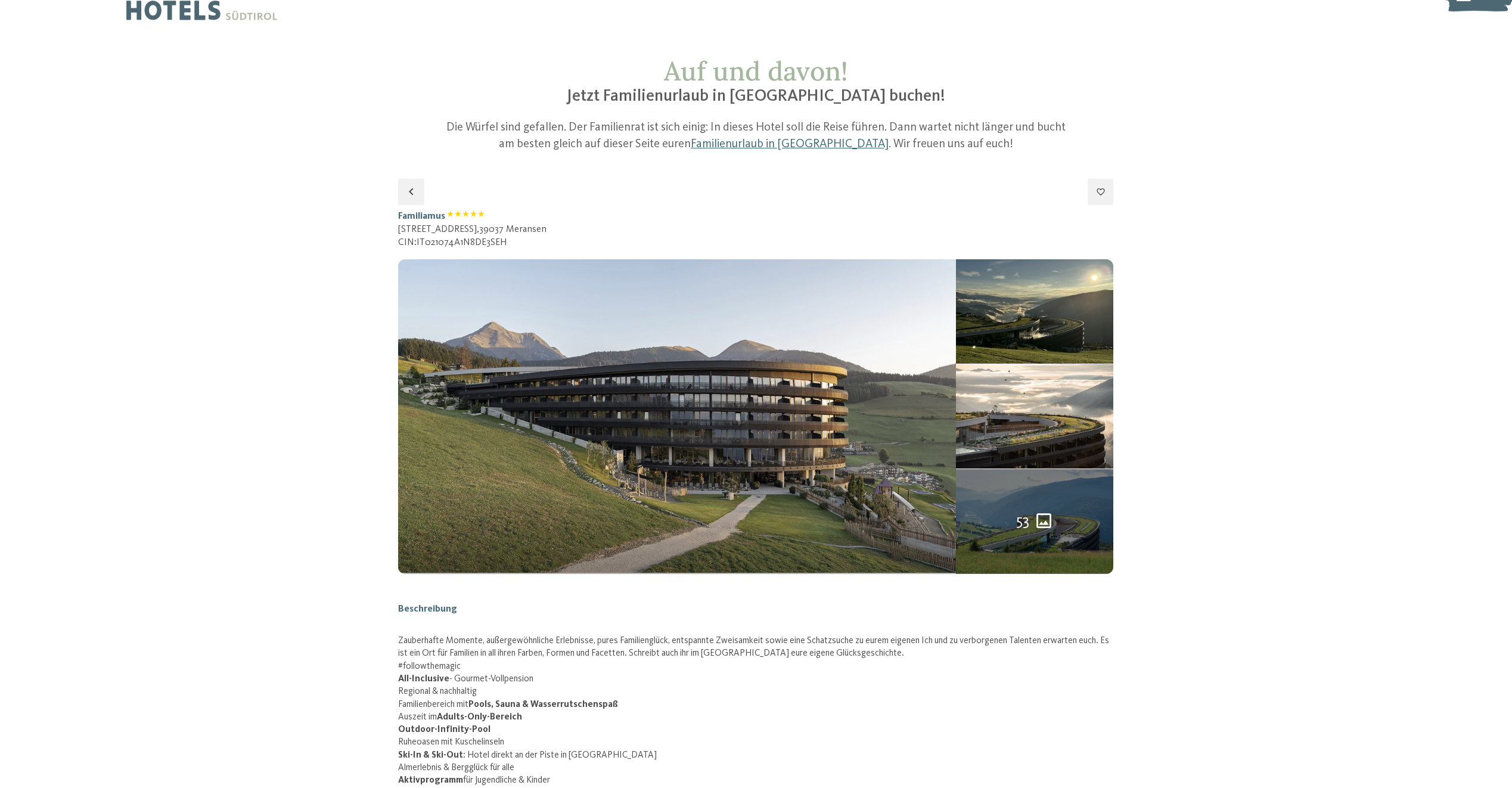
scroll to position [0, 0]
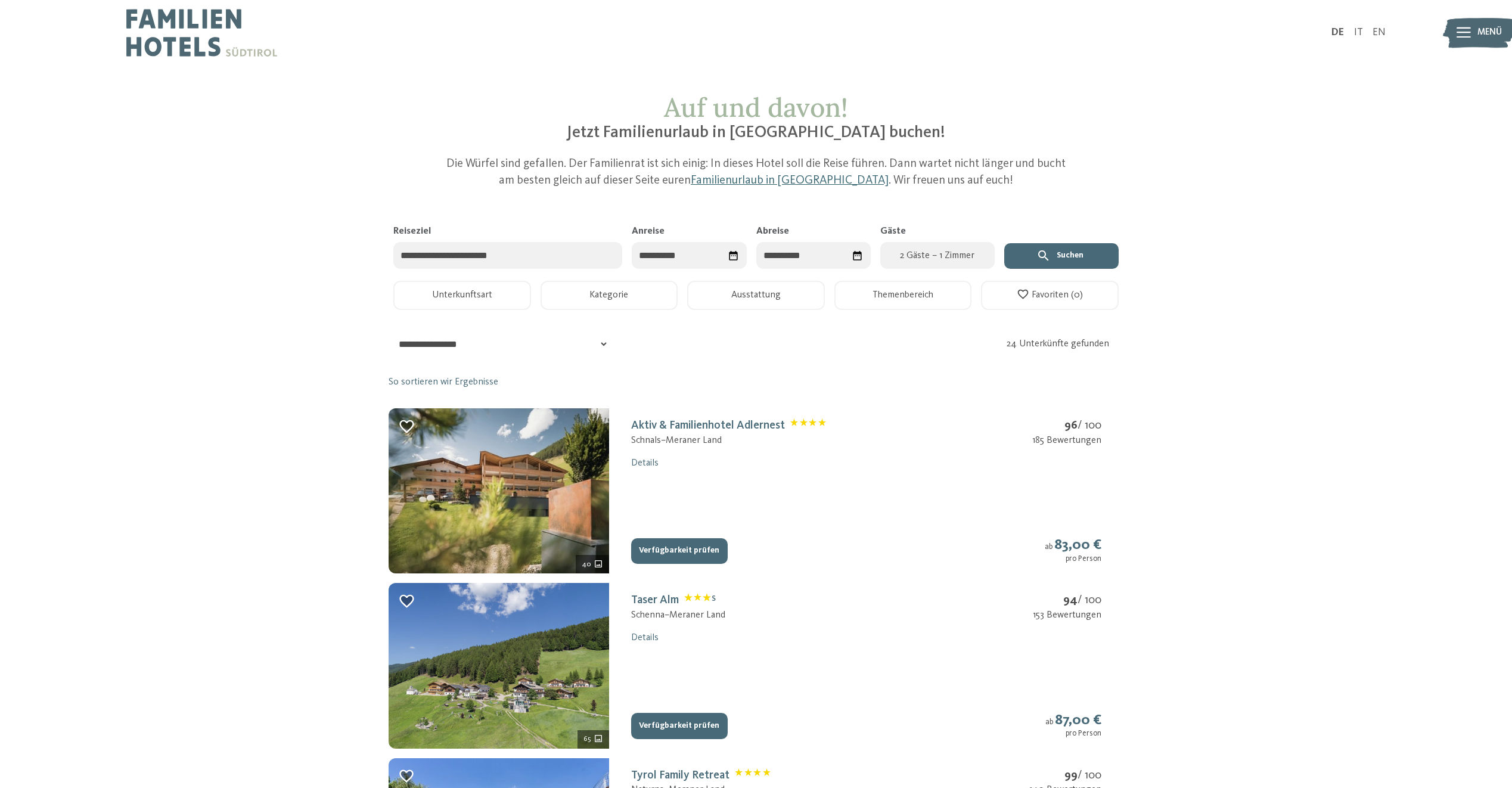
click at [731, 253] on icon "Datum auswählen" at bounding box center [732, 255] width 8 height 10
click at [730, 400] on div "22" at bounding box center [728, 399] width 19 height 23
type input "**********"
click at [750, 428] on div "26" at bounding box center [755, 422] width 19 height 23
type input "**********"
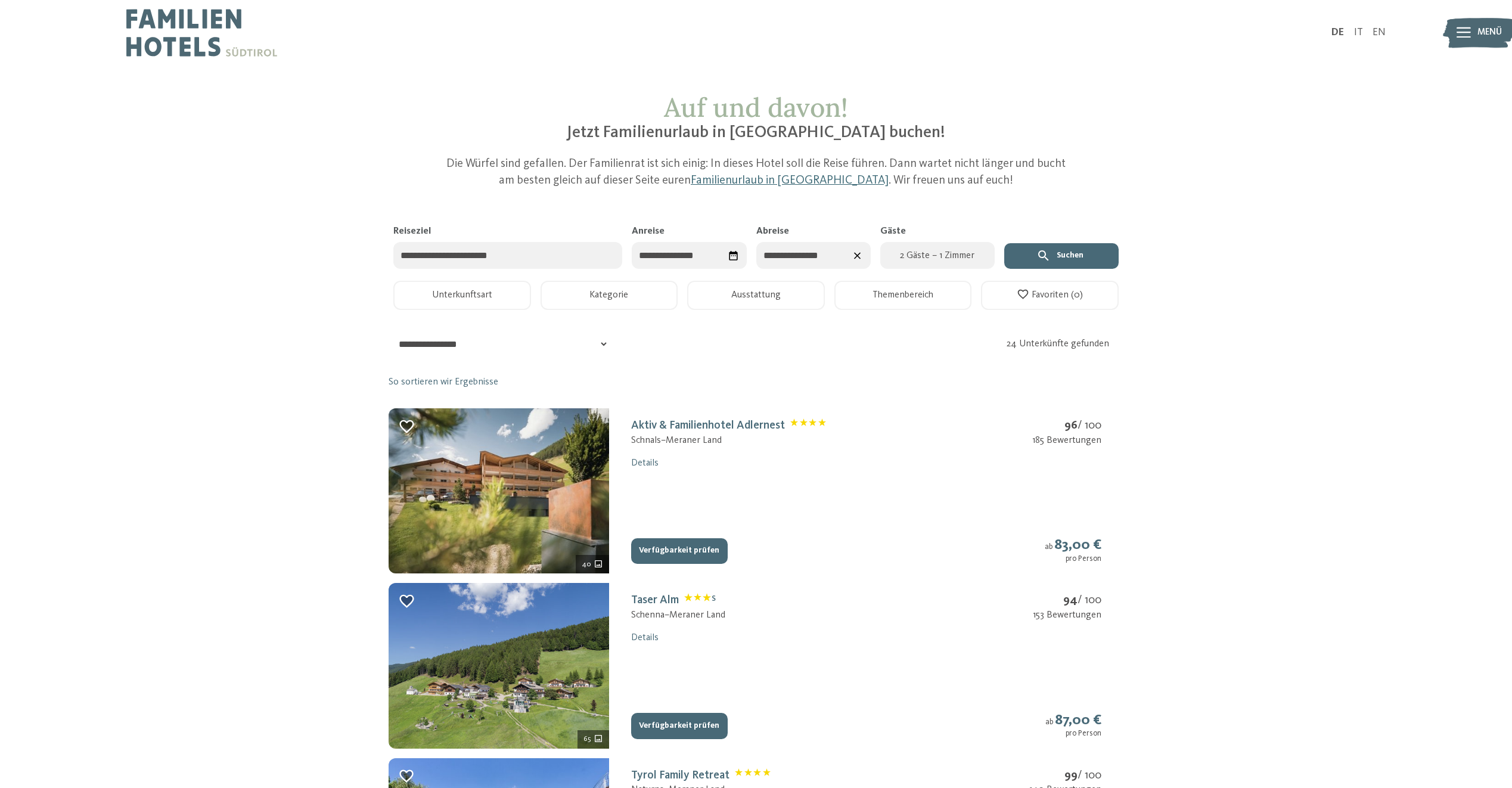
click at [960, 264] on button "2 Gäste – 1 Zimmer" at bounding box center [937, 255] width 114 height 26
select select "*"
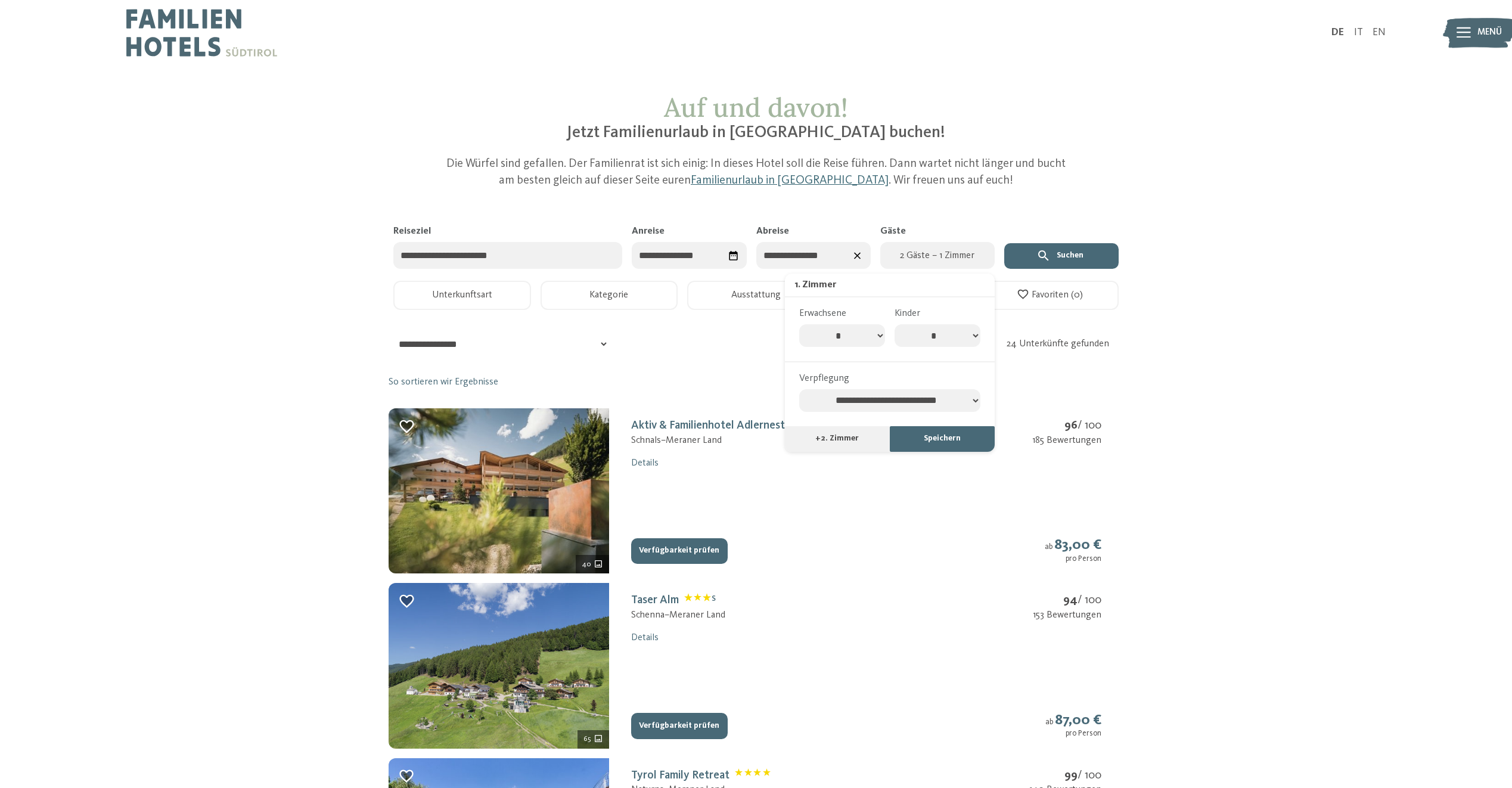
click at [950, 340] on select "* * * * * * * *" at bounding box center [938, 335] width 86 height 23
select select "*"
click at [895, 324] on select "* * * * * * * *" at bounding box center [938, 335] width 86 height 23
select select "*"
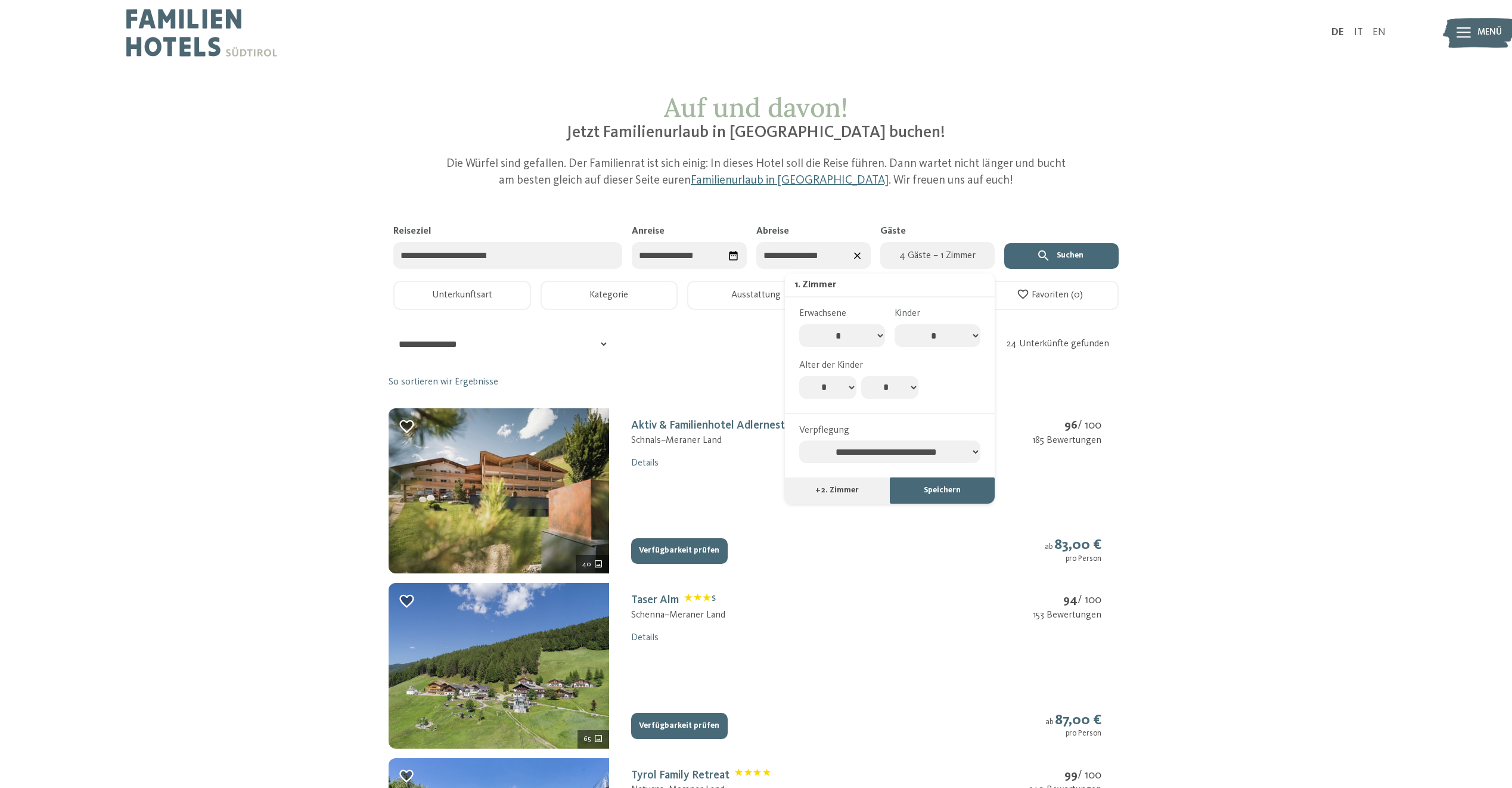
click at [847, 388] on select "* * * * * * * * * * ** ** ** ** ** ** ** **" at bounding box center [828, 388] width 57 height 23
select select "**"
click at [799, 376] on select "* * * * * * * * * * ** ** ** ** ** ** ** **" at bounding box center [828, 388] width 57 height 23
click at [908, 376] on select "* * * * * * * * * * ** ** ** ** ** ** ** **" at bounding box center [890, 388] width 57 height 23
select select "*"
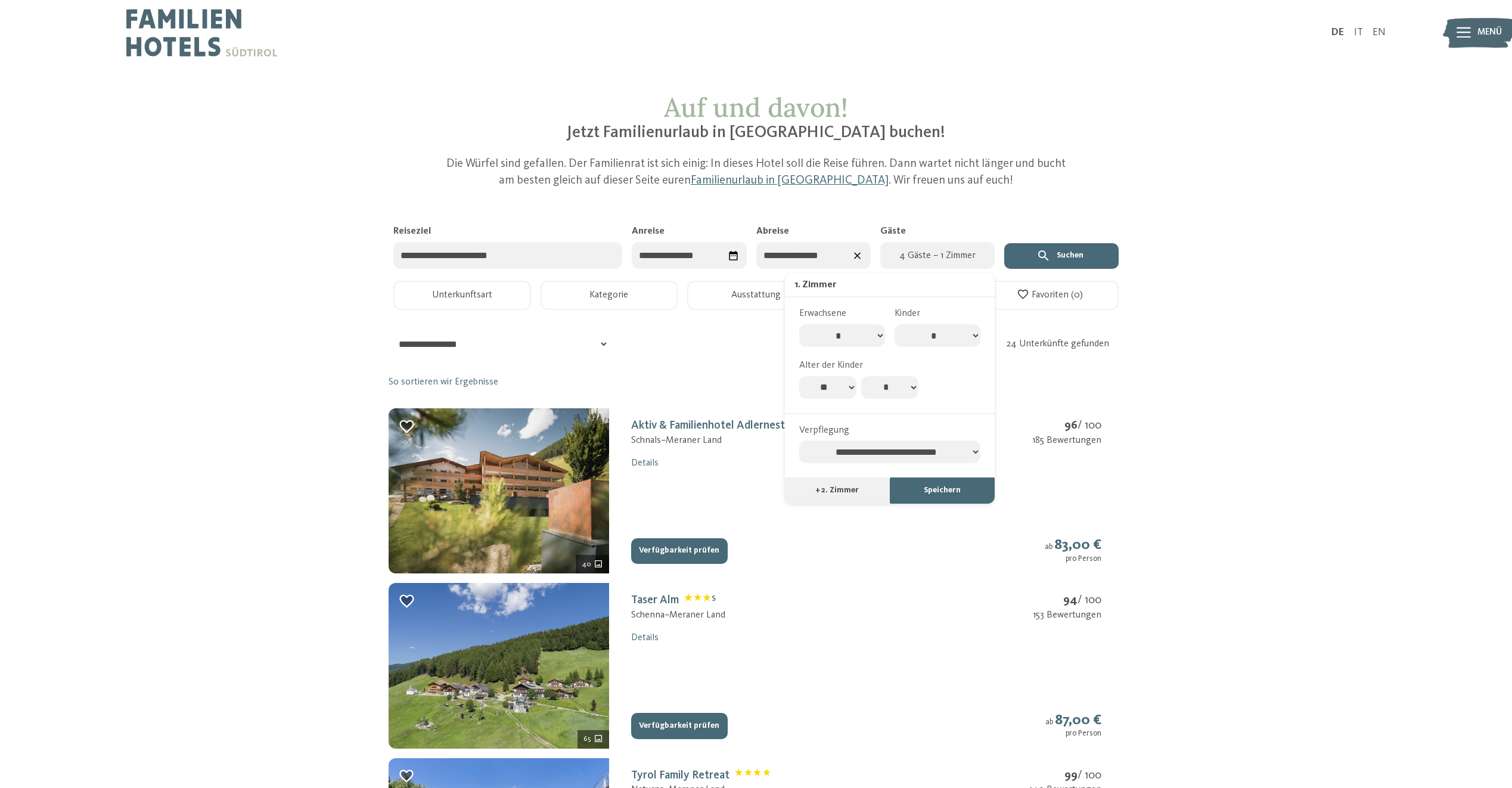
click at [861, 376] on select "* * * * * * * * * * ** ** ** ** ** ** ** **" at bounding box center [890, 388] width 57 height 23
click at [967, 477] on div "**********" at bounding box center [890, 446] width 210 height 65
click at [967, 496] on button "Speichern" at bounding box center [942, 490] width 105 height 26
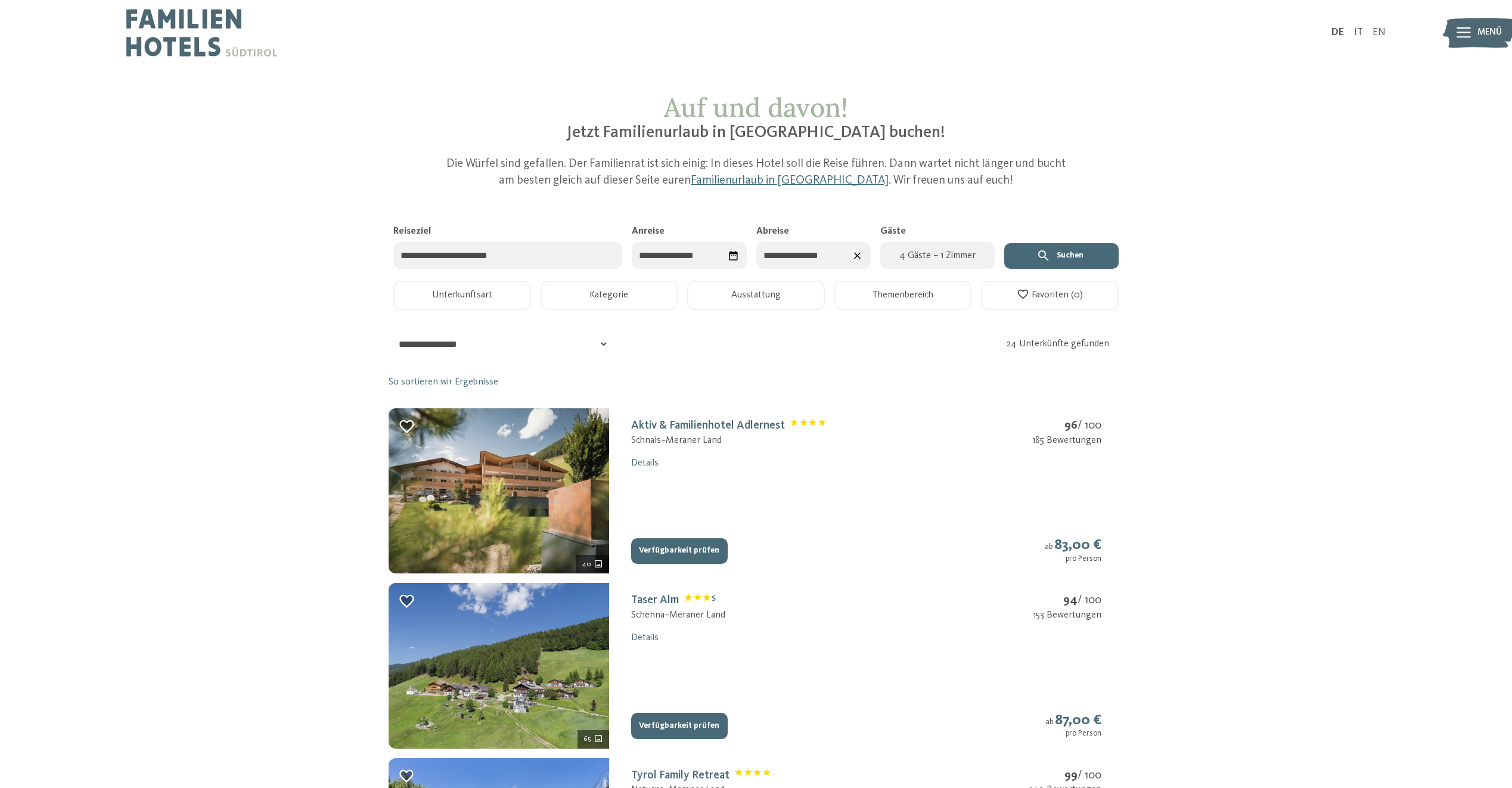
click at [1070, 249] on button "Suchen" at bounding box center [1061, 256] width 114 height 26
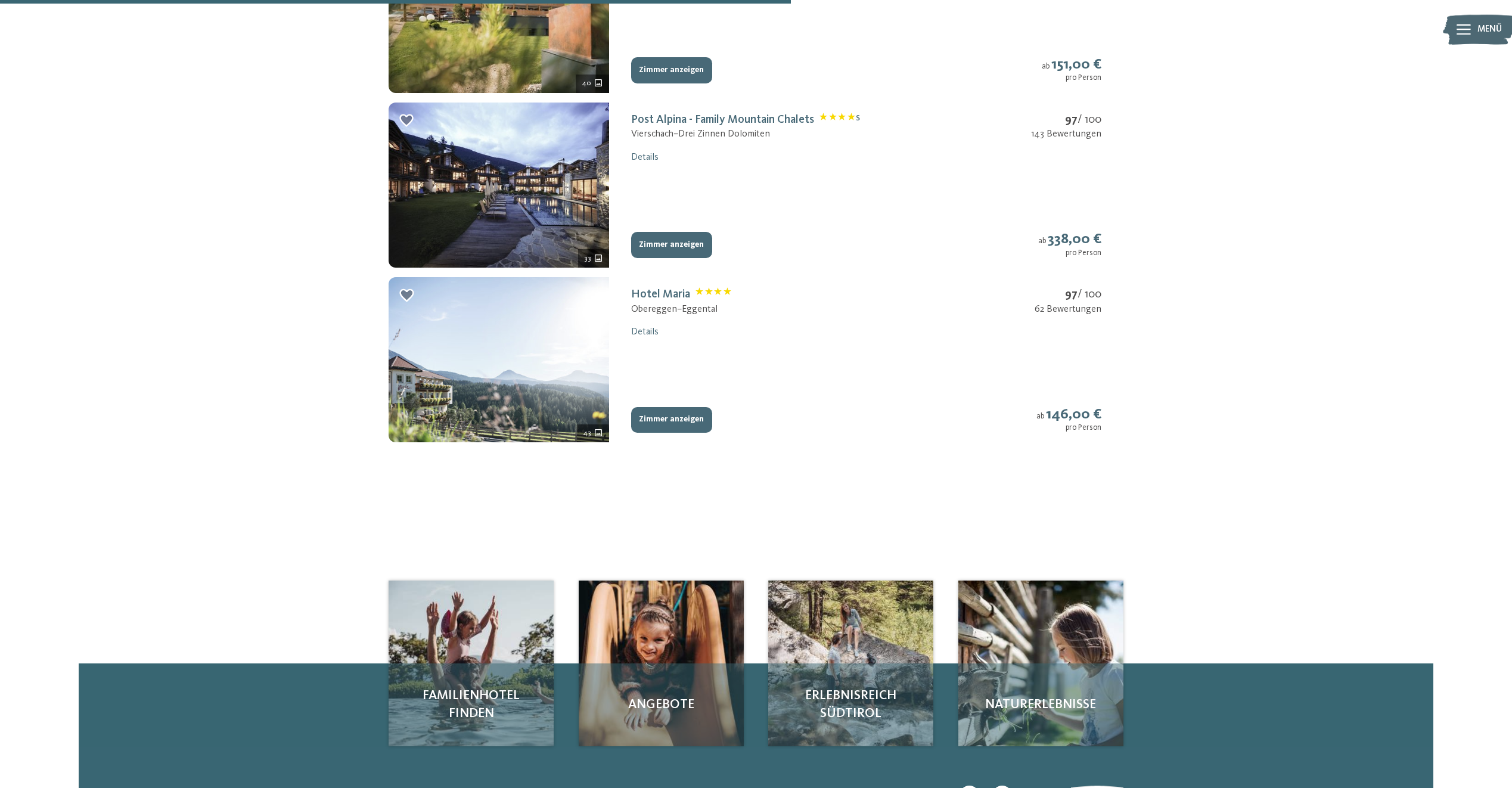
scroll to position [536, 0]
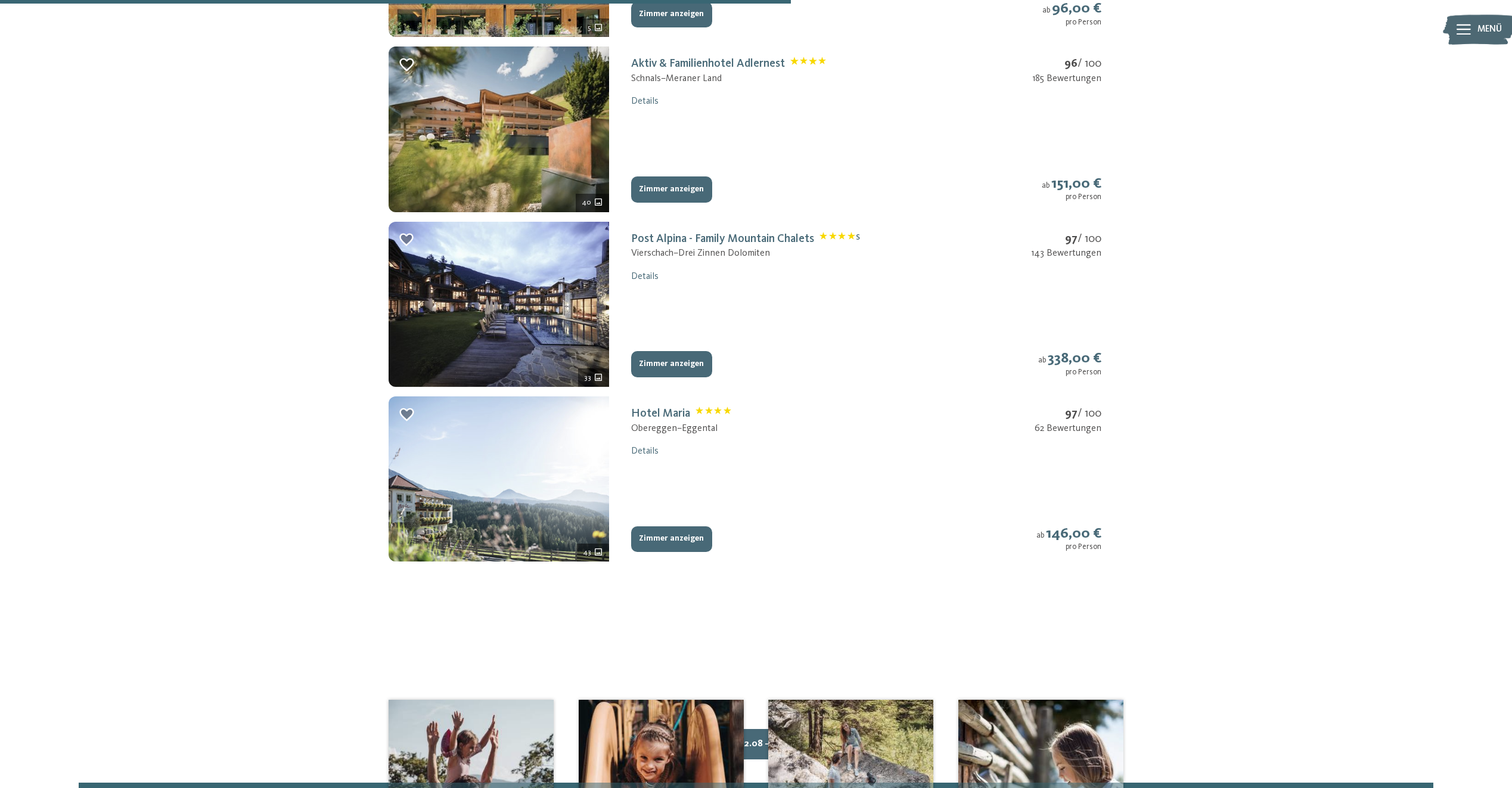
click at [651, 370] on button "Zimmer anzeigen" at bounding box center [671, 364] width 81 height 26
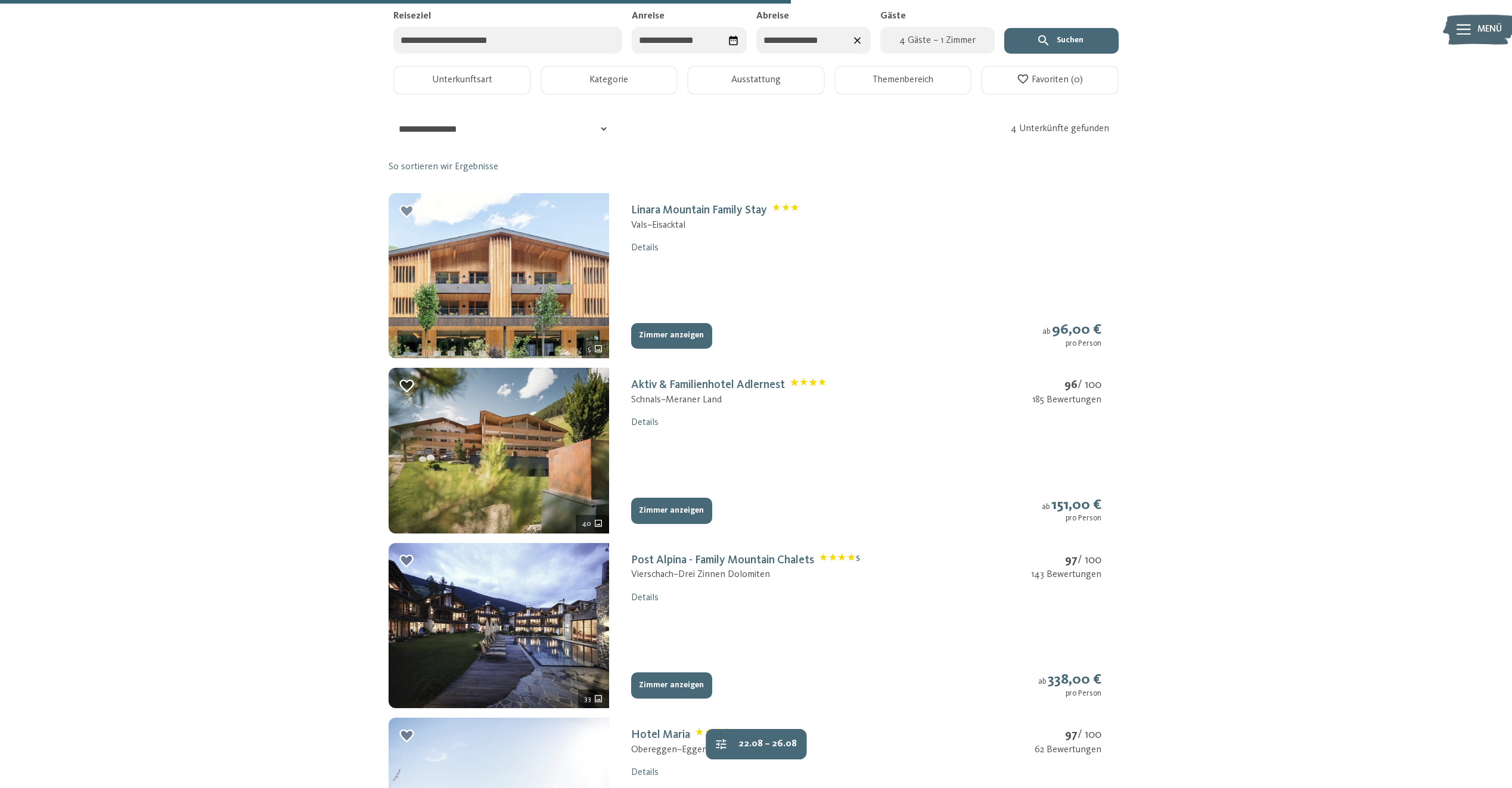
select select "**"
select select "*"
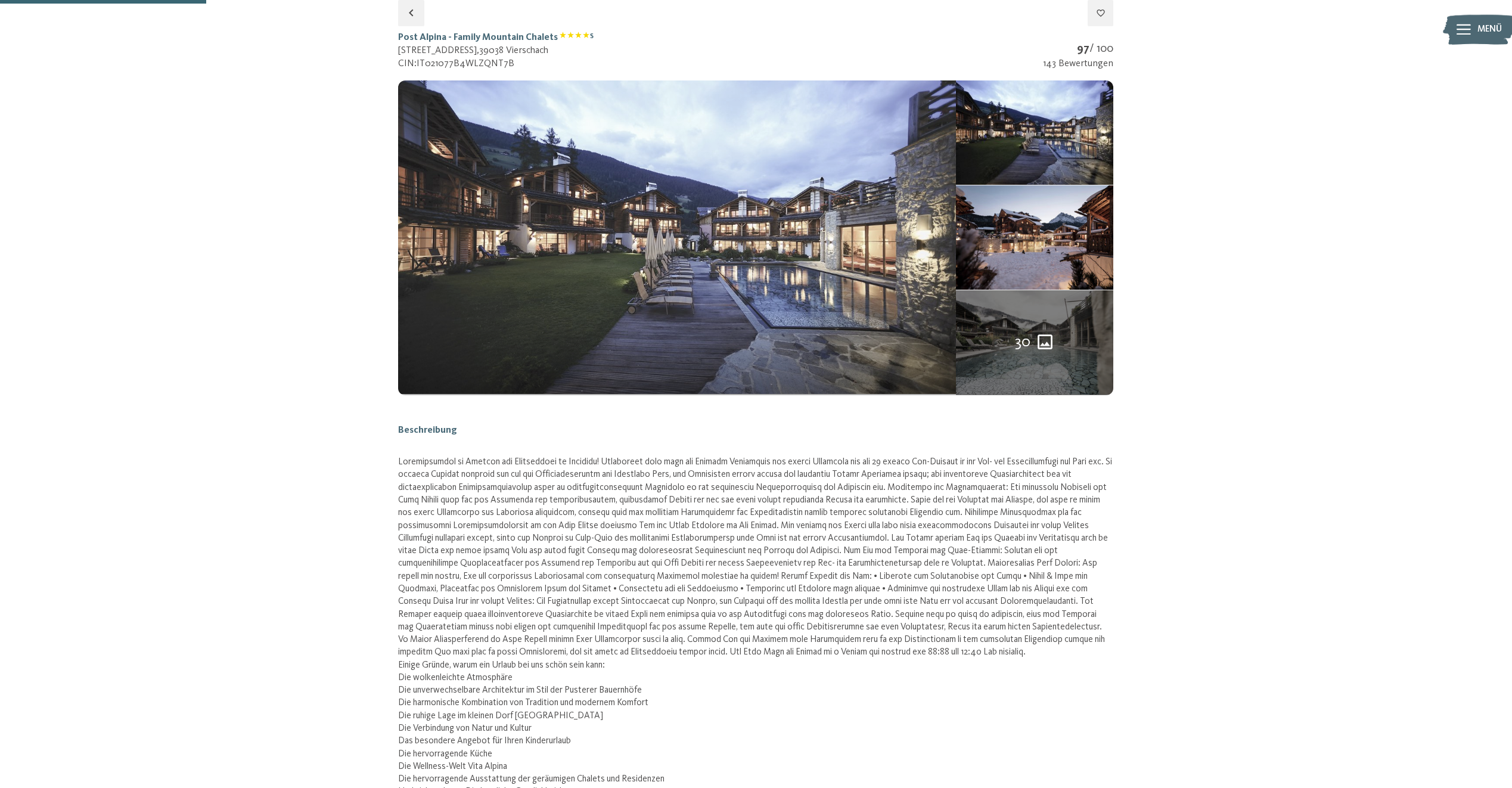
click at [740, 184] on img at bounding box center [677, 237] width 558 height 314
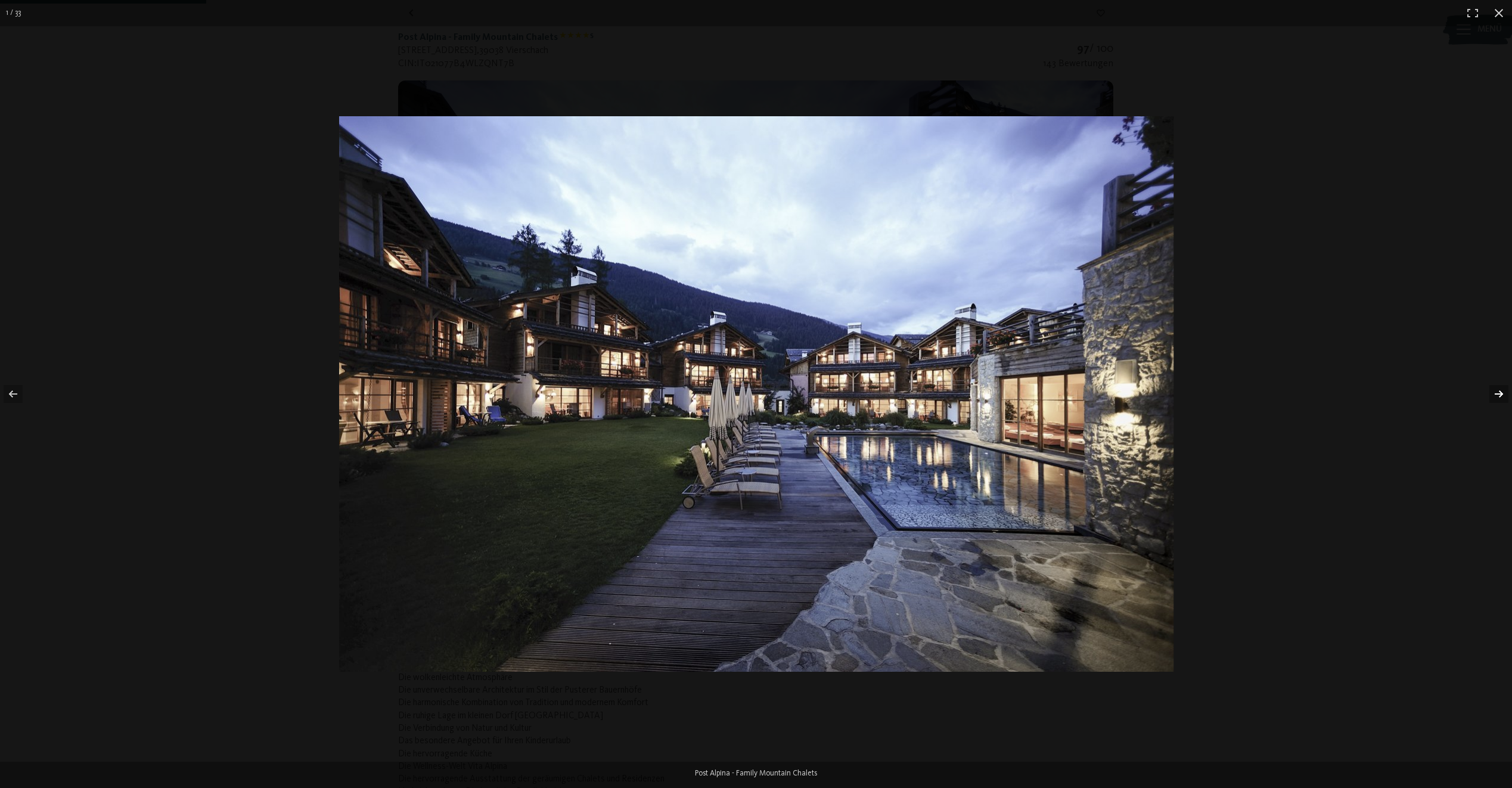
click at [1499, 385] on button "button" at bounding box center [1491, 394] width 42 height 60
click at [1496, 391] on button "button" at bounding box center [1491, 394] width 42 height 60
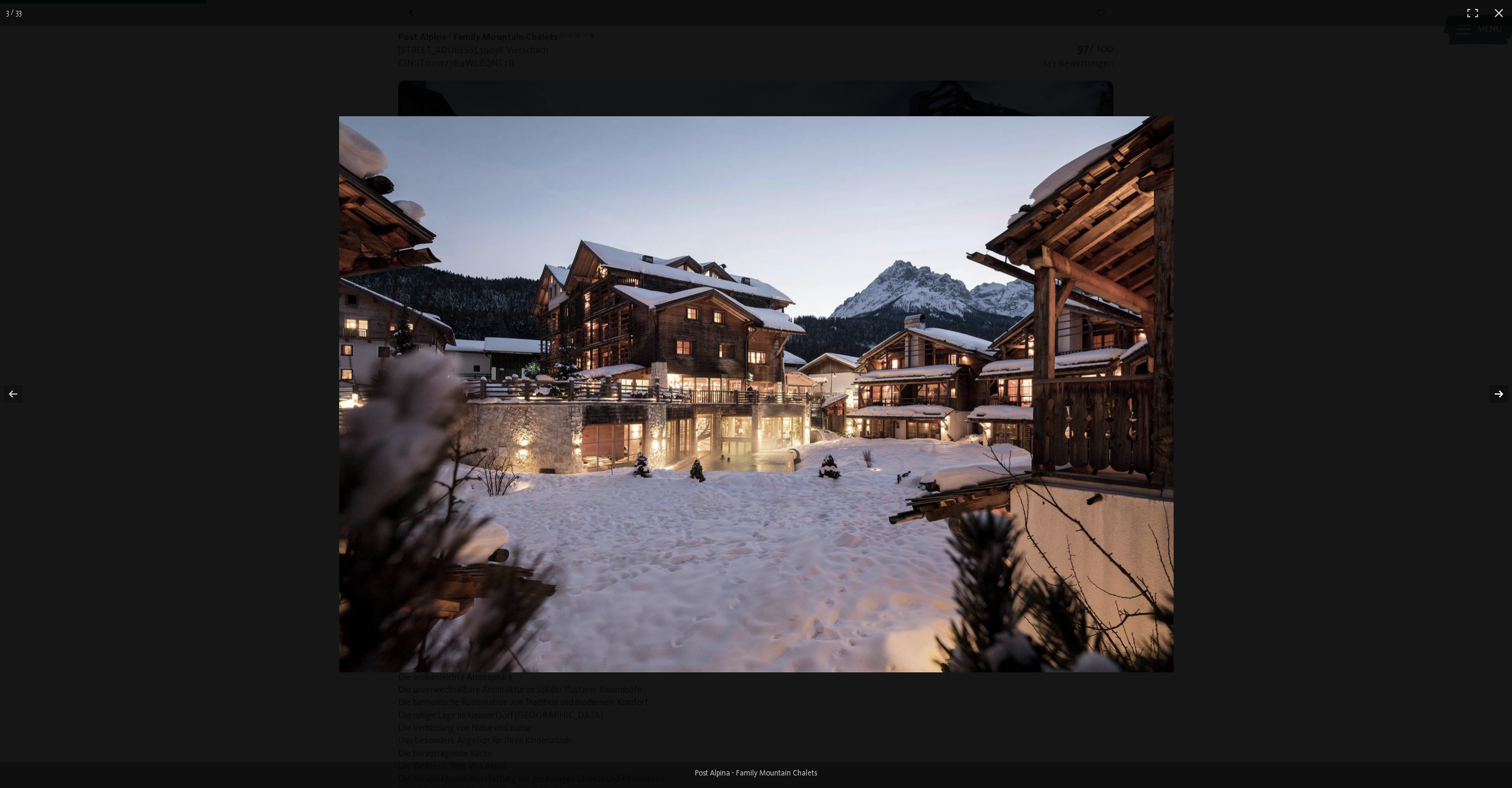
click at [1496, 391] on button "button" at bounding box center [1491, 394] width 42 height 60
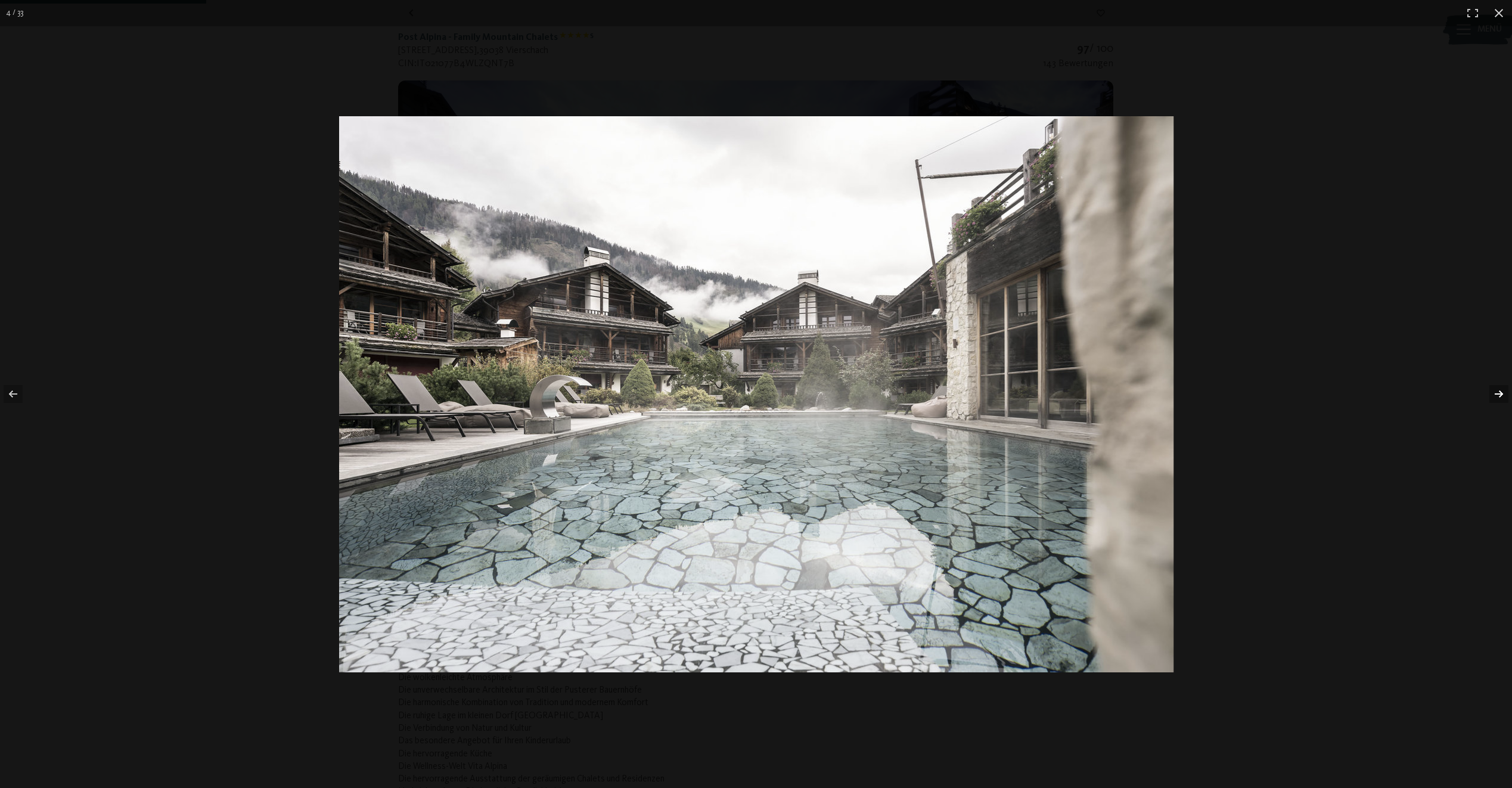
click at [1496, 391] on button "button" at bounding box center [1491, 394] width 42 height 60
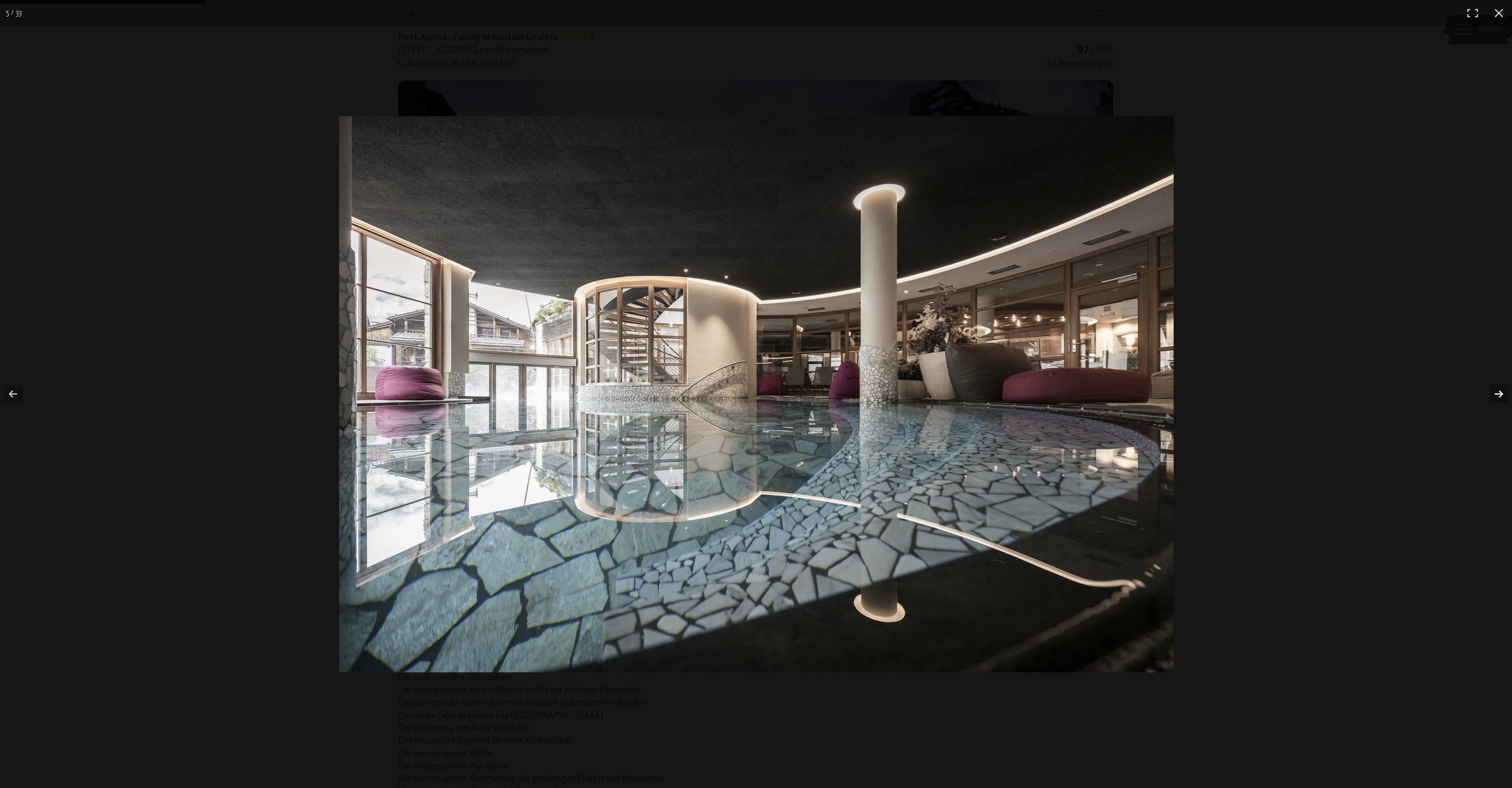
click at [1496, 391] on button "button" at bounding box center [1491, 394] width 42 height 60
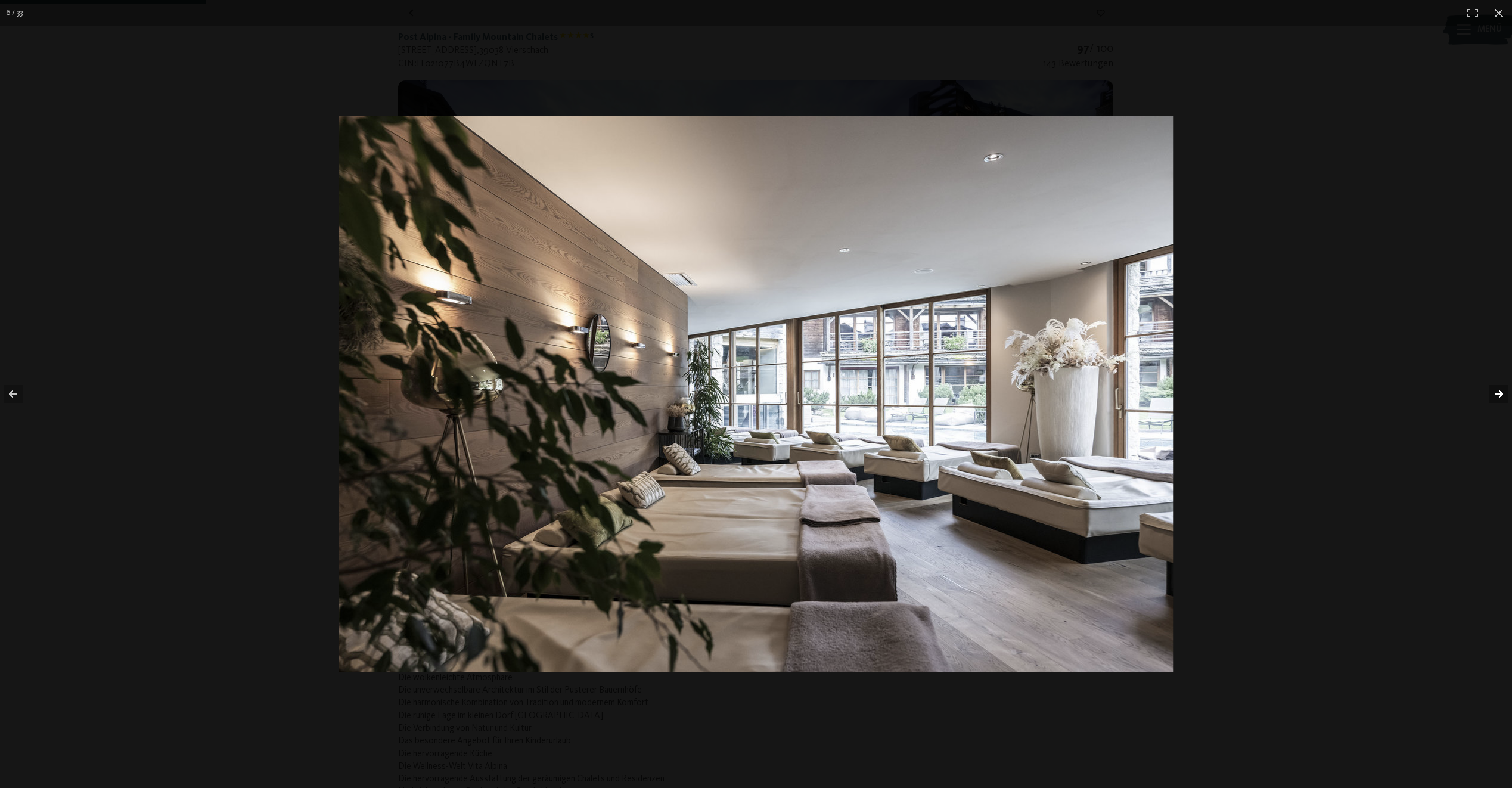
click at [1496, 391] on button "button" at bounding box center [1491, 394] width 42 height 60
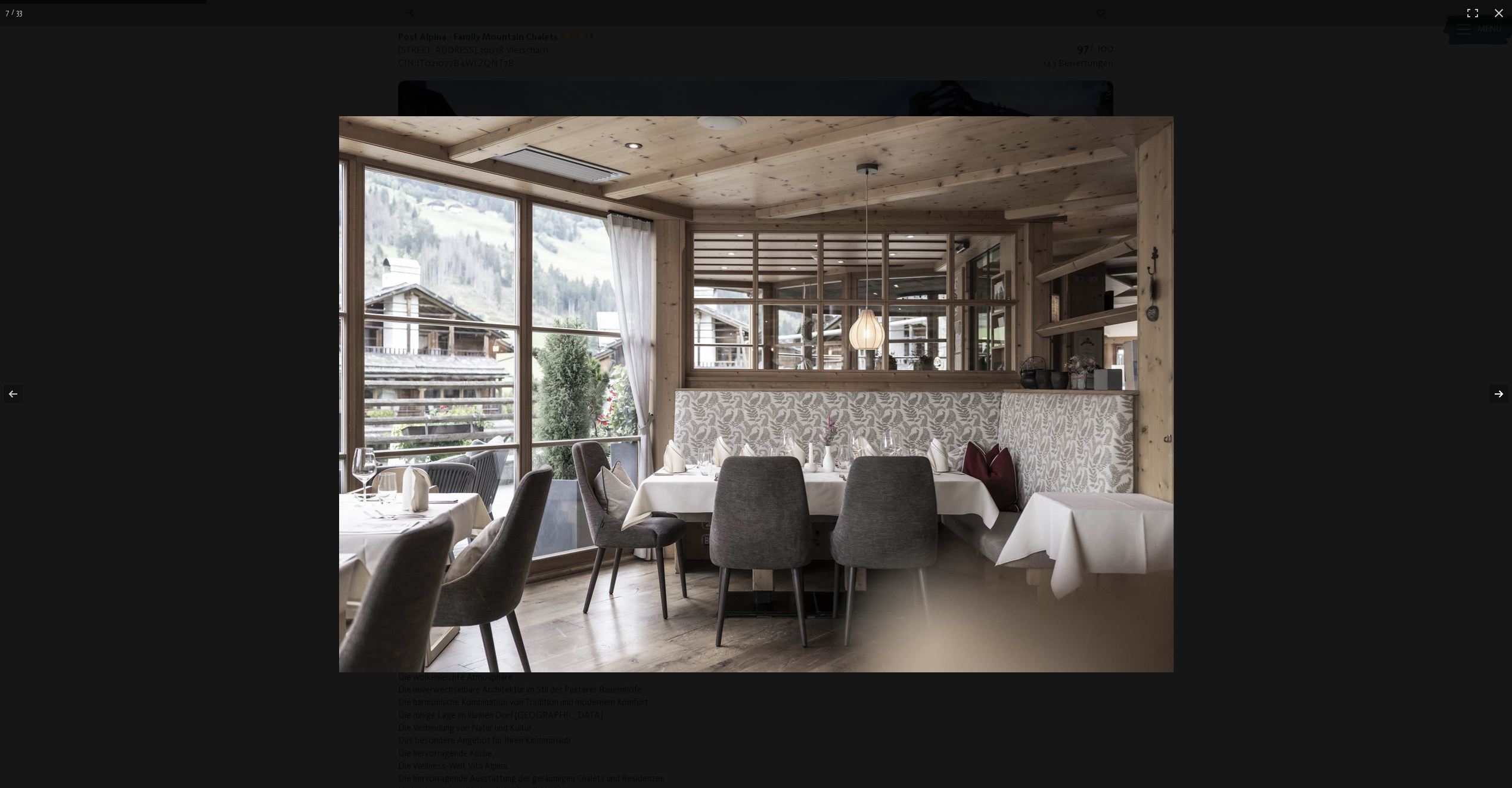
click at [1496, 391] on button "button" at bounding box center [1491, 394] width 42 height 60
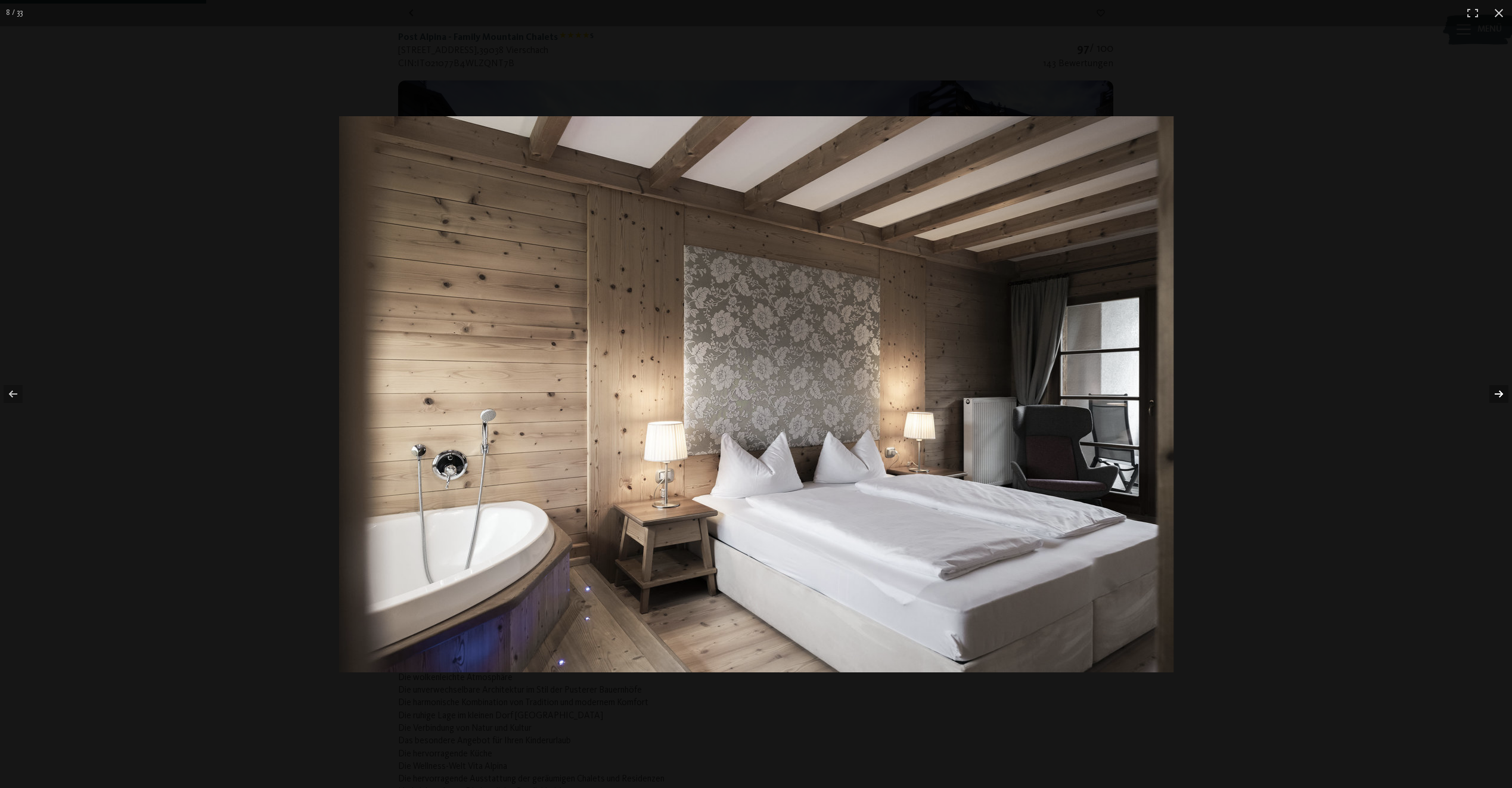
click at [1496, 391] on button "button" at bounding box center [1491, 394] width 42 height 60
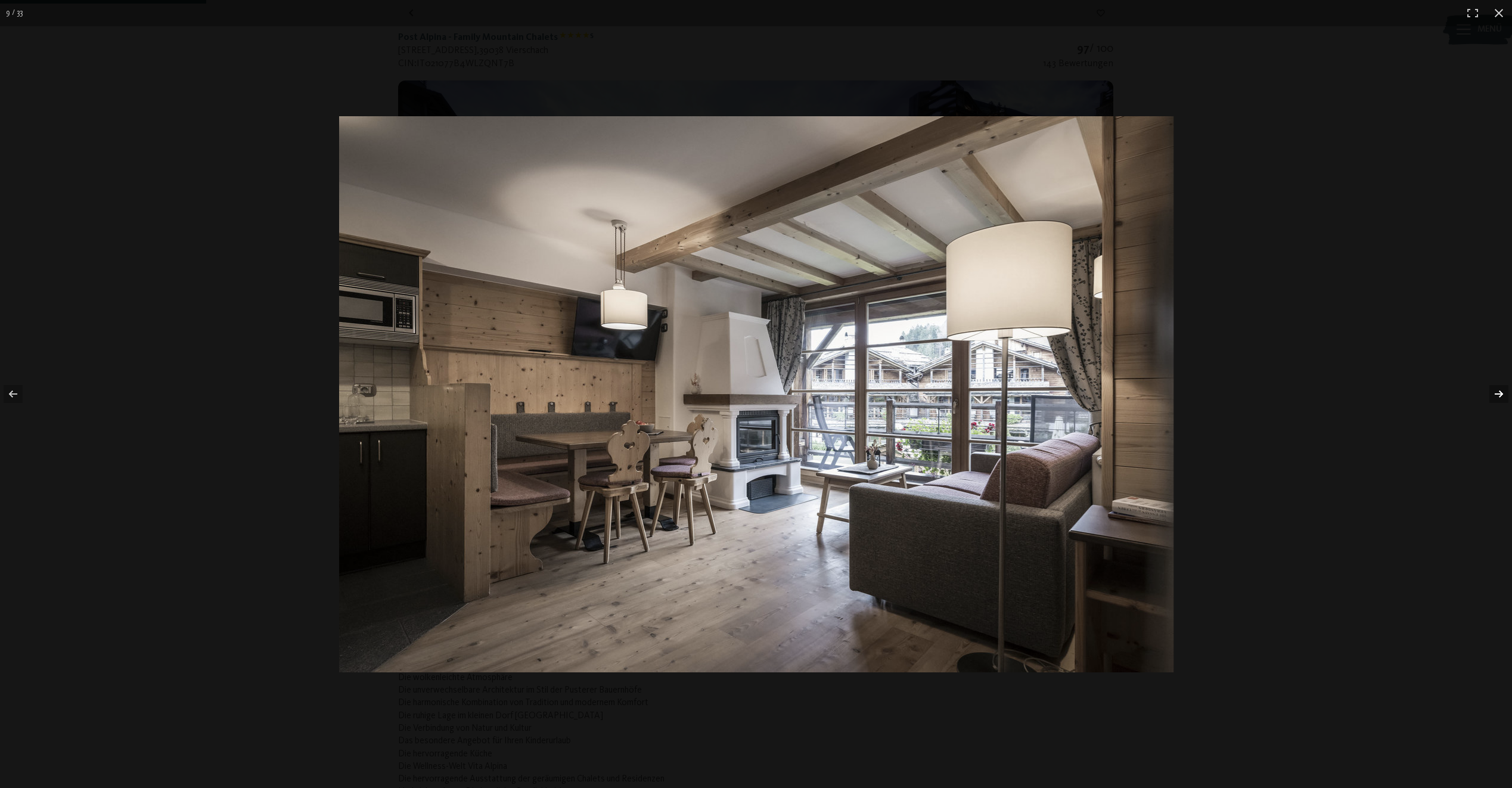
click at [1496, 391] on button "button" at bounding box center [1491, 394] width 42 height 60
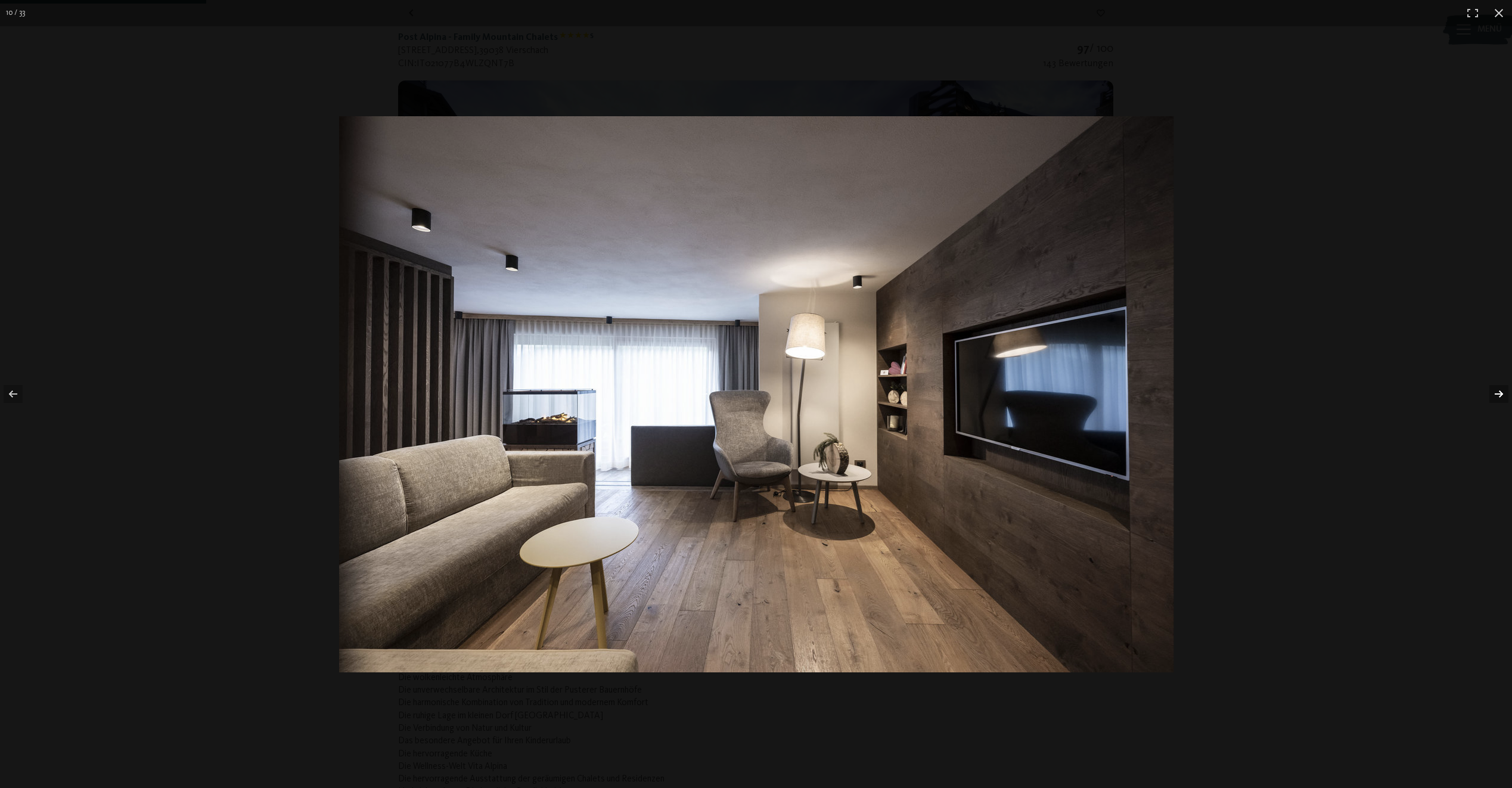
click at [1496, 391] on button "button" at bounding box center [1491, 394] width 42 height 60
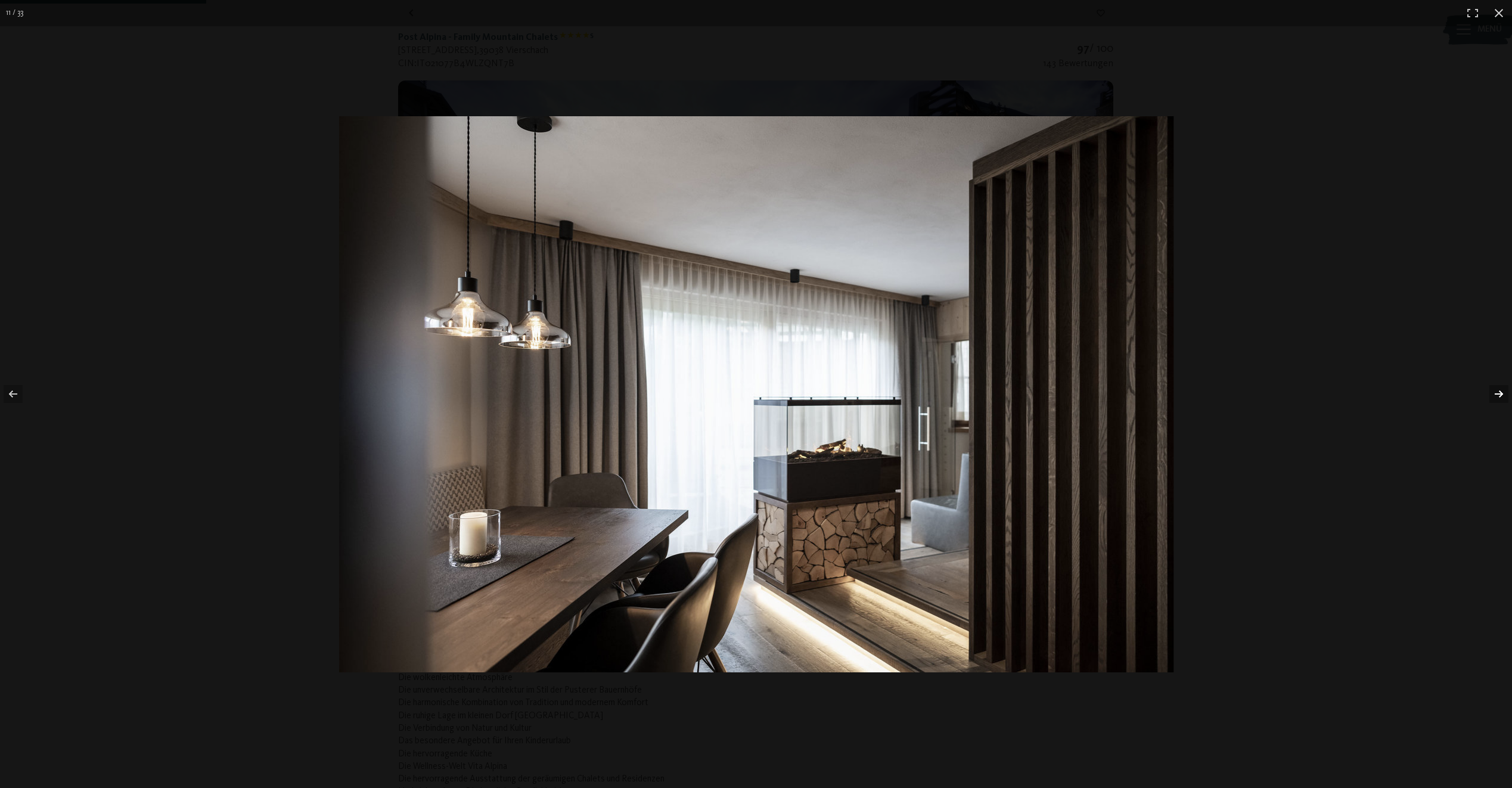
click at [1496, 391] on button "button" at bounding box center [1491, 394] width 42 height 60
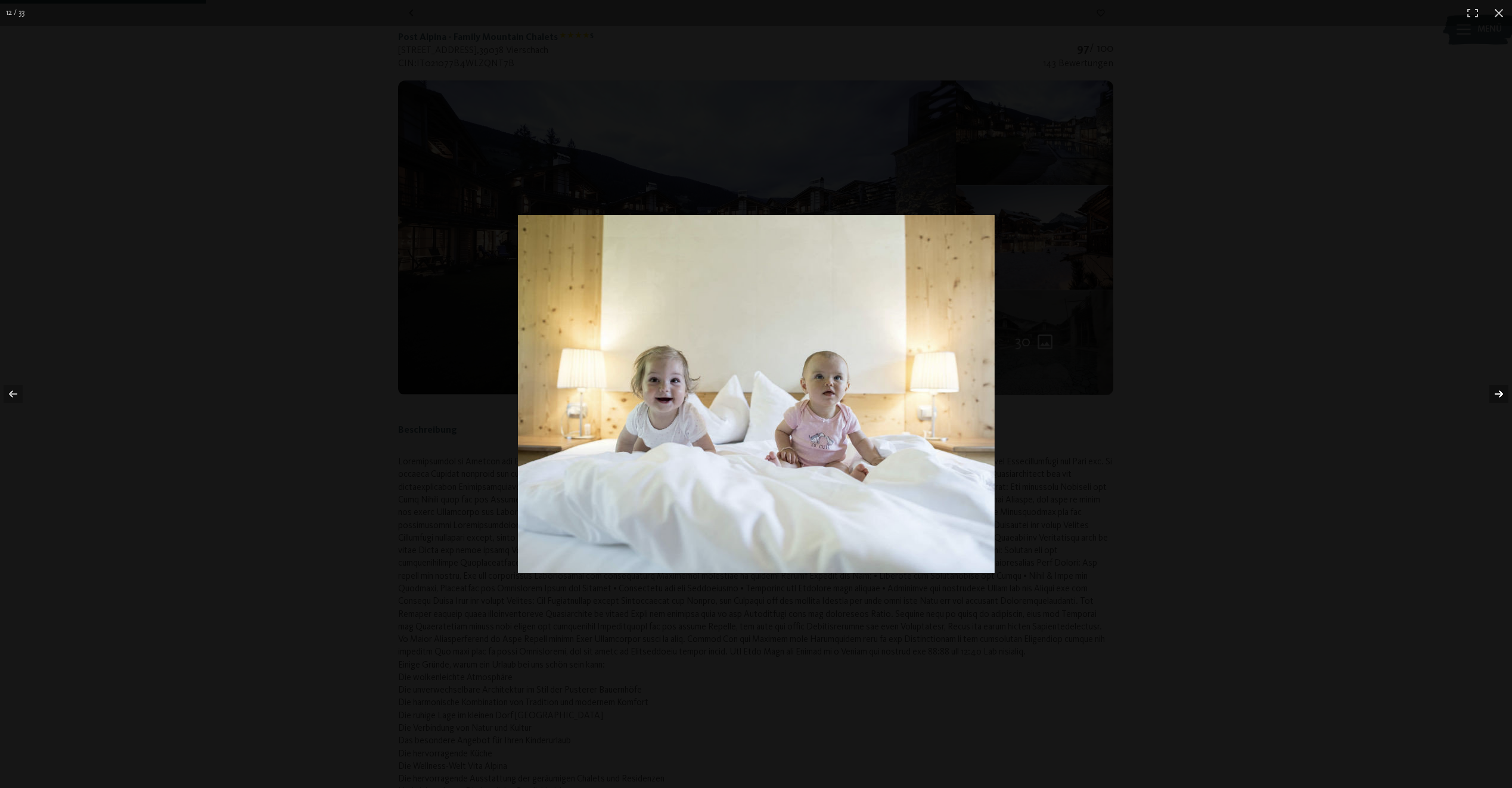
click at [1496, 391] on button "button" at bounding box center [1491, 394] width 42 height 60
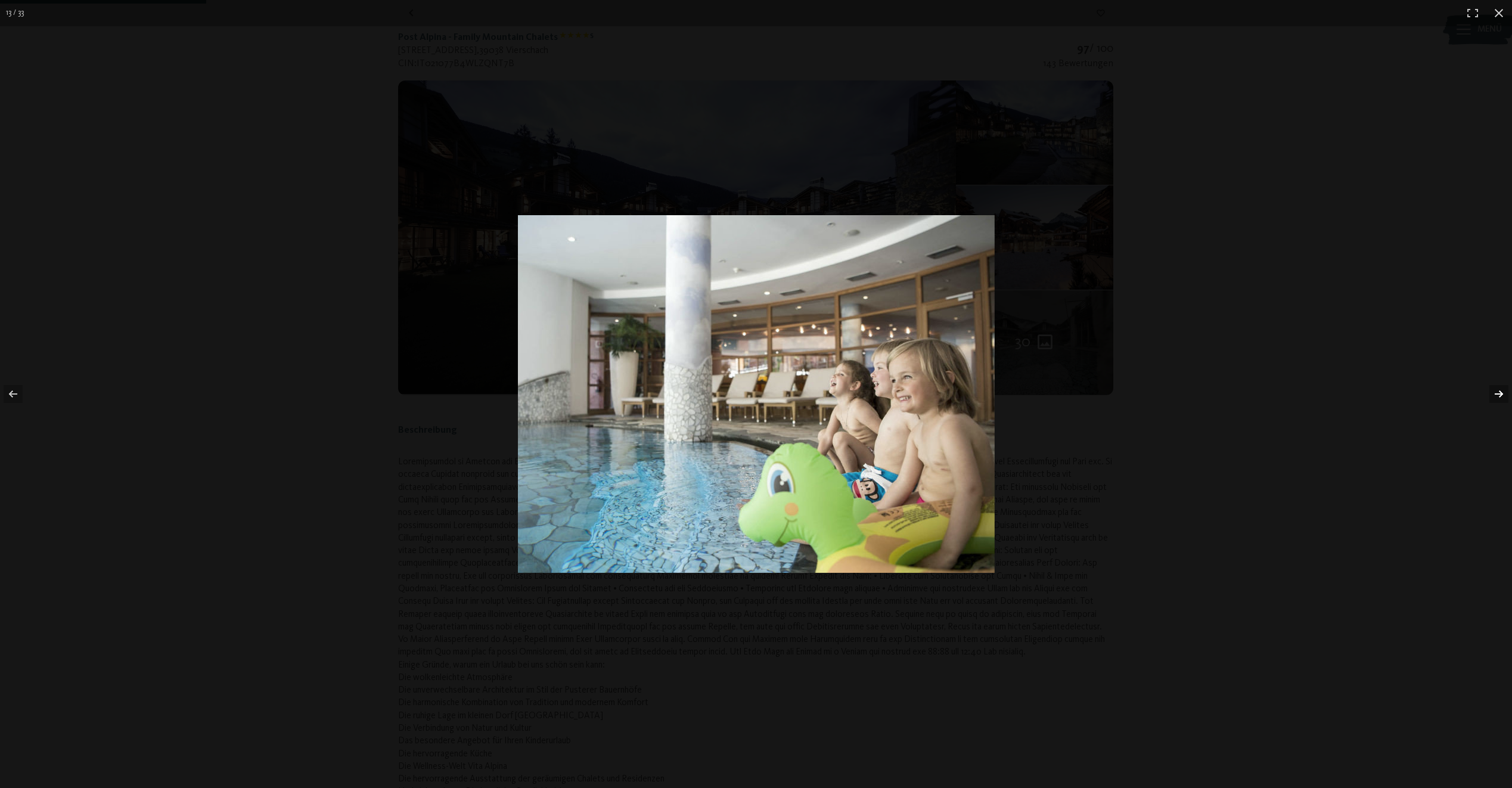
click at [1496, 391] on button "button" at bounding box center [1491, 394] width 42 height 60
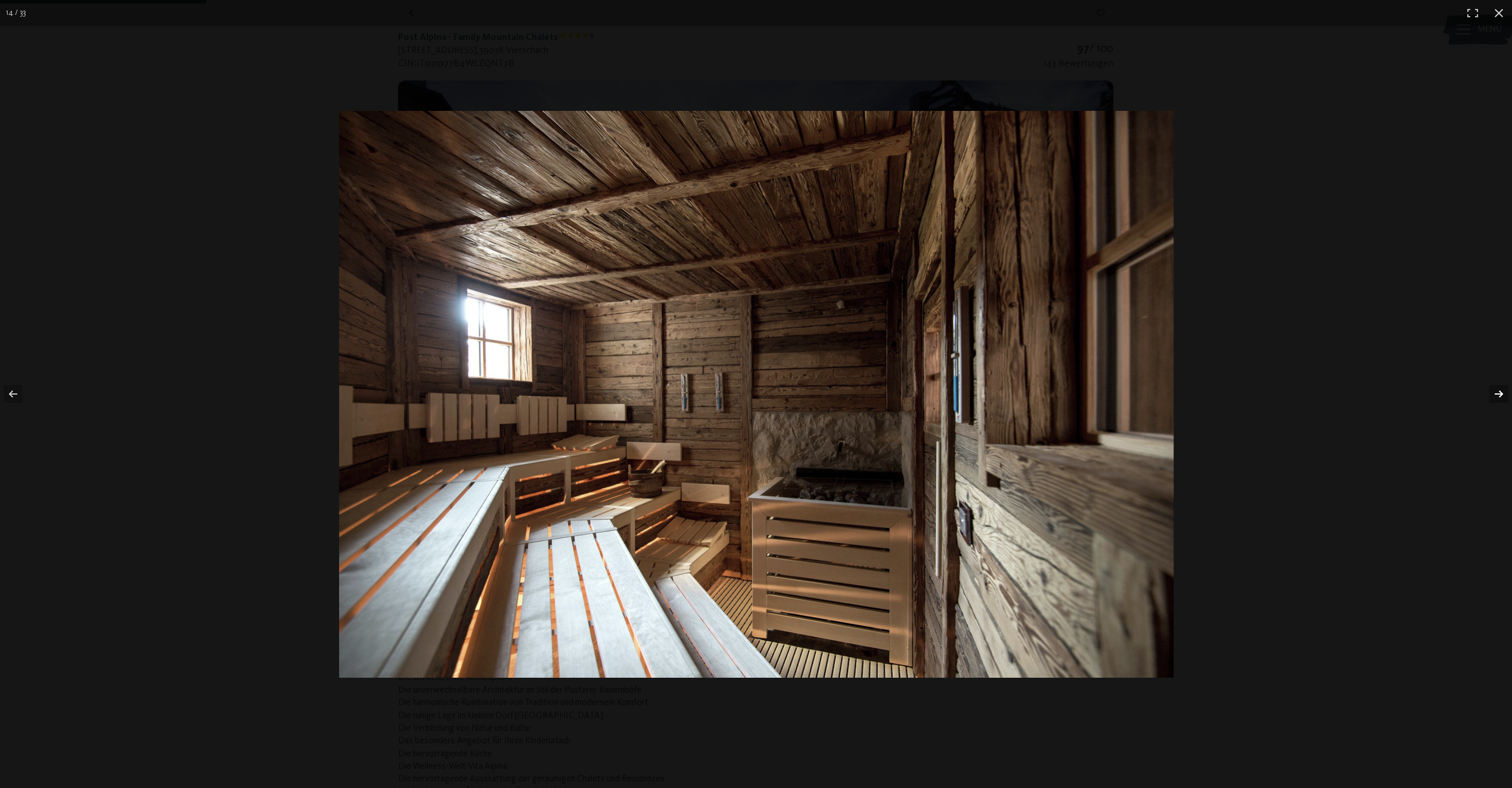
click at [1496, 391] on button "button" at bounding box center [1491, 394] width 42 height 60
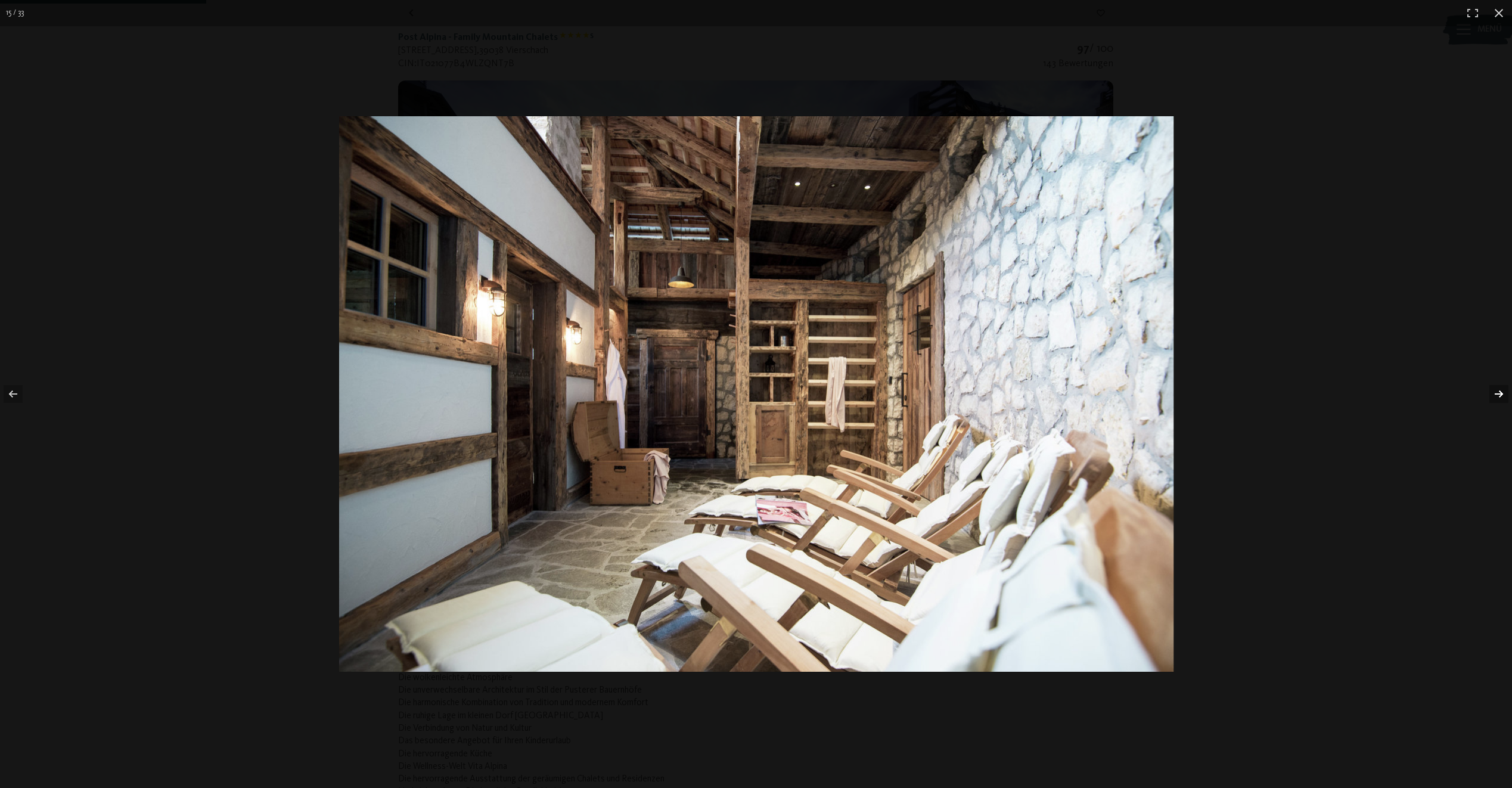
click at [1496, 391] on button "button" at bounding box center [1491, 394] width 42 height 60
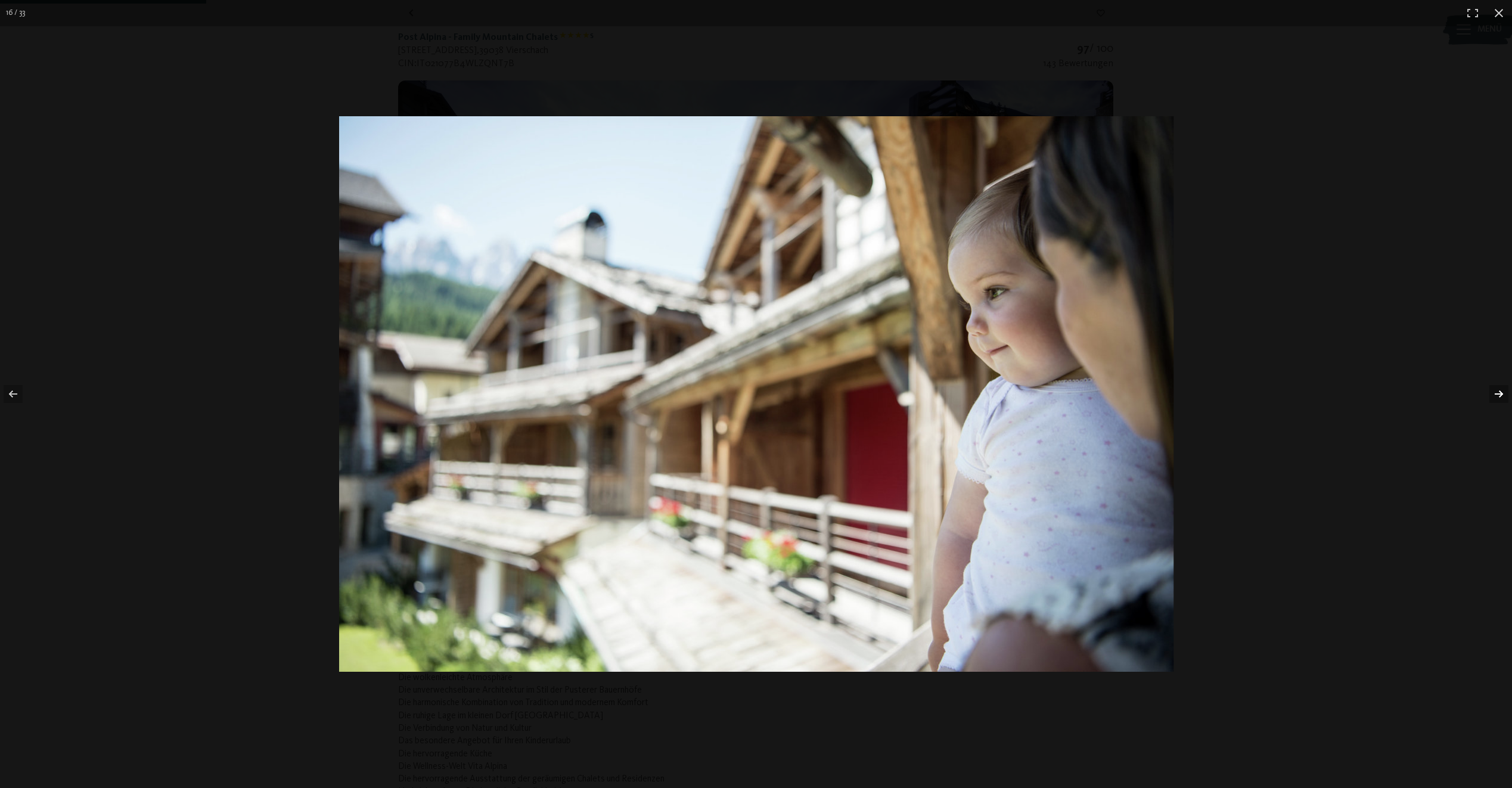
click at [1496, 391] on button "button" at bounding box center [1491, 394] width 42 height 60
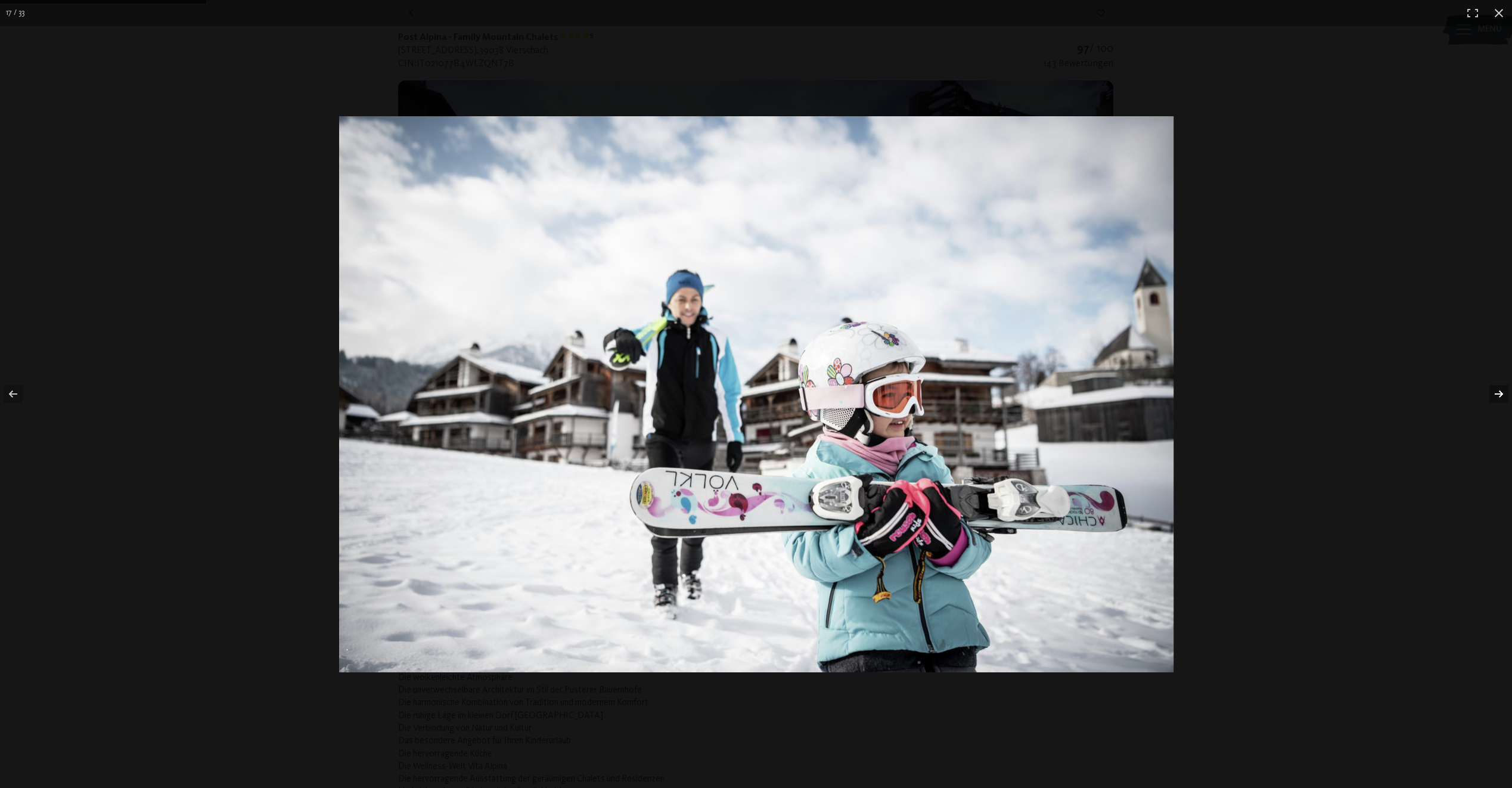
click at [1496, 391] on button "button" at bounding box center [1491, 394] width 42 height 60
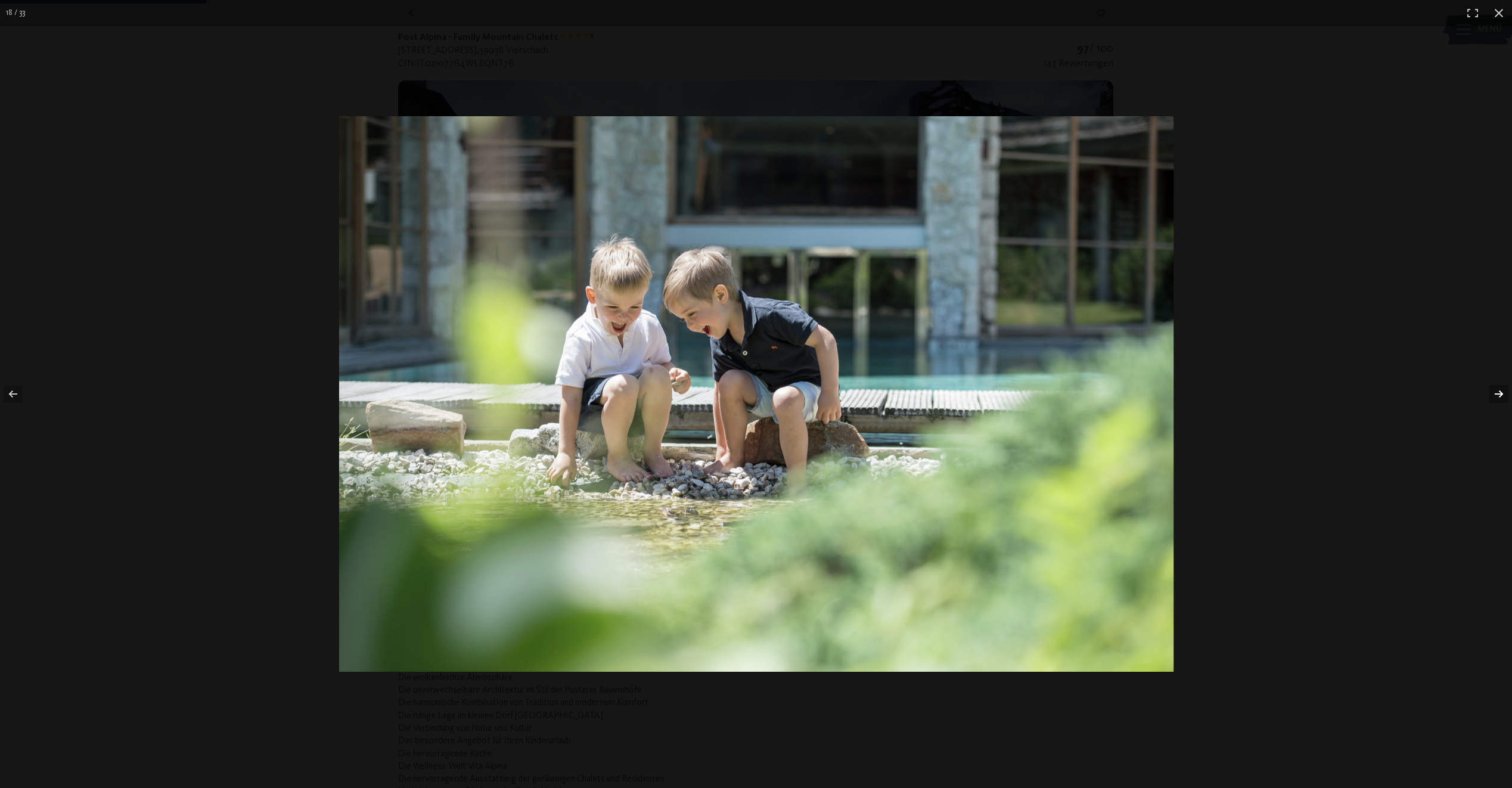
click at [1496, 391] on button "button" at bounding box center [1491, 394] width 42 height 60
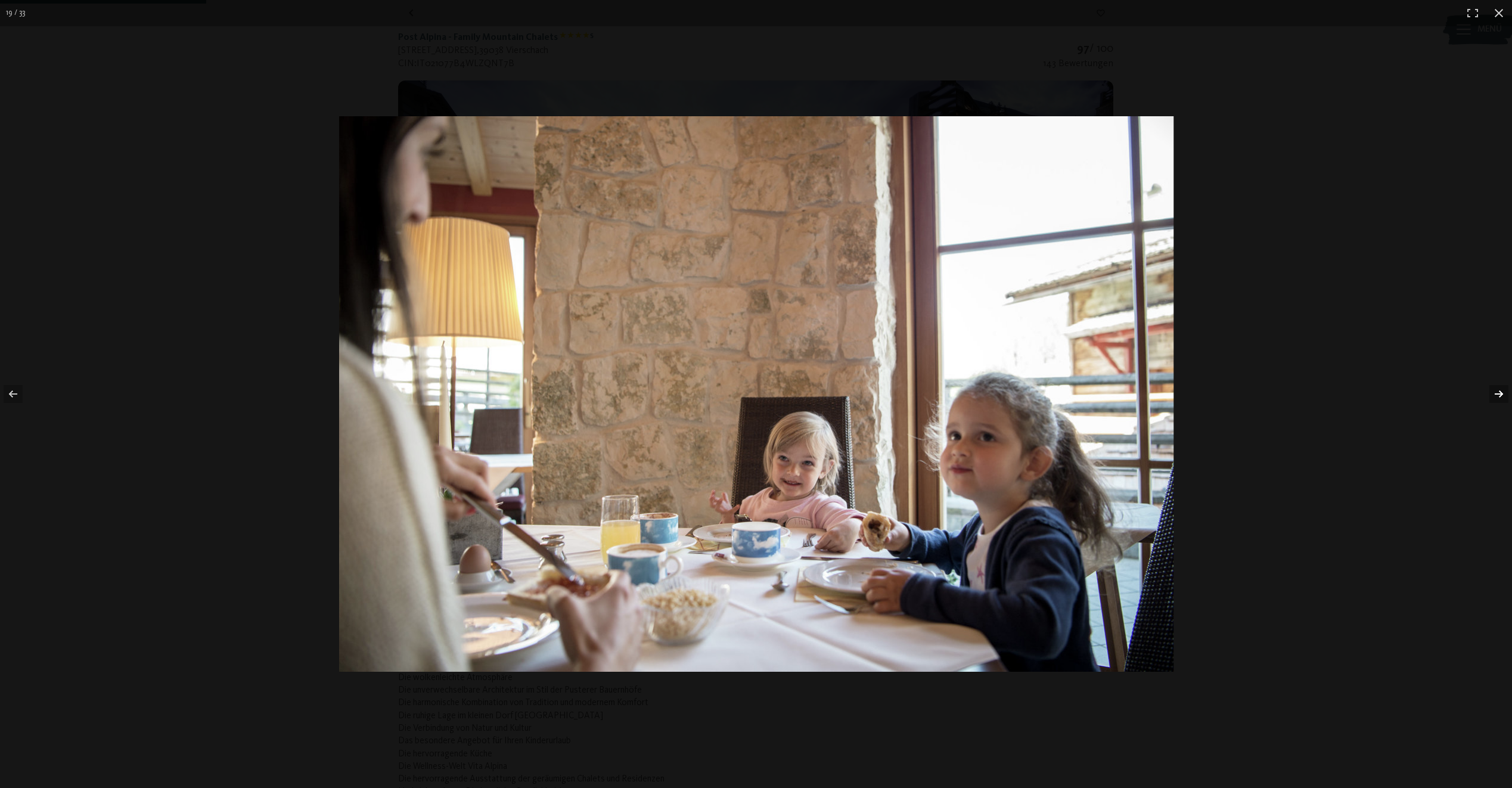
click at [1496, 391] on button "button" at bounding box center [1491, 394] width 42 height 60
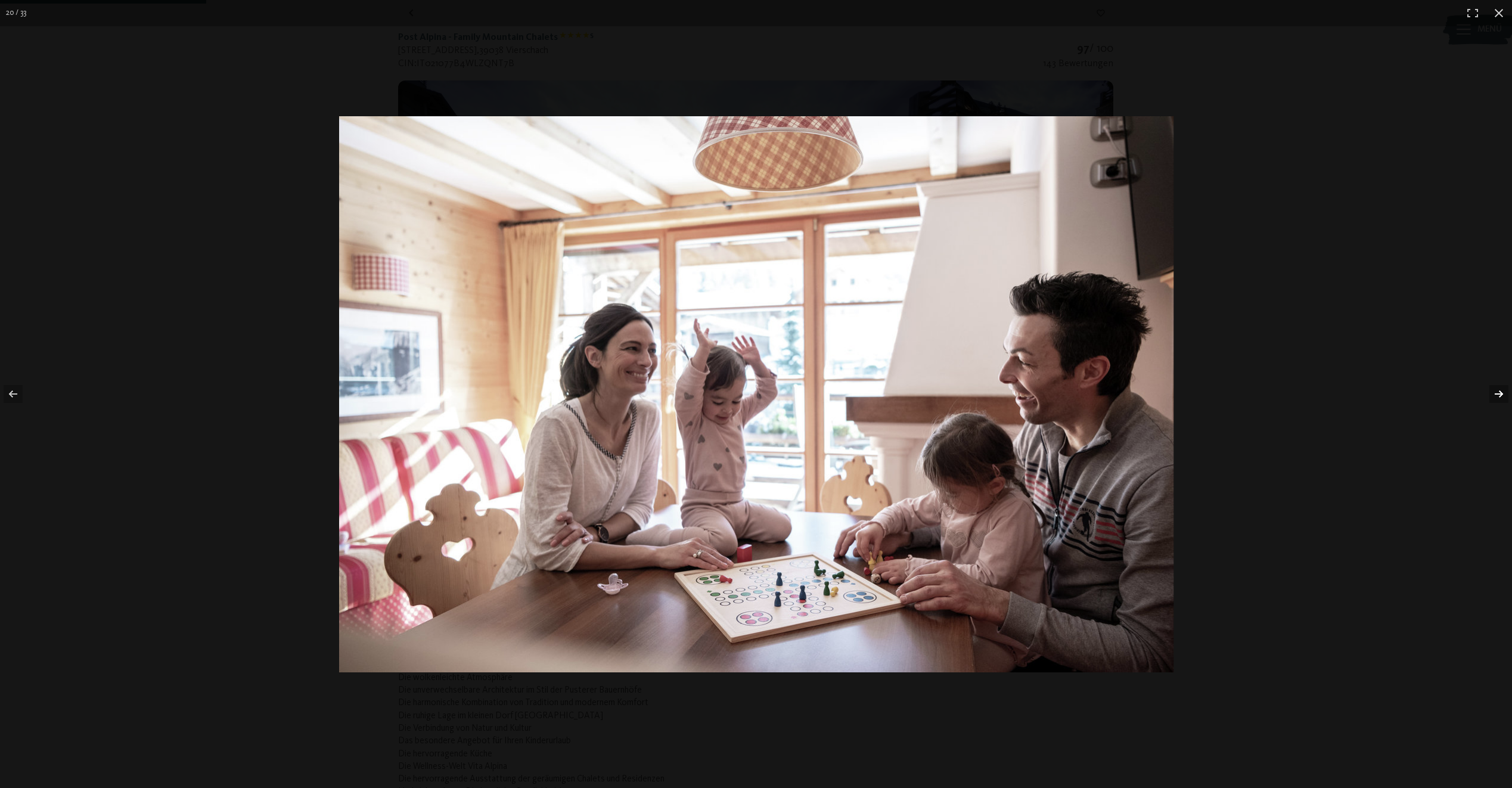
click at [1496, 391] on button "button" at bounding box center [1491, 394] width 42 height 60
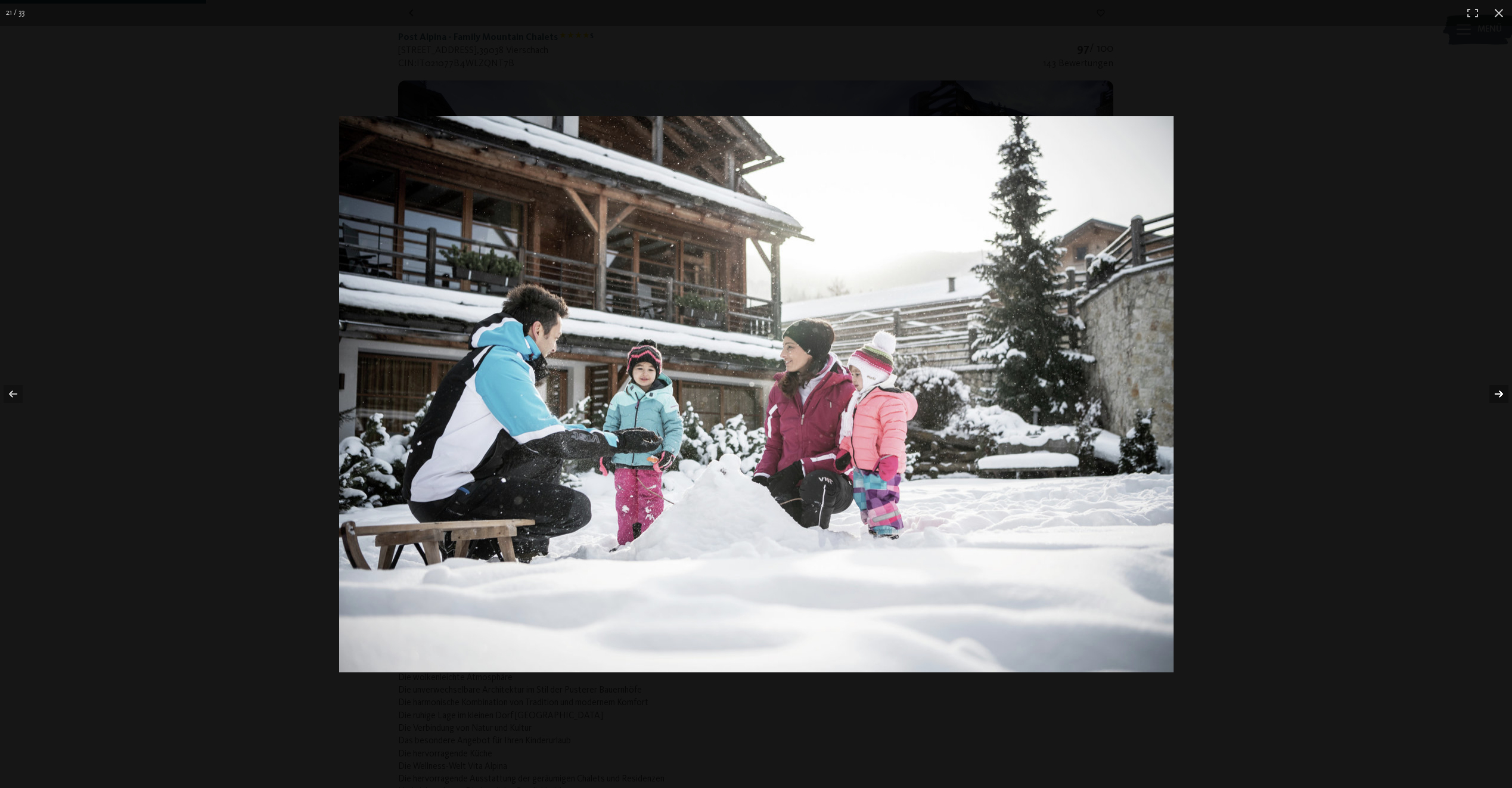
click at [1496, 391] on button "button" at bounding box center [1491, 394] width 42 height 60
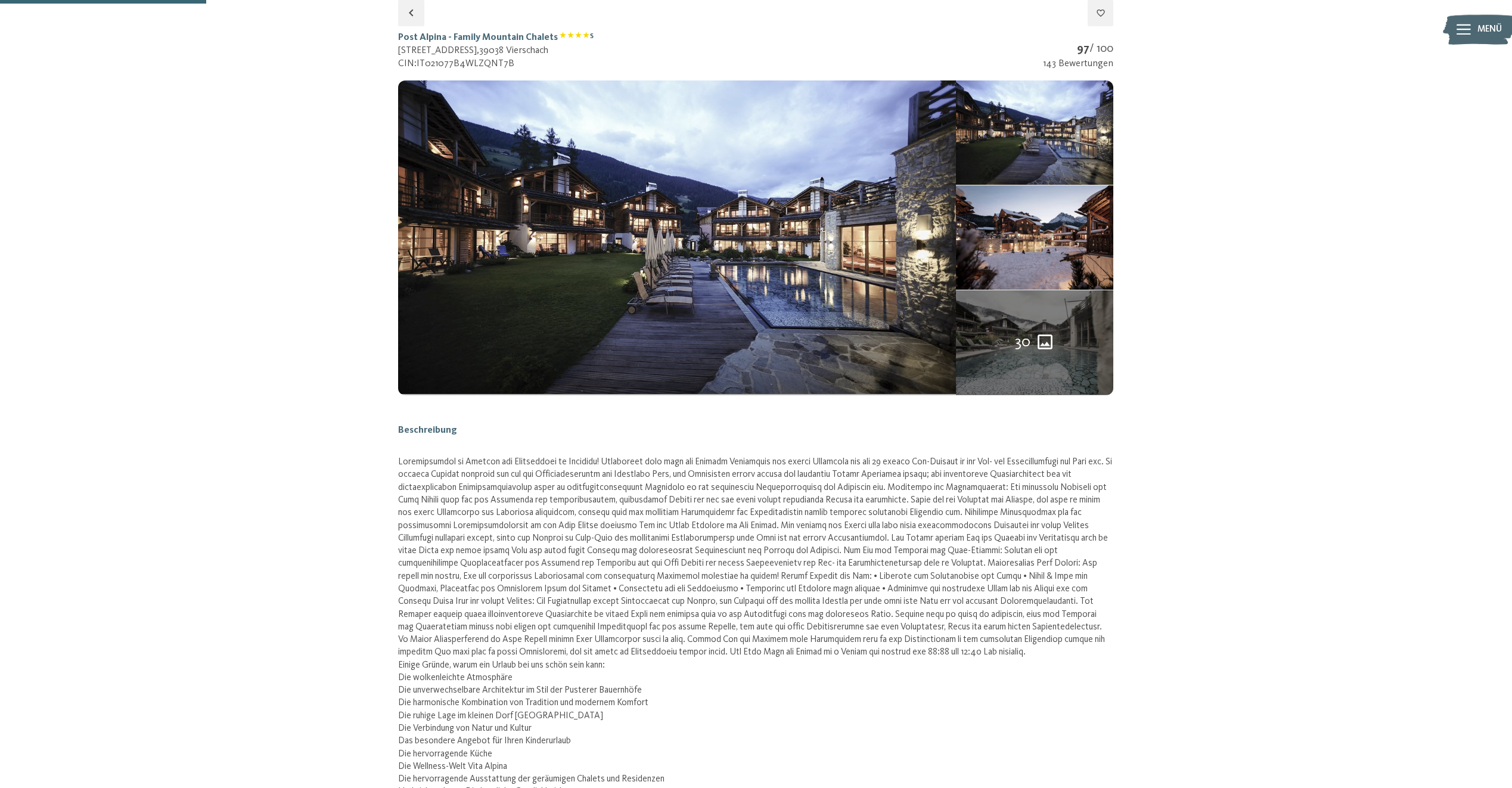
click at [0, 0] on button "button" at bounding box center [0, 0] width 0 height 0
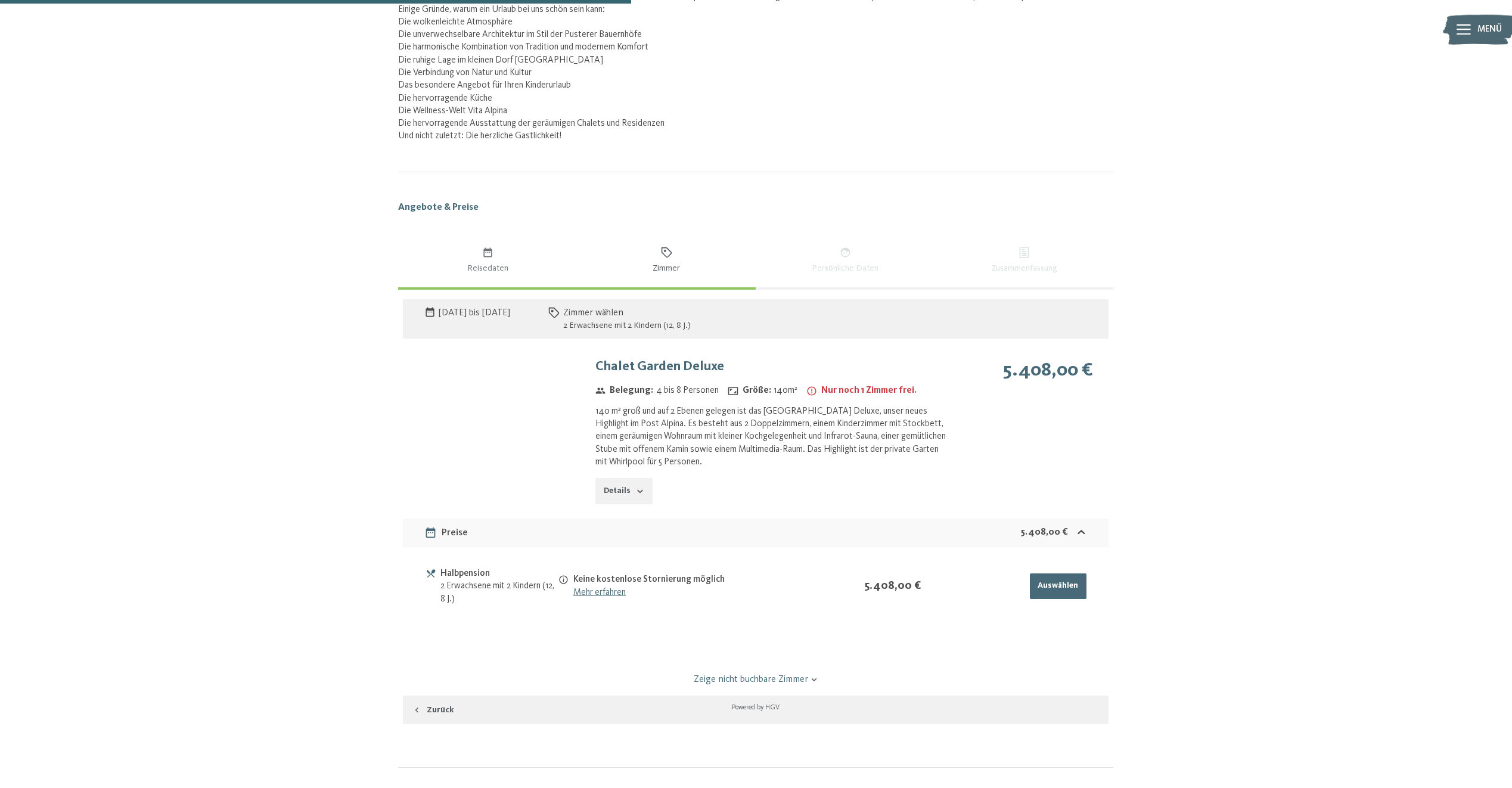
scroll to position [990, 0]
